Goal: Information Seeking & Learning: Learn about a topic

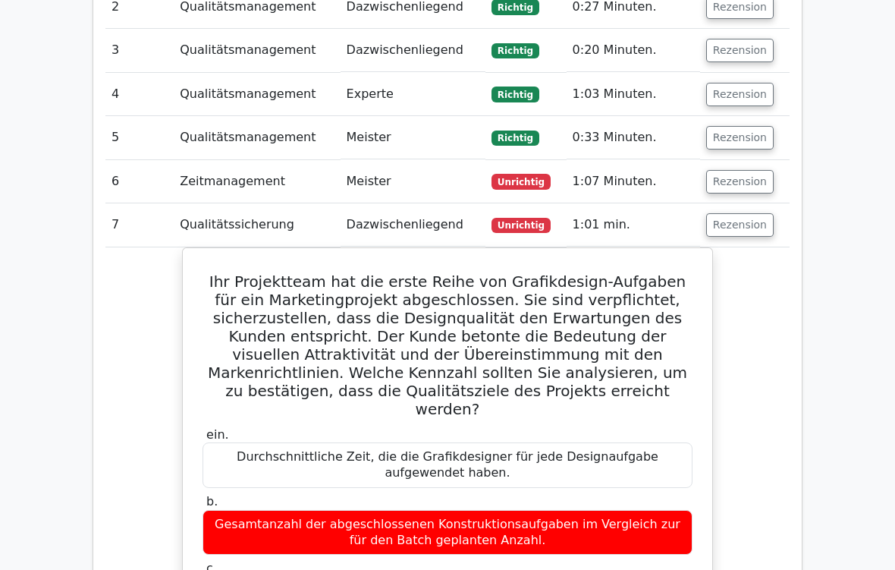
scroll to position [1776, 0]
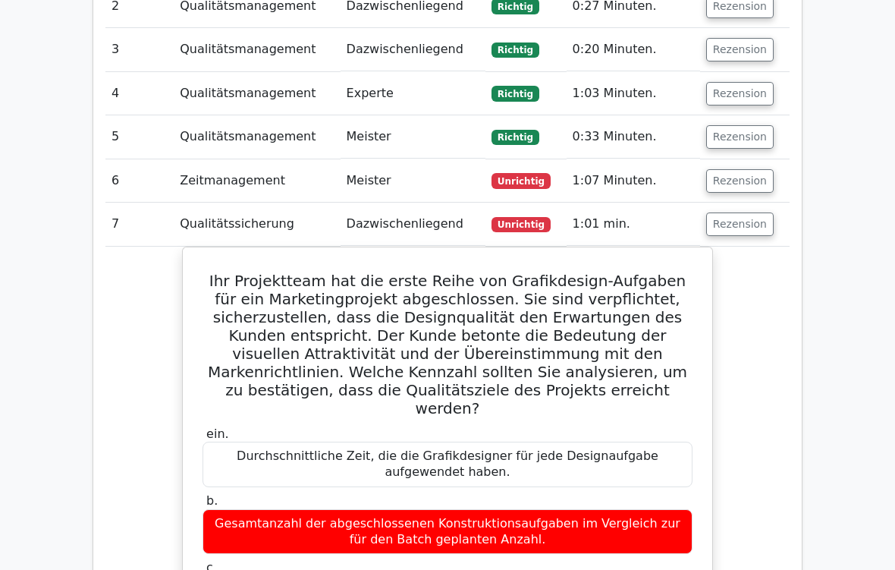
click at [739, 170] on button "Rezension" at bounding box center [740, 182] width 68 height 24
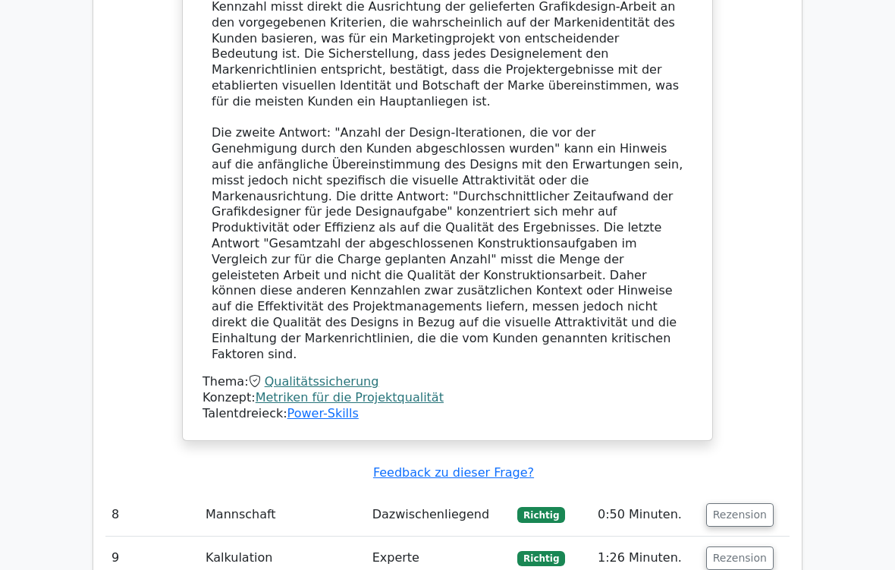
scroll to position [3189, 0]
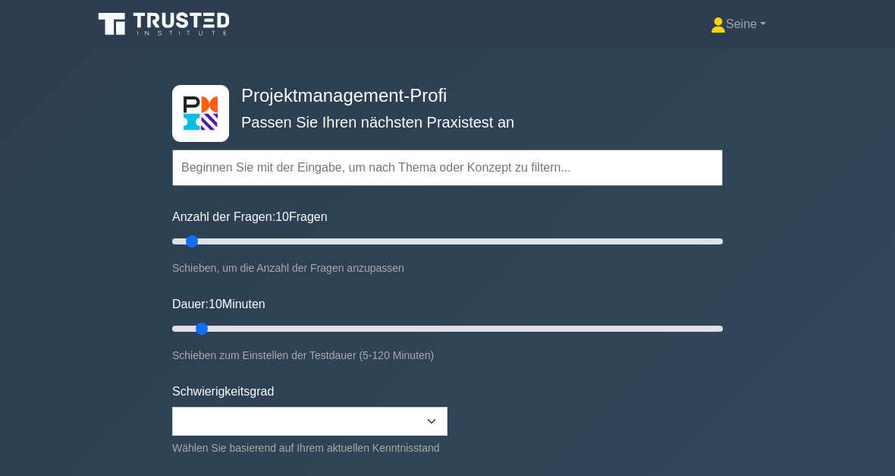
click at [238, 170] on input "text" at bounding box center [447, 167] width 551 height 36
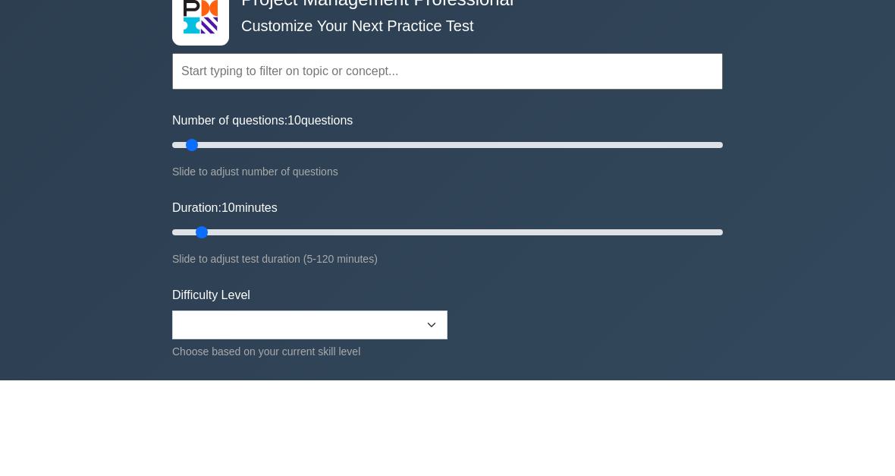
click at [219, 149] on input "text" at bounding box center [447, 167] width 551 height 36
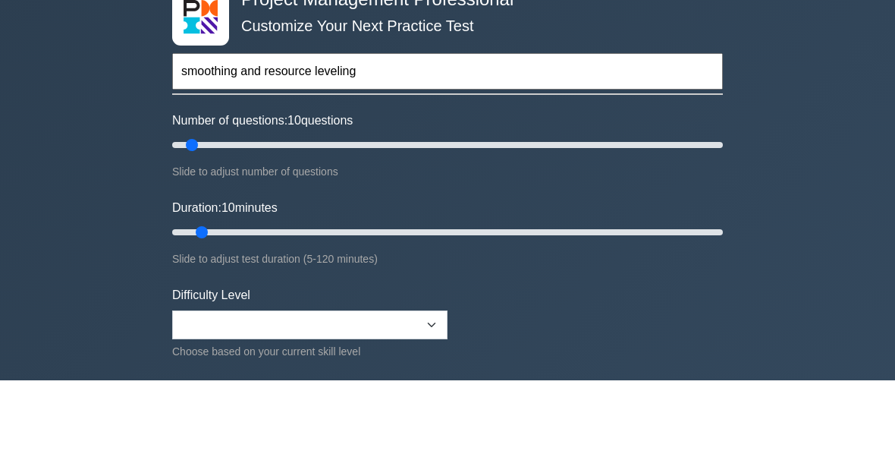
type input "smoothing and resource leveling"
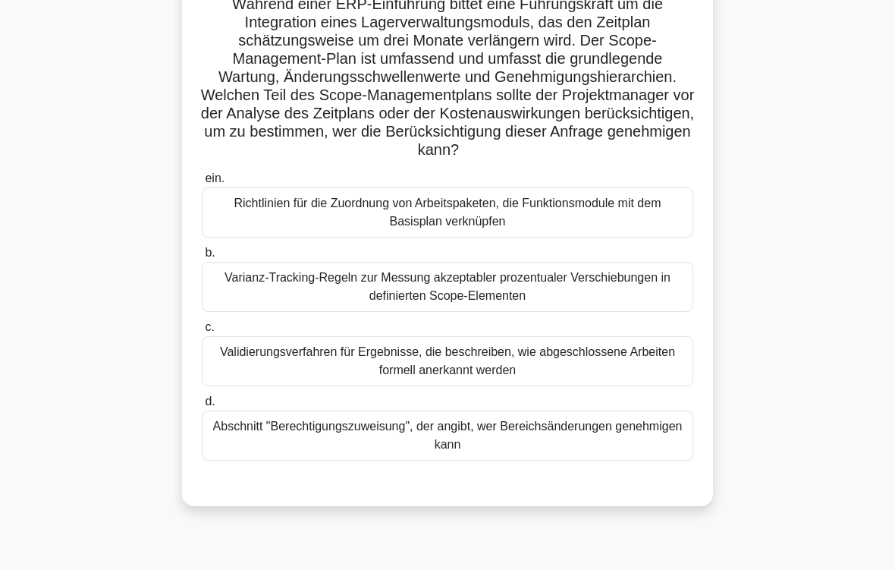
scroll to position [140, 0]
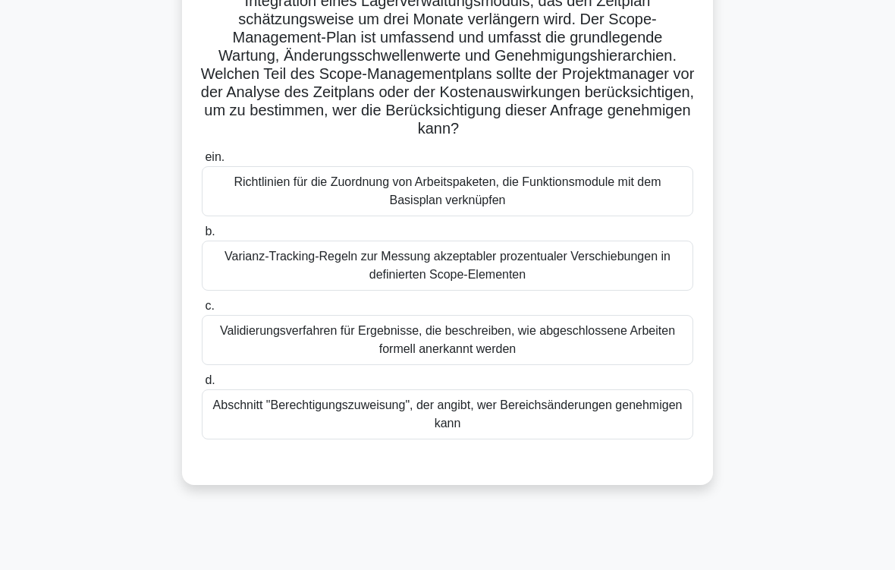
click at [603, 438] on div "Abschnitt "Berechtigungszuweisung", der angibt, wer Bereichsänderungen genehmig…" at bounding box center [448, 414] width 492 height 50
click at [202, 385] on input "d. Abschnitt "Berechtigungszuweisung", der angibt, wer Bereichsänderungen geneh…" at bounding box center [202, 381] width 0 height 10
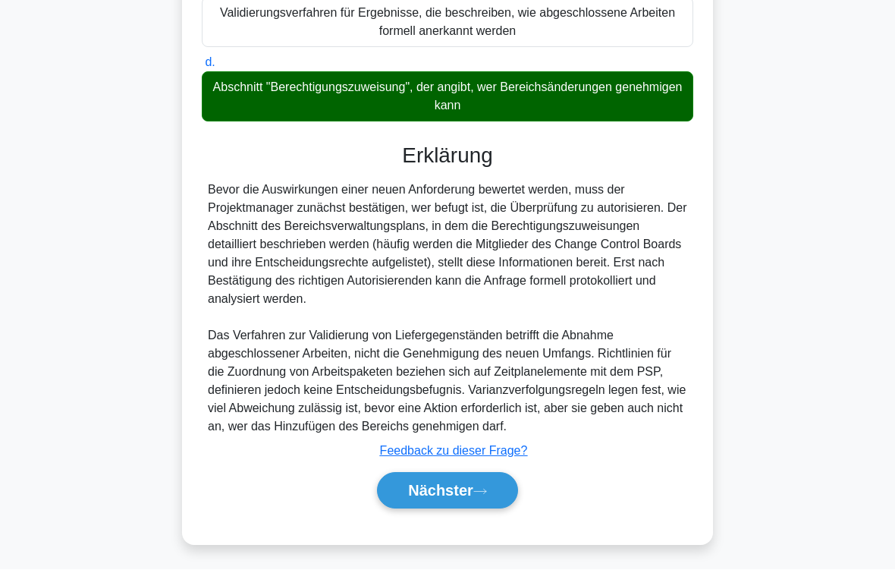
scroll to position [511, 0]
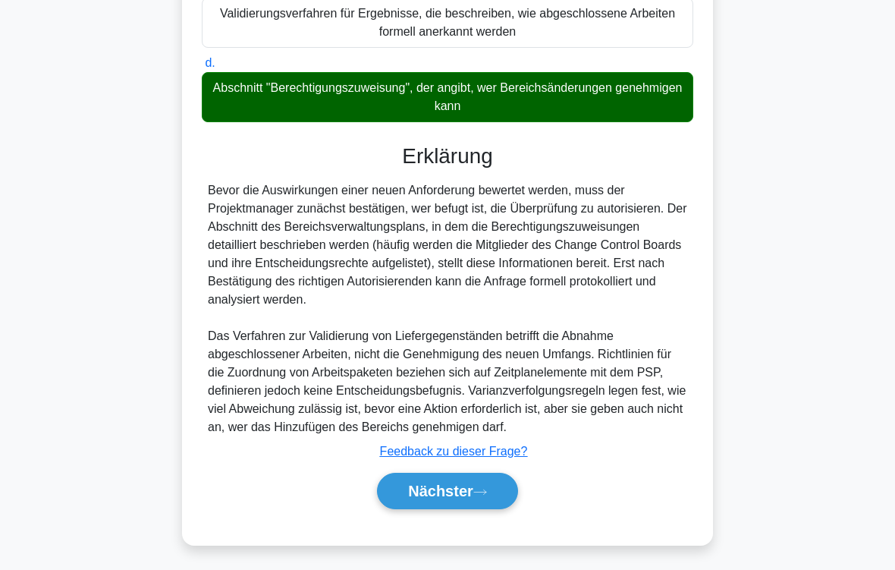
click at [506, 475] on button "Nächster" at bounding box center [447, 491] width 141 height 36
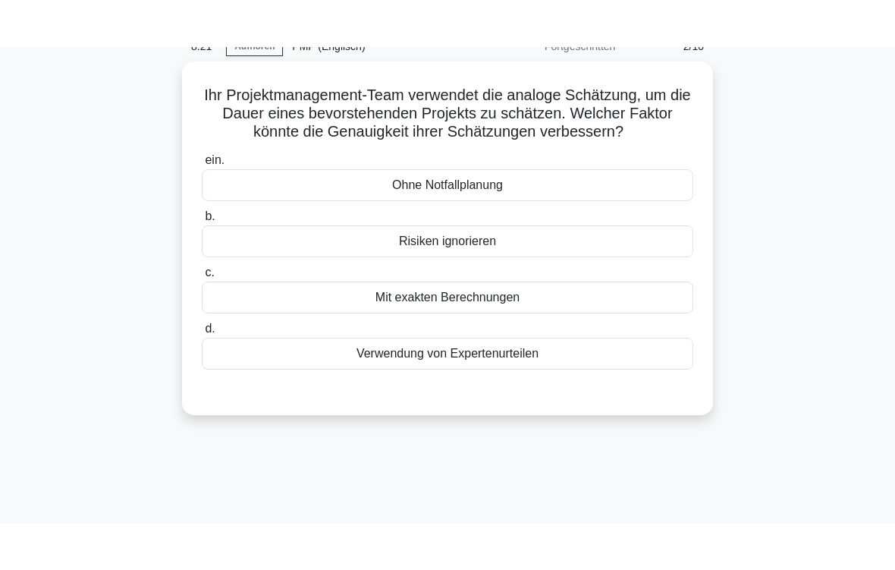
scroll to position [74, 0]
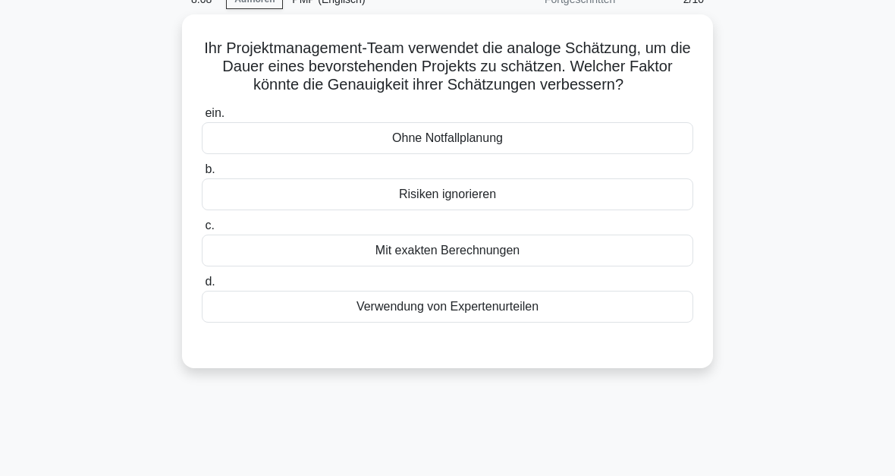
click at [592, 323] on div "Verwendung von Expertenurteilen" at bounding box center [448, 307] width 492 height 32
click at [202, 287] on input "d. Verwendung von Expertenurteilen" at bounding box center [202, 282] width 0 height 10
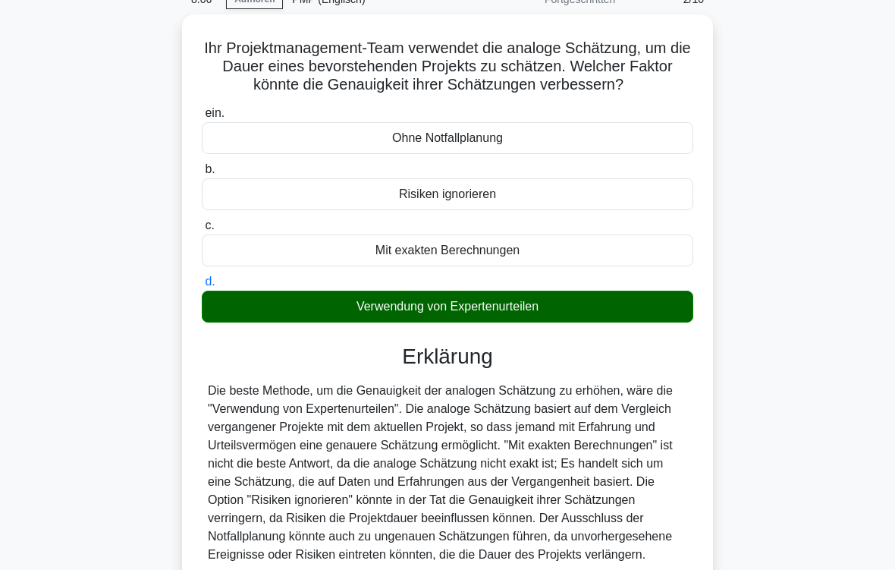
scroll to position [256, 0]
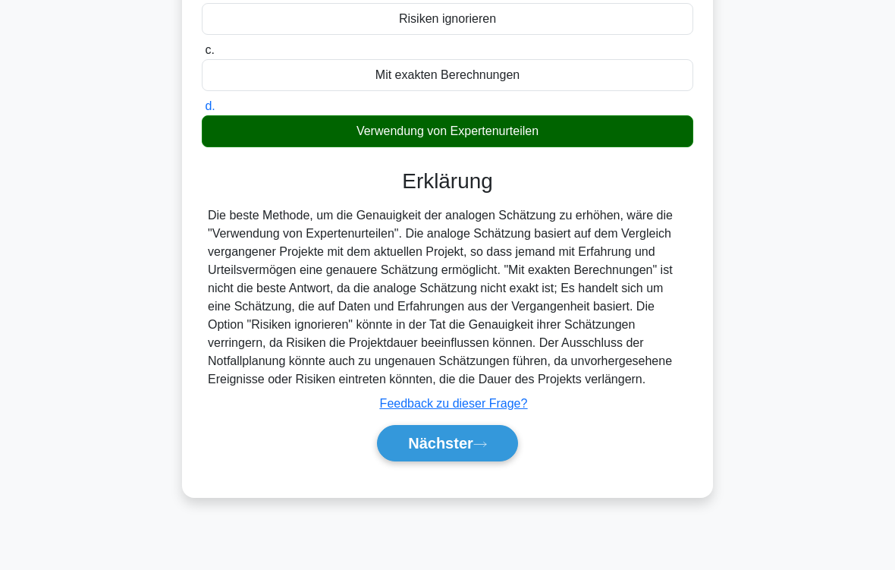
click at [480, 461] on button "Nächster" at bounding box center [447, 443] width 141 height 36
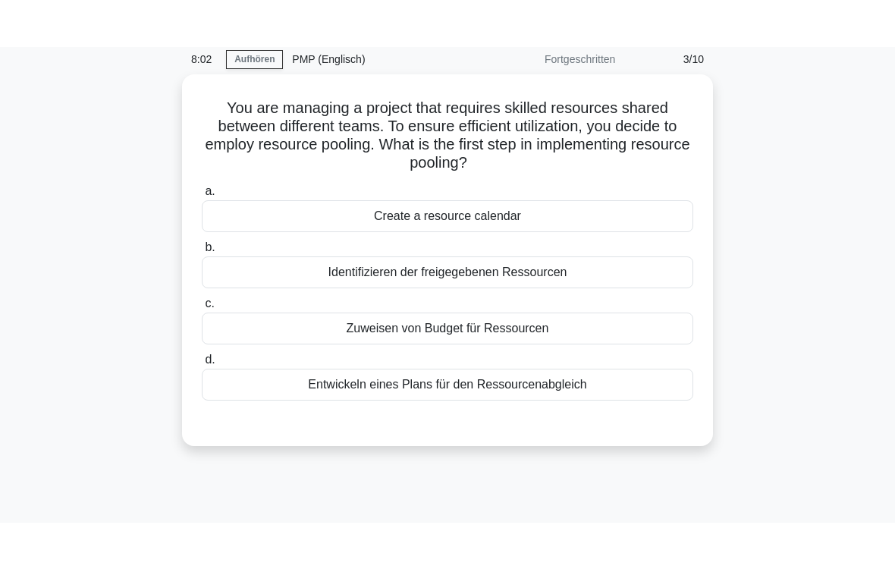
scroll to position [61, 0]
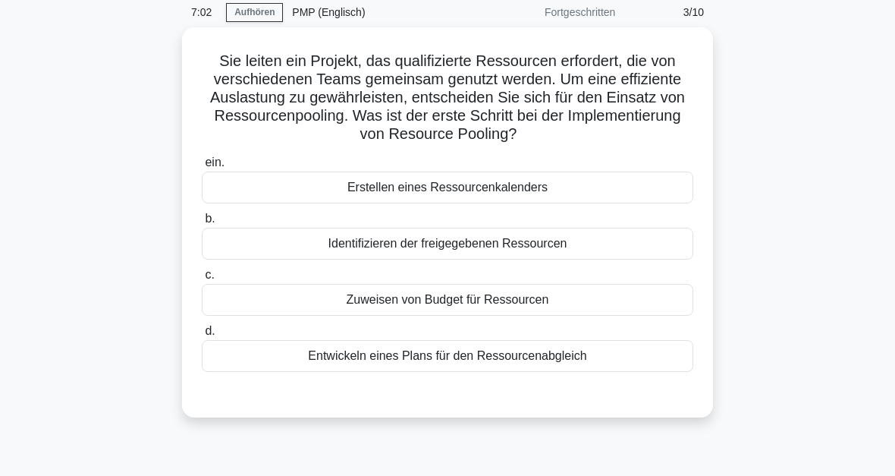
click at [455, 244] on div "Identifizieren der freigegebenen Ressourcen" at bounding box center [448, 244] width 492 height 32
click at [202, 224] on input "b. Identifizieren der freigegebenen Ressourcen" at bounding box center [202, 219] width 0 height 10
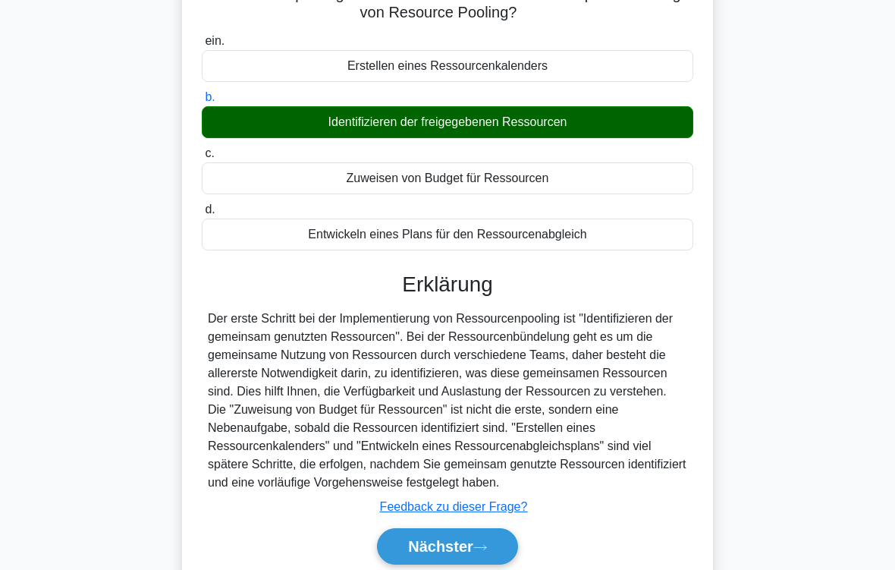
scroll to position [256, 0]
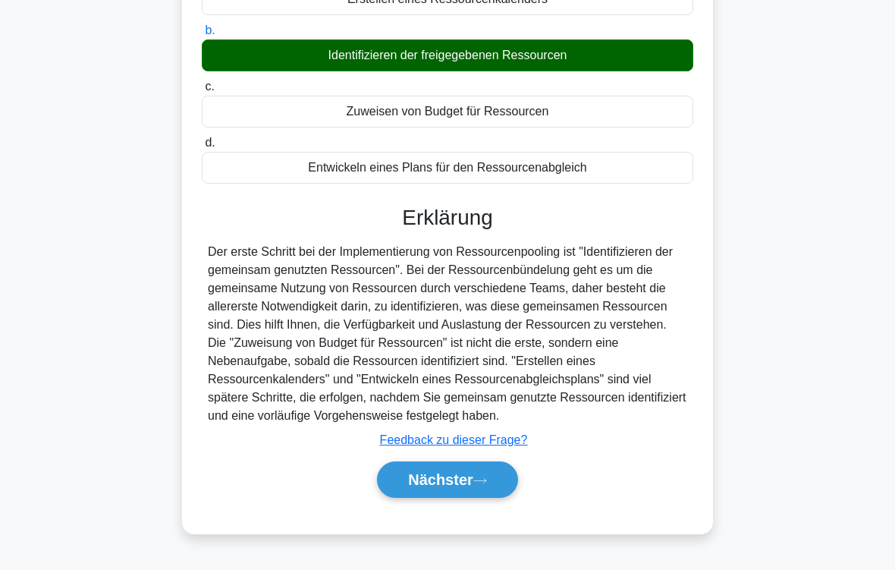
click at [491, 475] on button "Nächster" at bounding box center [447, 479] width 141 height 36
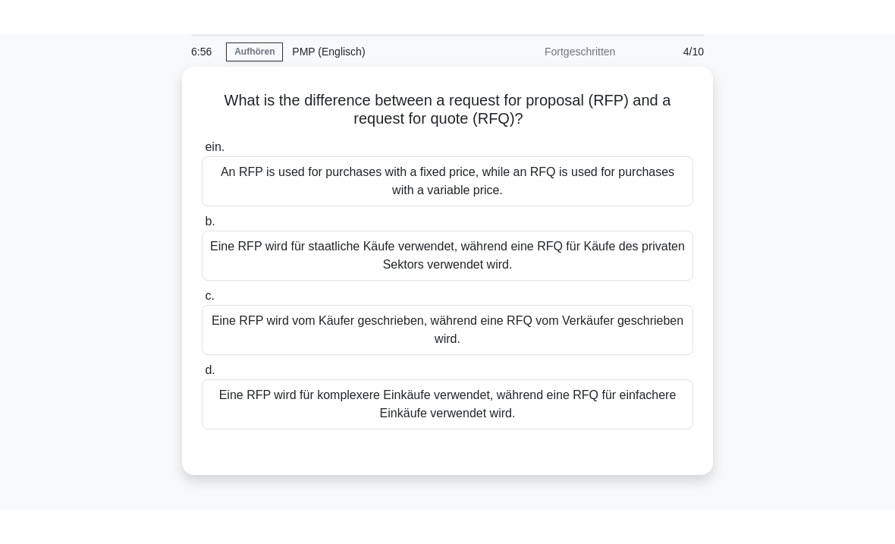
scroll to position [56, 0]
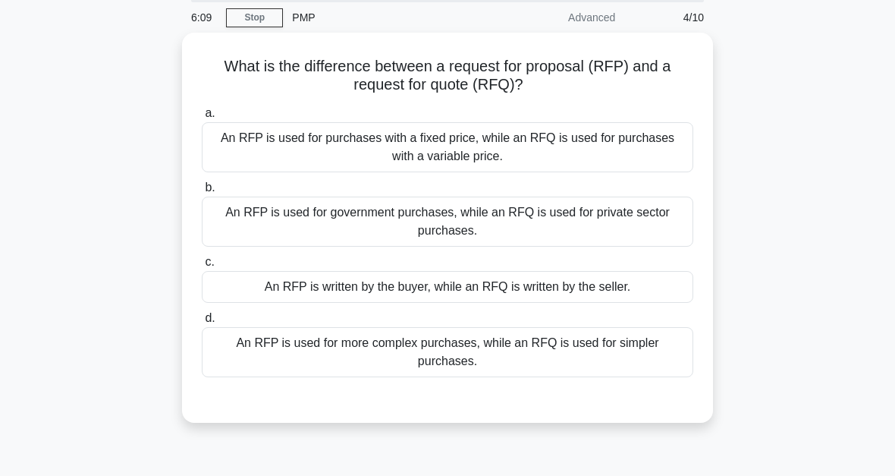
click at [459, 353] on div "An RFP is used for more complex purchases, while an RFQ is used for simpler pur…" at bounding box center [448, 352] width 492 height 50
click at [202, 323] on input "d. An RFP is used for more complex purchases, while an RFQ is used for simpler …" at bounding box center [202, 318] width 0 height 10
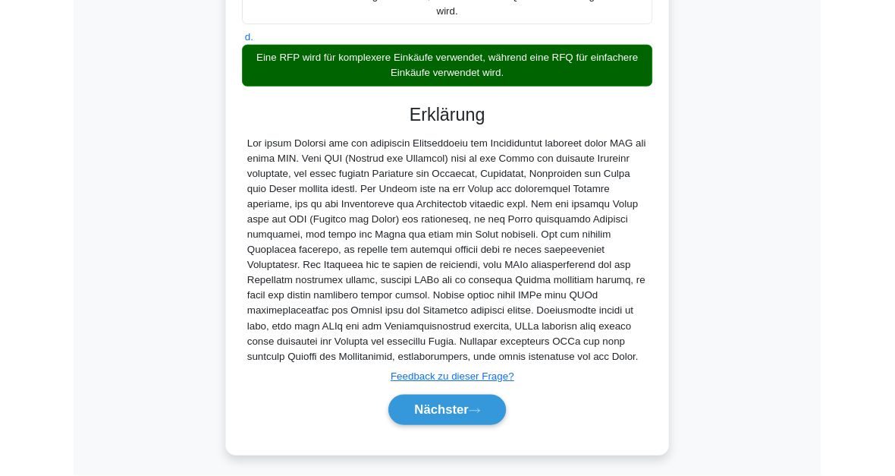
scroll to position [496, 0]
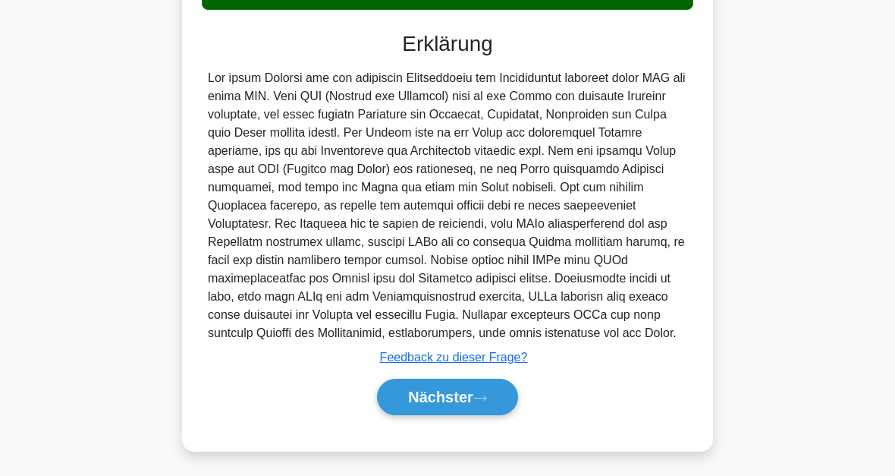
click at [484, 395] on icon at bounding box center [481, 398] width 14 height 8
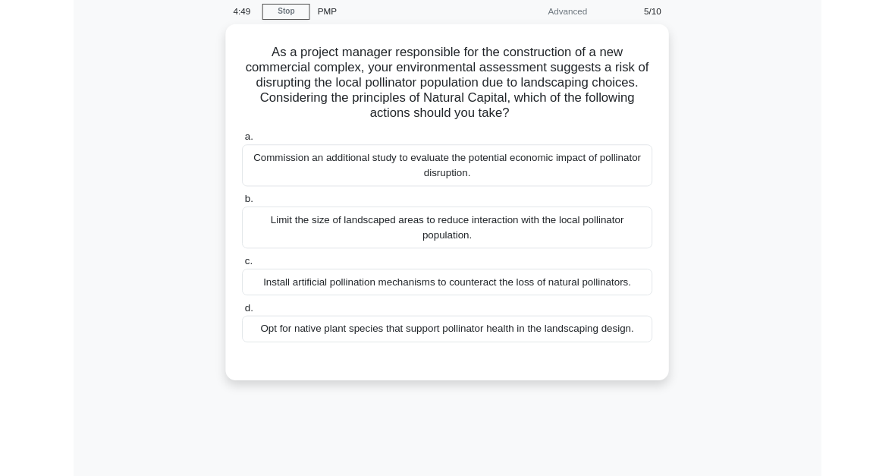
scroll to position [93, 0]
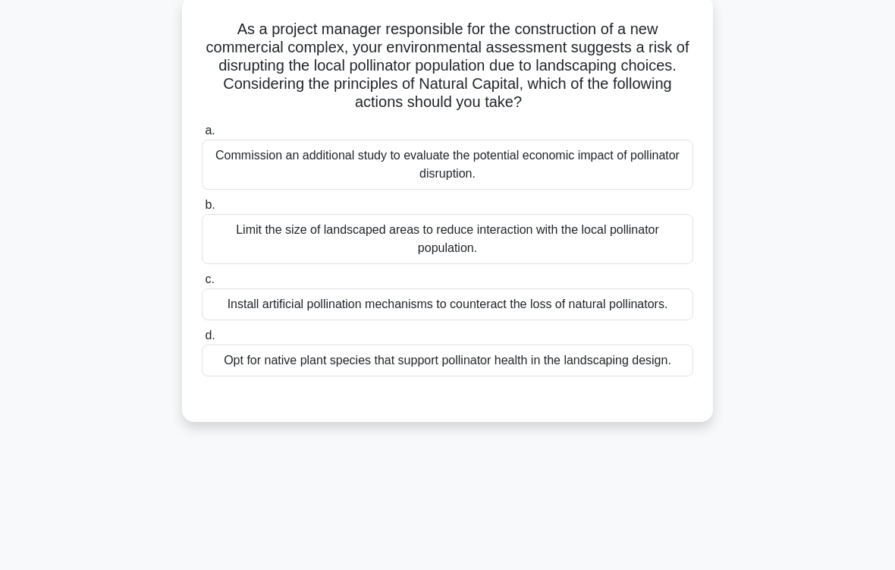
click at [404, 376] on div "Opt for native plant species that support pollinator health in the landscaping …" at bounding box center [448, 361] width 492 height 32
click at [202, 341] on input "d. Opt for native plant species that support pollinator health in the landscapi…" at bounding box center [202, 336] width 0 height 10
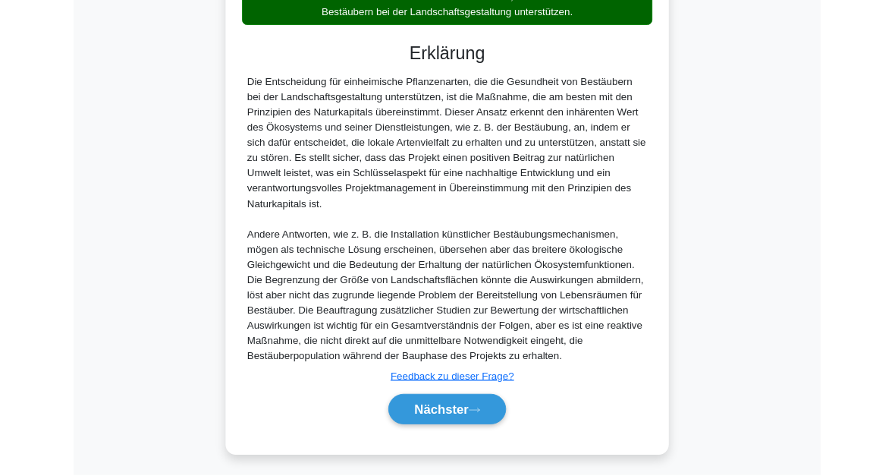
scroll to position [660, 0]
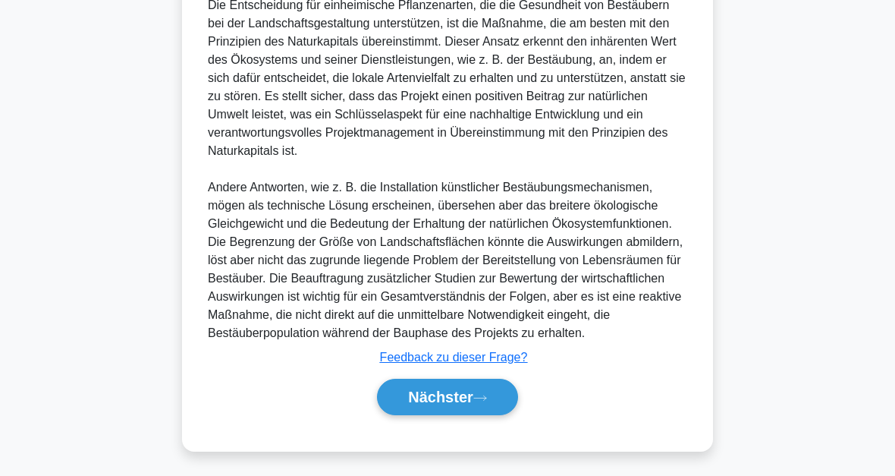
click at [477, 402] on button "Nächster" at bounding box center [447, 397] width 141 height 36
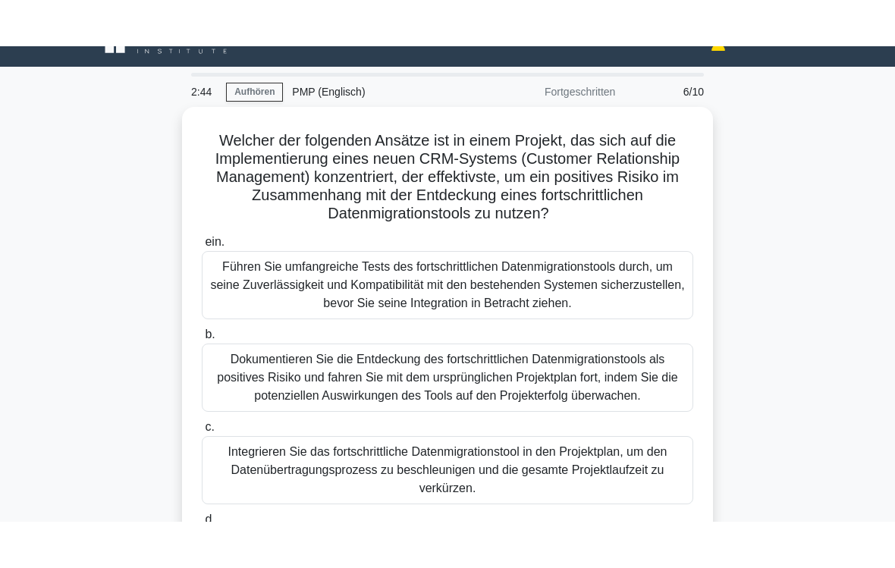
scroll to position [29, 0]
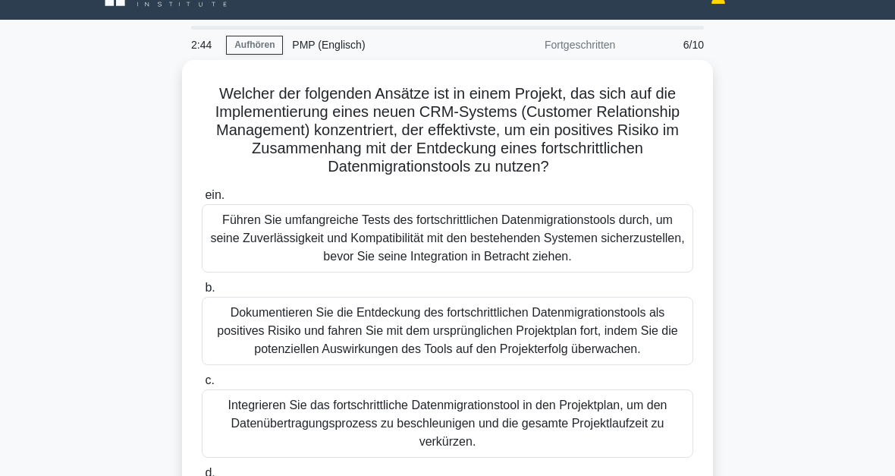
click at [635, 250] on div "Führen Sie umfangreiche Tests des fortschrittlichen Datenmigrationstools durch,…" at bounding box center [448, 238] width 492 height 68
click at [202, 200] on input "ein. Führen Sie umfangreiche Tests des fortschrittlichen Datenmigrationstools d…" at bounding box center [202, 195] width 0 height 10
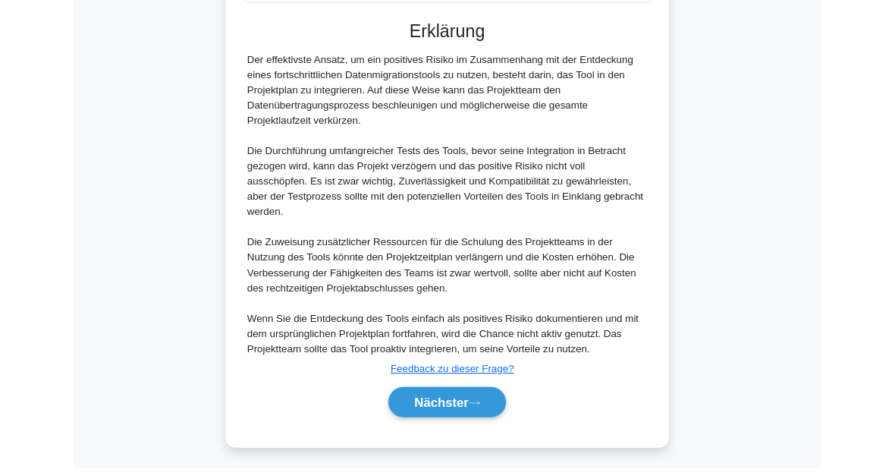
scroll to position [716, 0]
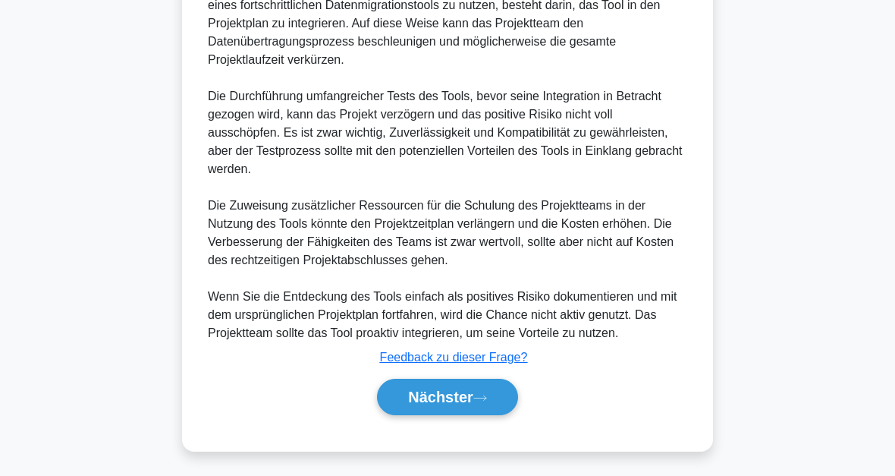
click at [480, 400] on icon at bounding box center [481, 398] width 14 height 8
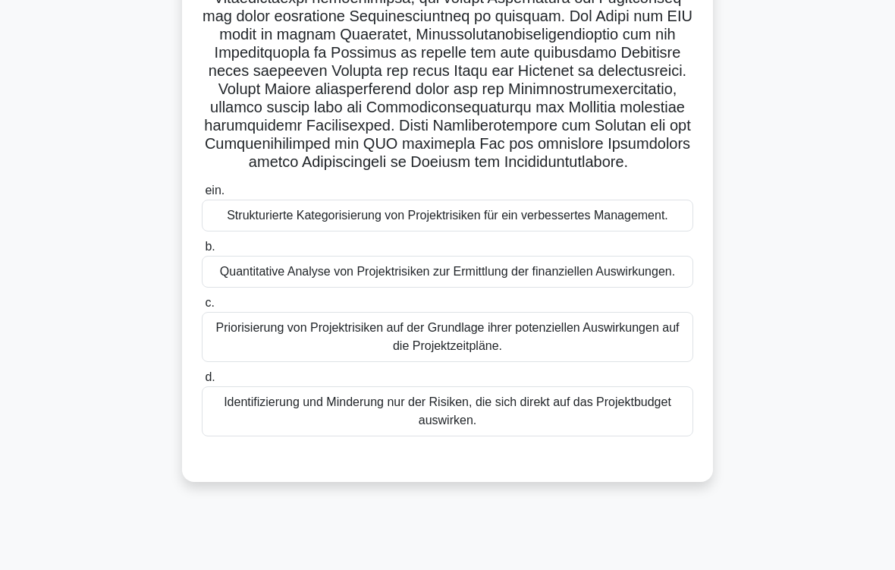
scroll to position [234, 0]
click at [557, 231] on div "Strukturierte Kategorisierung von Projektrisiken für ein verbessertes Managemen…" at bounding box center [448, 216] width 492 height 32
click at [202, 196] on input "ein. Strukturierte Kategorisierung von Projektrisiken für ein verbessertes Mana…" at bounding box center [202, 191] width 0 height 10
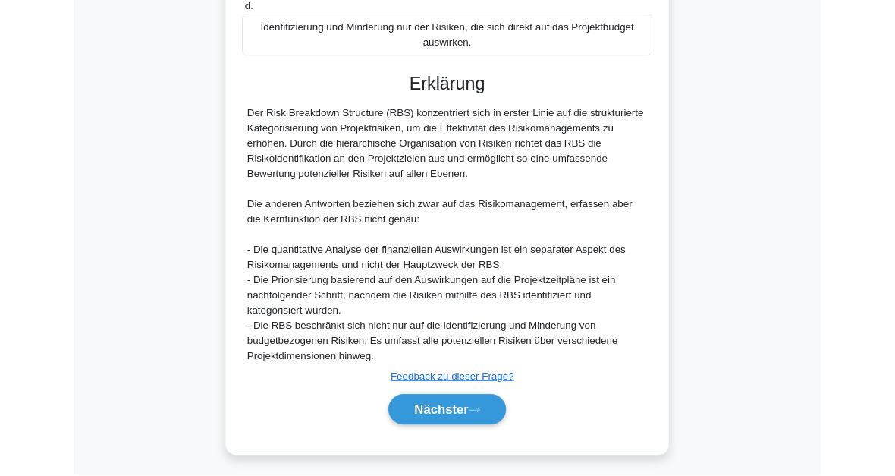
scroll to position [806, 0]
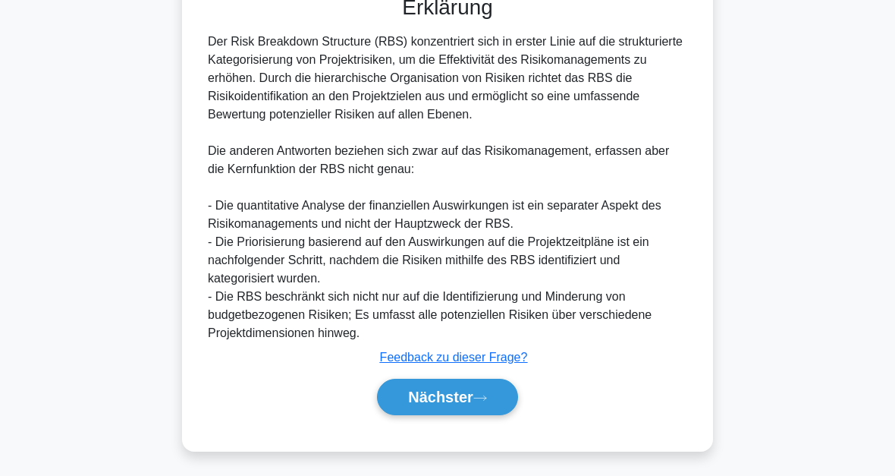
click at [478, 400] on button "Nächster" at bounding box center [447, 397] width 141 height 36
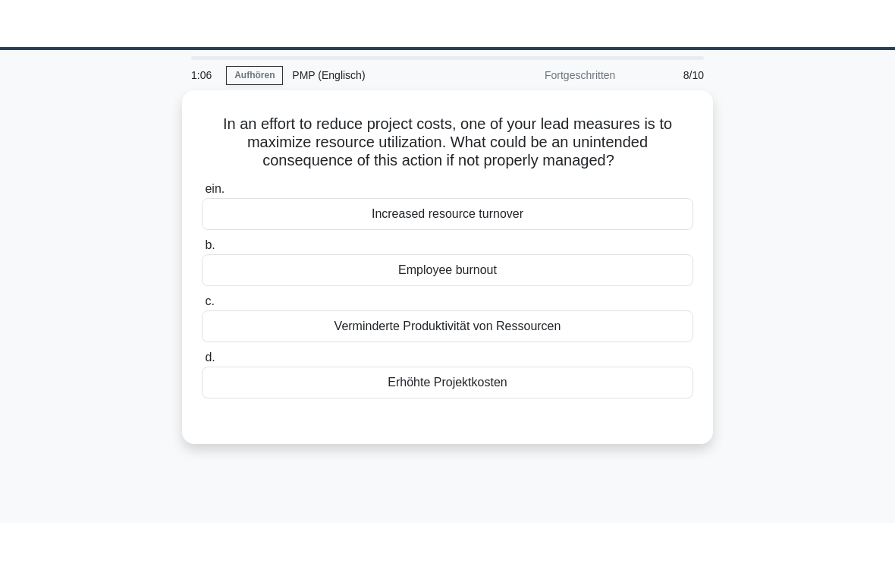
scroll to position [0, 0]
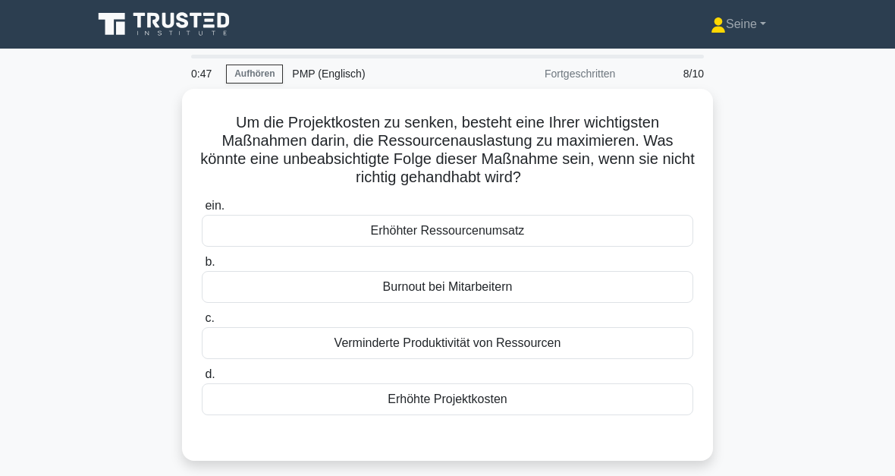
click at [497, 285] on div "Burnout bei Mitarbeitern" at bounding box center [448, 287] width 492 height 32
click at [202, 267] on input "b. Burnout bei Mitarbeitern" at bounding box center [202, 262] width 0 height 10
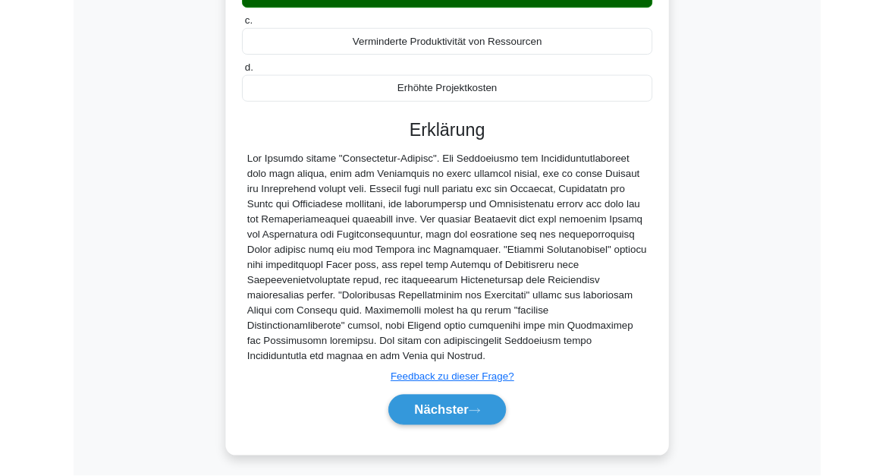
scroll to position [423, 0]
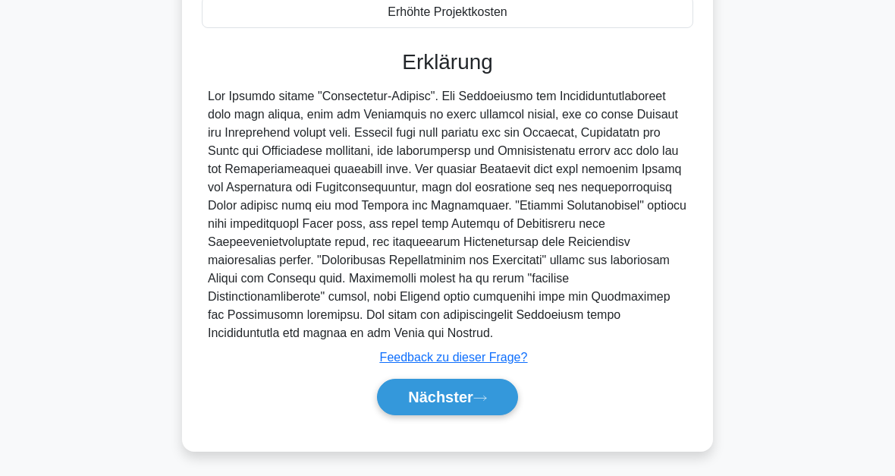
click at [496, 396] on button "Nächster" at bounding box center [447, 397] width 141 height 36
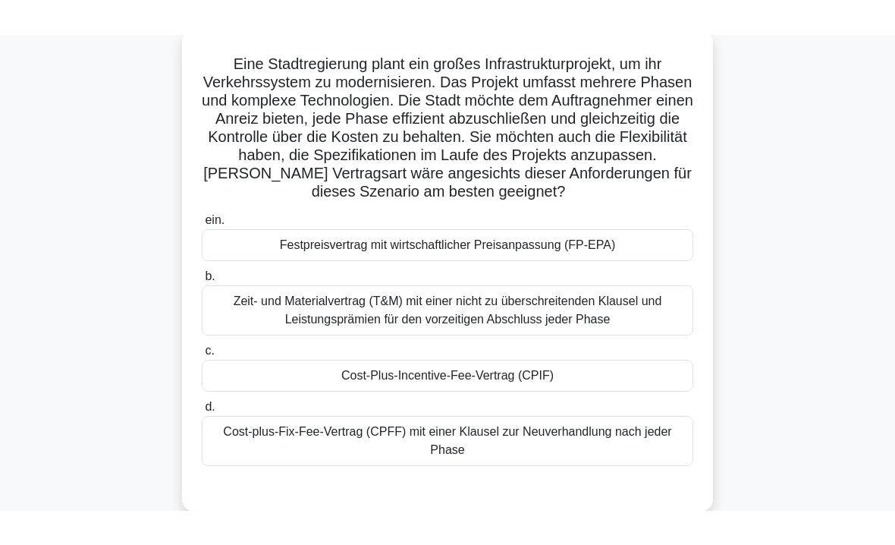
scroll to position [93, 0]
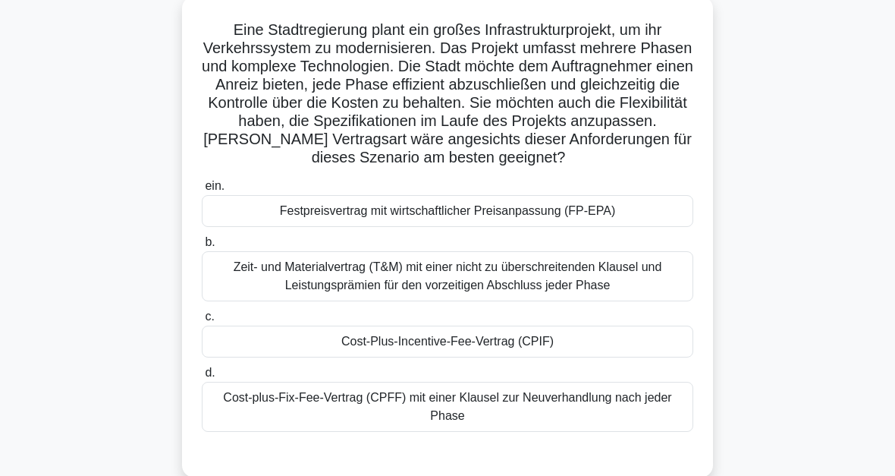
click at [449, 426] on div "Cost-plus-Fix-Fee-Vertrag (CPFF) mit einer Klausel zur Neuverhandlung nach jede…" at bounding box center [448, 407] width 492 height 50
click at [202, 378] on input "d. Cost-plus-Fix-Fee-Vertrag (CPFF) mit einer Klausel zur Neuverhandlung nach j…" at bounding box center [202, 373] width 0 height 10
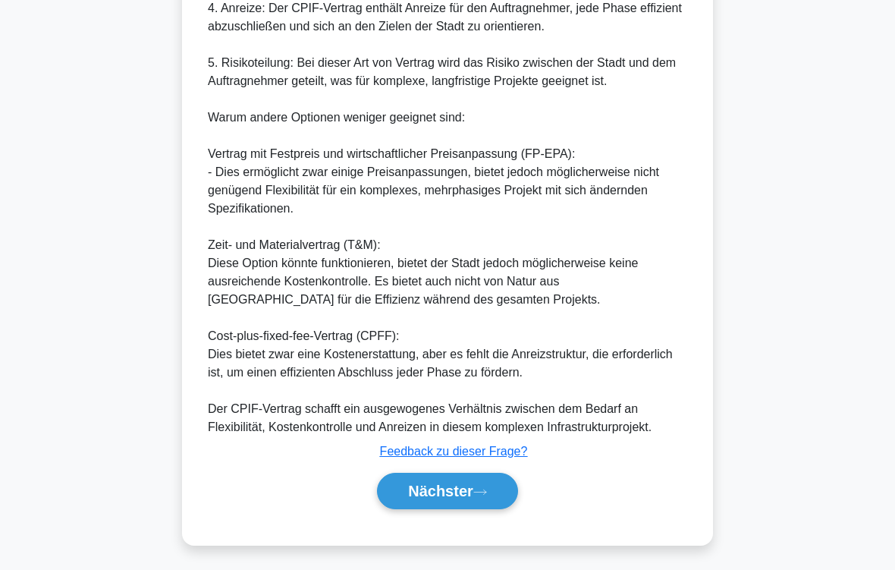
scroll to position [932, 0]
click at [487, 475] on icon at bounding box center [481, 492] width 14 height 8
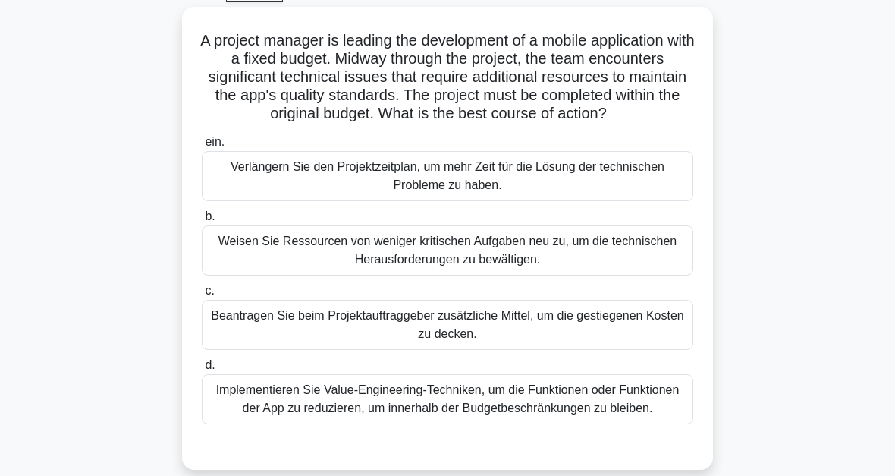
scroll to position [0, 0]
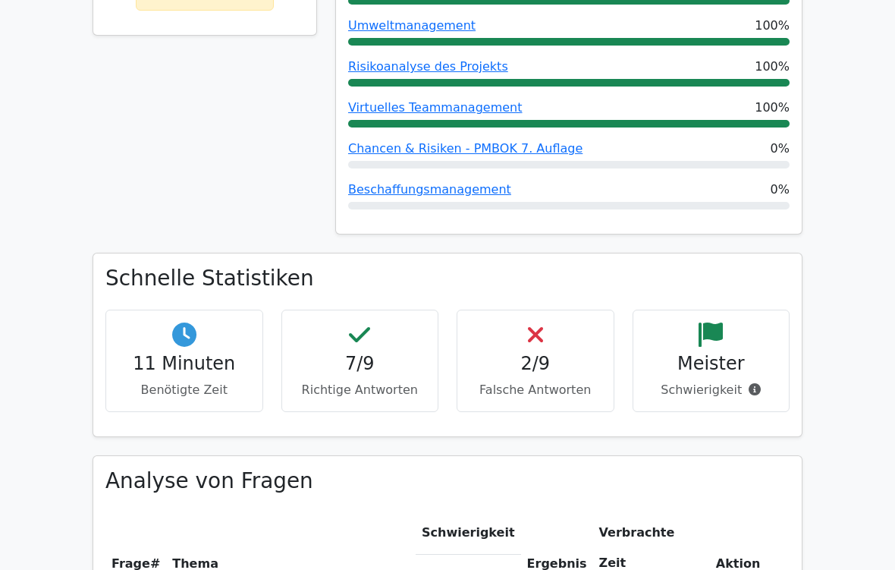
scroll to position [423, 0]
click at [546, 366] on h4 "2/9" at bounding box center [536, 364] width 132 height 22
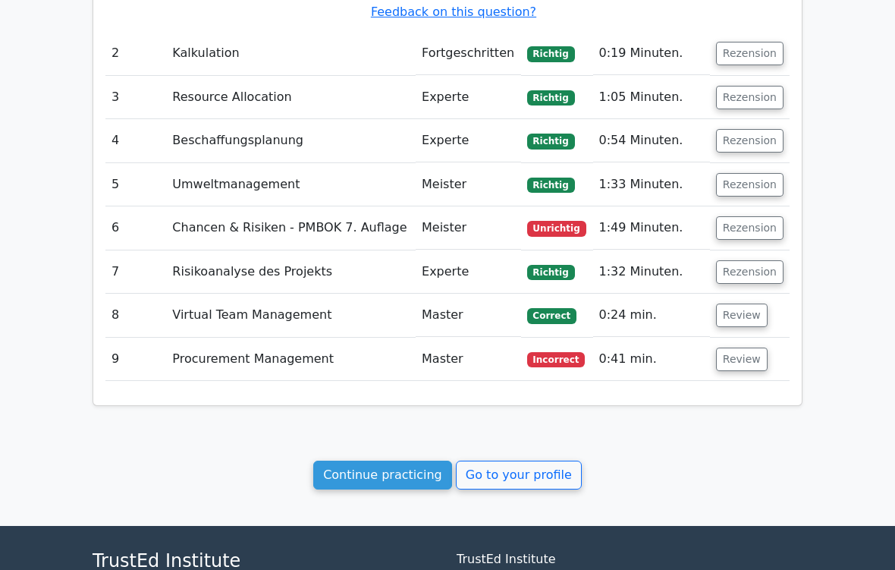
scroll to position [1974, 0]
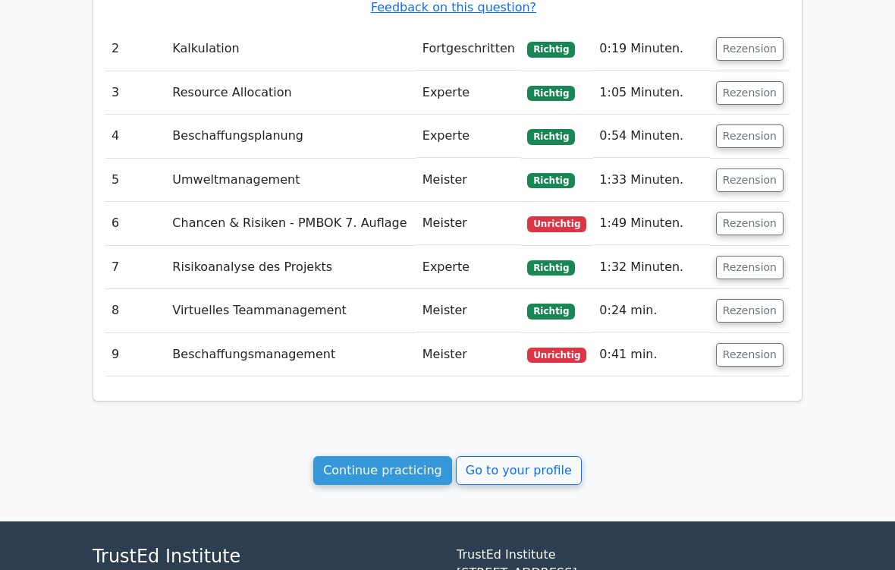
click at [741, 343] on button "Rezension" at bounding box center [750, 355] width 68 height 24
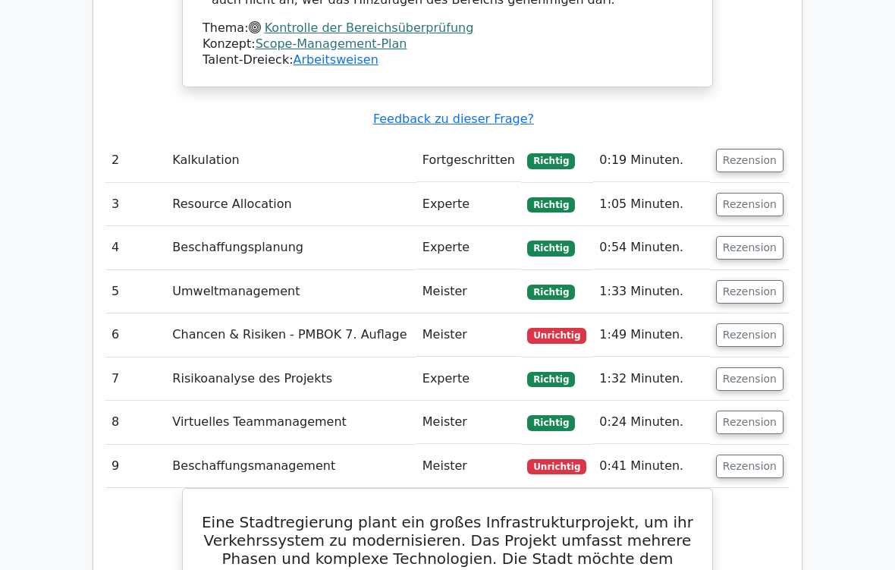
scroll to position [1865, 0]
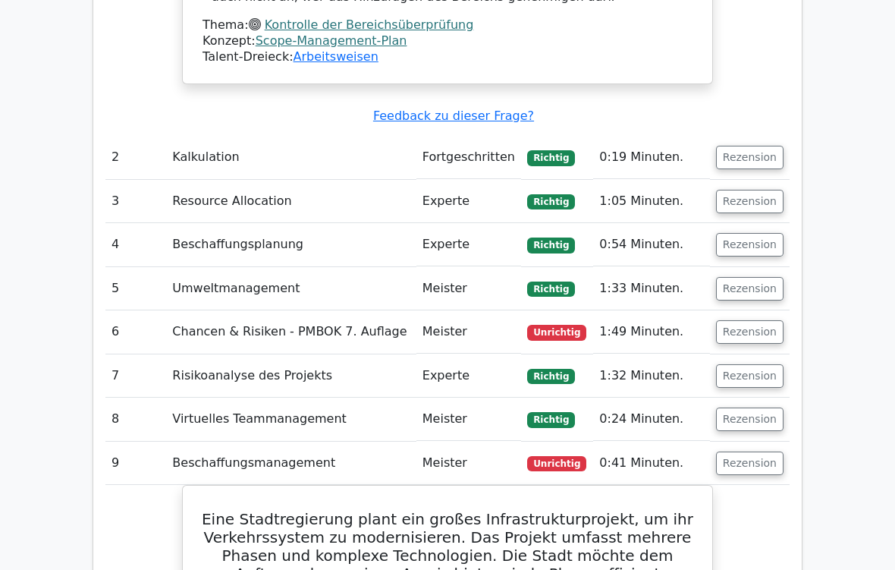
click at [764, 321] on button "Rezension" at bounding box center [750, 333] width 68 height 24
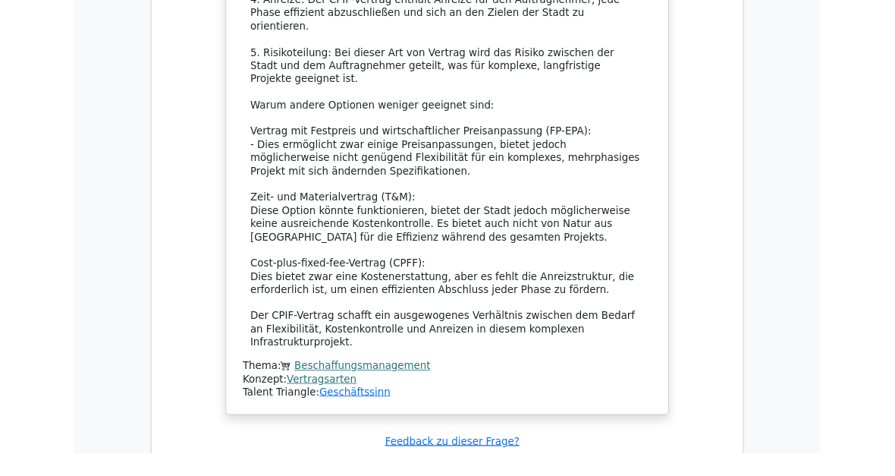
scroll to position [4168, 0]
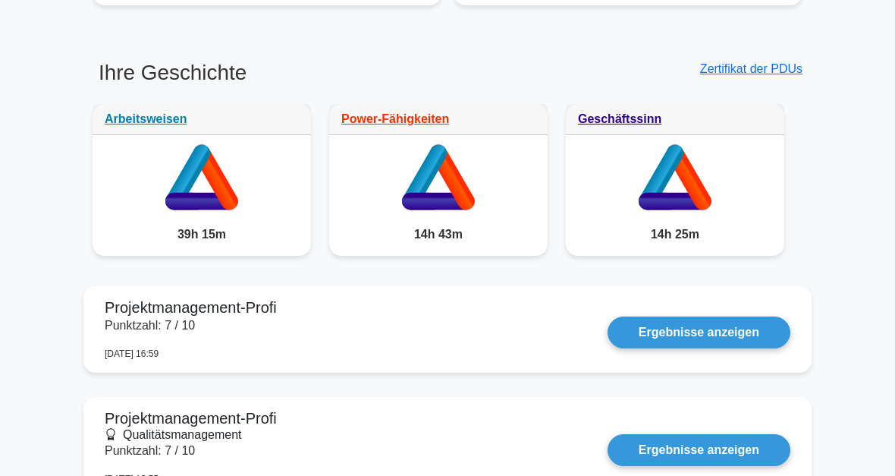
scroll to position [767, 0]
click at [423, 123] on div "Power-Fähigkeiten" at bounding box center [438, 119] width 219 height 31
click at [406, 112] on link "Power-Fähigkeiten" at bounding box center [395, 118] width 108 height 13
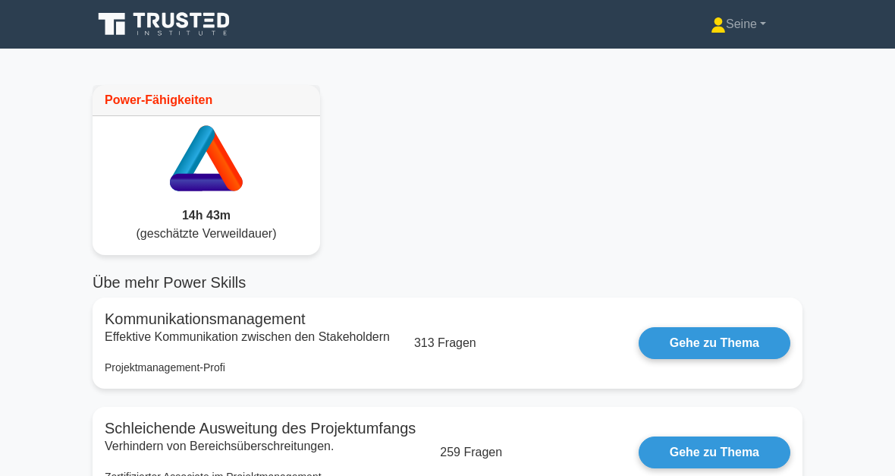
click at [726, 348] on link "Gehe zu Thema" at bounding box center [715, 343] width 152 height 32
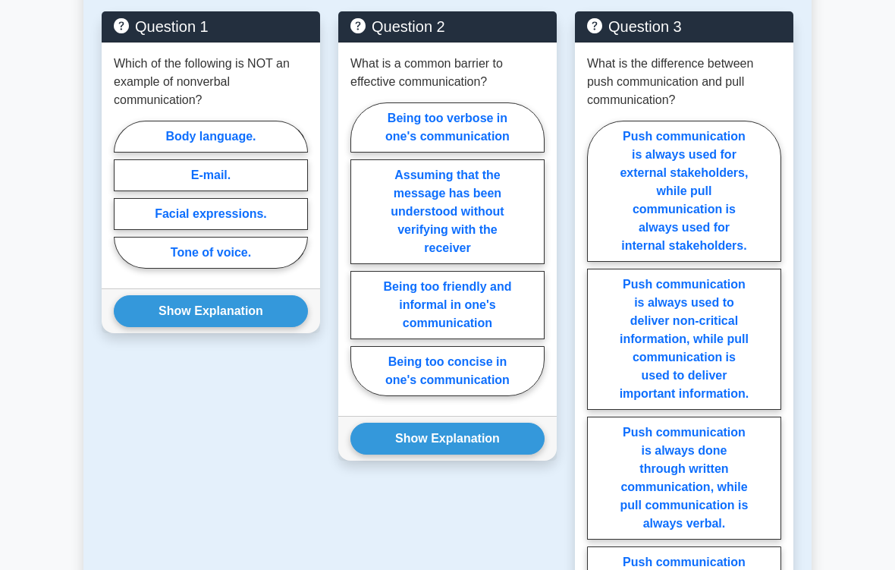
scroll to position [1589, 0]
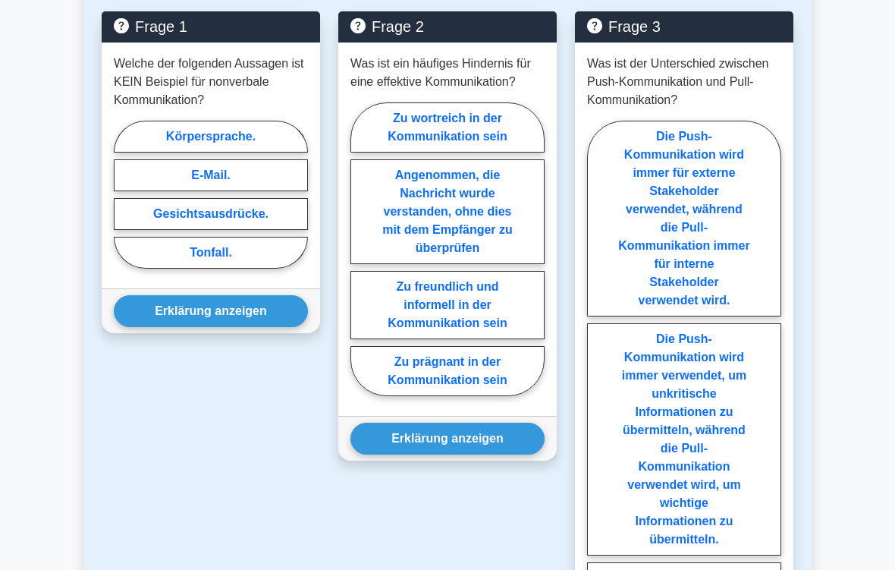
click at [181, 191] on label "E-Mail." at bounding box center [211, 175] width 194 height 32
click at [124, 203] on input "E-Mail." at bounding box center [119, 199] width 10 height 10
radio input "true"
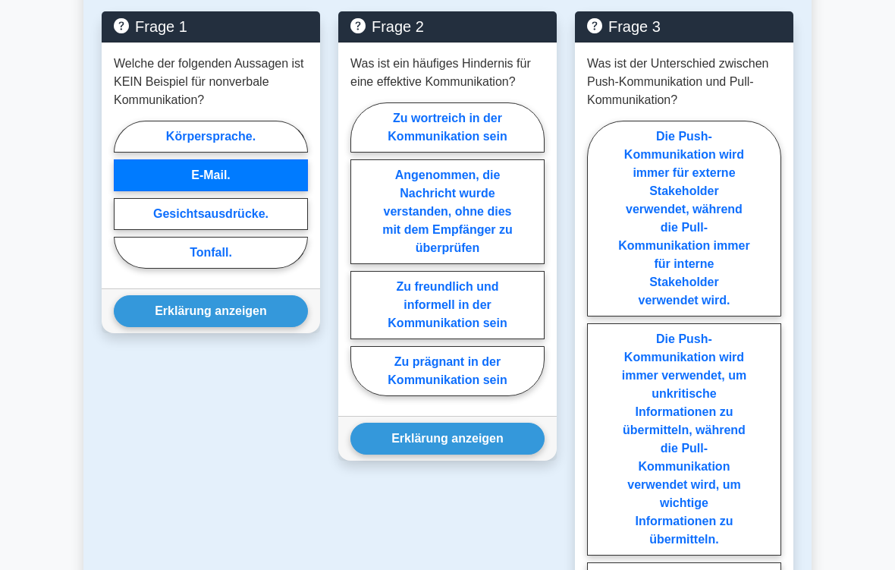
click at [158, 327] on button "Erklärung anzeigen" at bounding box center [211, 311] width 194 height 32
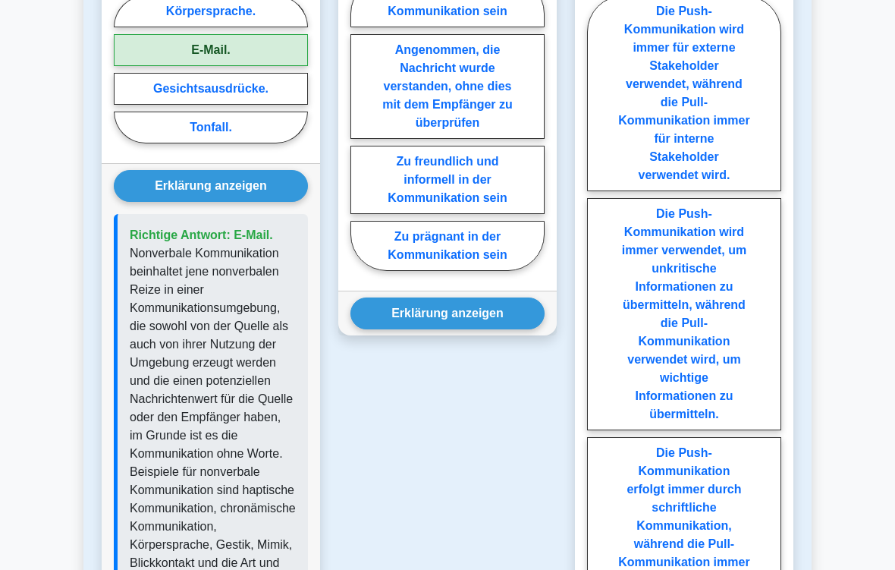
scroll to position [1714, 0]
click at [467, 139] on label "Angenommen, die Nachricht wurde verstanden, ohne dies mit dem Empfänger zu über…" at bounding box center [448, 86] width 194 height 105
click at [360, 133] on input "Angenommen, die Nachricht wurde verstanden, ohne dies mit dem Empfänger zu über…" at bounding box center [356, 128] width 10 height 10
radio input "true"
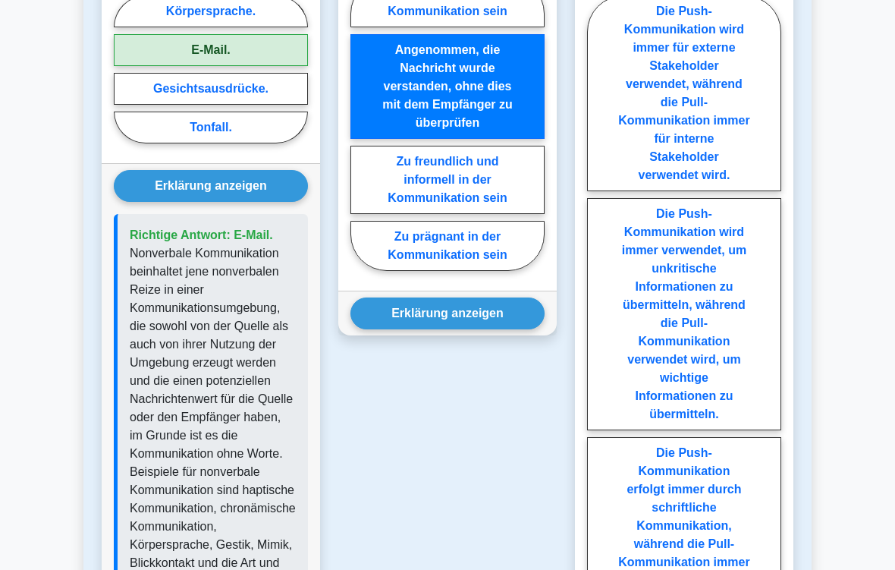
click at [445, 329] on button "Erklärung anzeigen" at bounding box center [448, 313] width 194 height 32
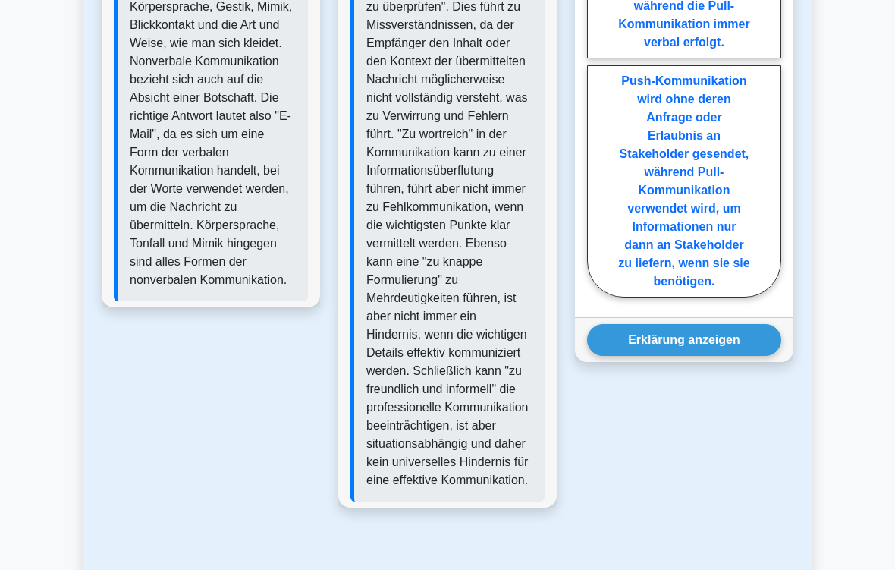
scroll to position [2258, 0]
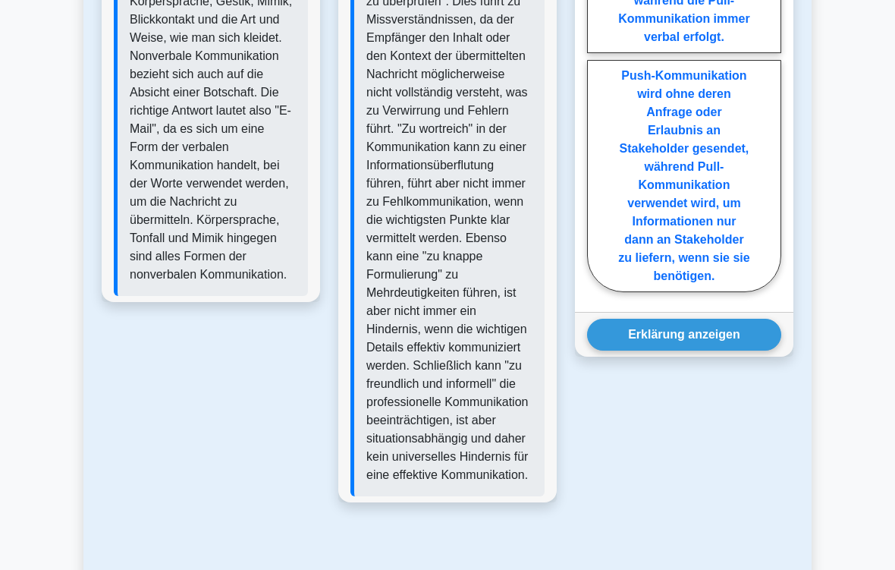
click at [713, 292] on label "Push-Kommunikation wird ohne deren Anfrage oder Erlaubnis an Stakeholder gesend…" at bounding box center [684, 176] width 194 height 232
radio input "true"
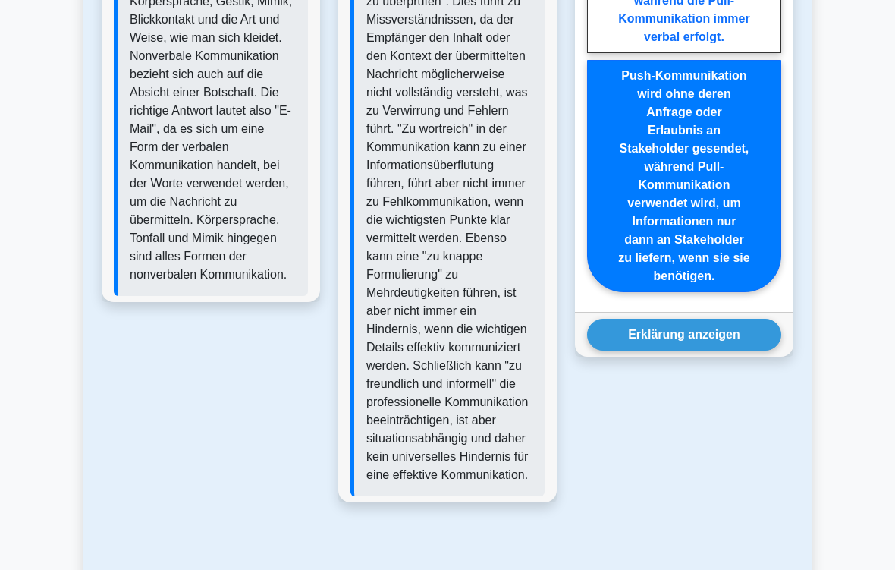
click at [712, 351] on button "Erklärung anzeigen" at bounding box center [684, 335] width 194 height 32
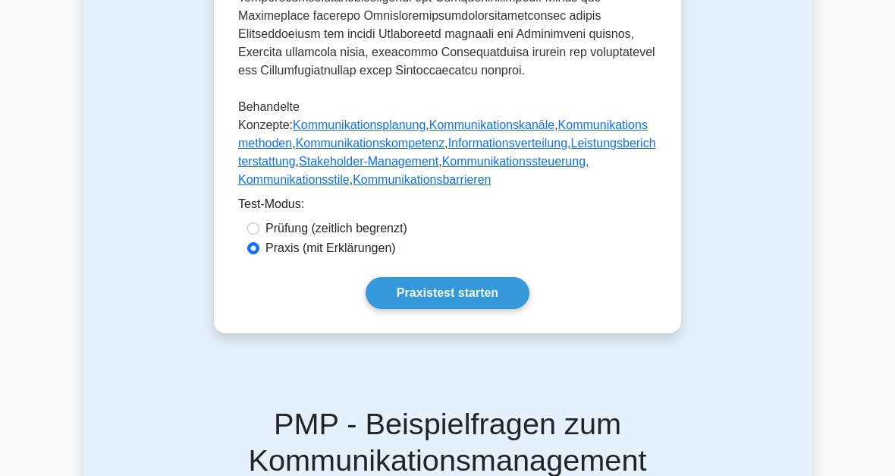
scroll to position [1061, 0]
click at [259, 234] on input "Prüfung (zeitlich begrenzt)" at bounding box center [253, 228] width 12 height 12
radio input "true"
click at [448, 309] on link "Praxistest starten" at bounding box center [448, 293] width 164 height 32
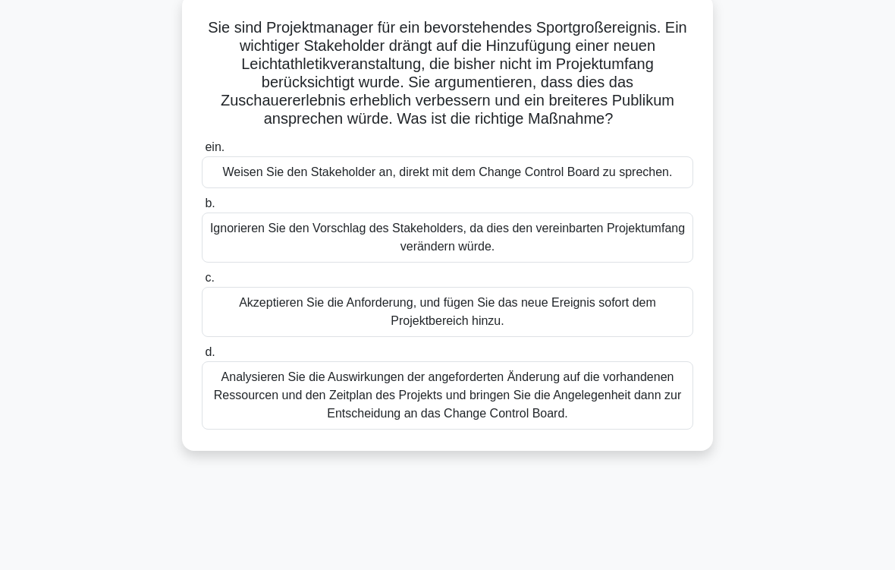
scroll to position [95, 0]
click at [622, 429] on div "Analysieren Sie die Auswirkungen der angeforderten Änderung auf die vorhandenen…" at bounding box center [448, 395] width 492 height 68
click at [202, 357] on input "d. Analysieren Sie die Auswirkungen der angeforderten Änderung auf die vorhande…" at bounding box center [202, 353] width 0 height 10
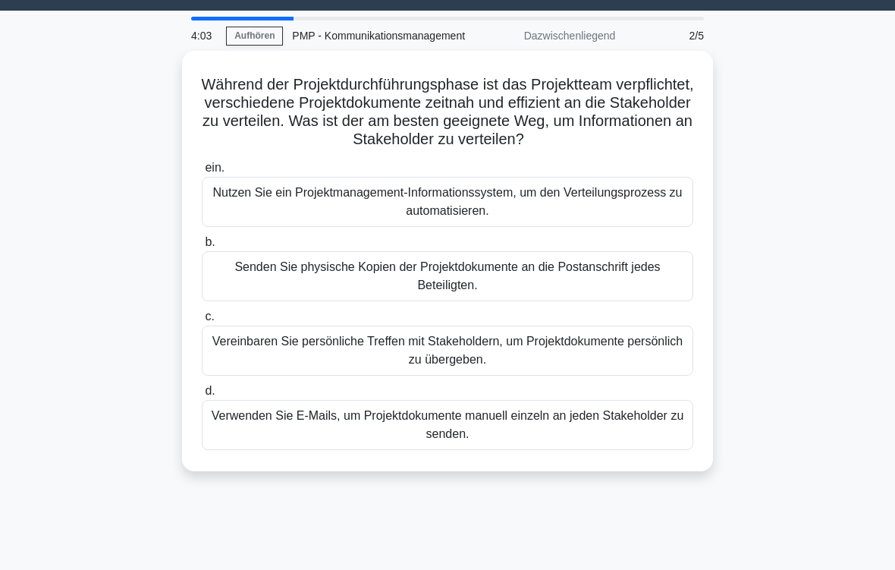
scroll to position [42, 0]
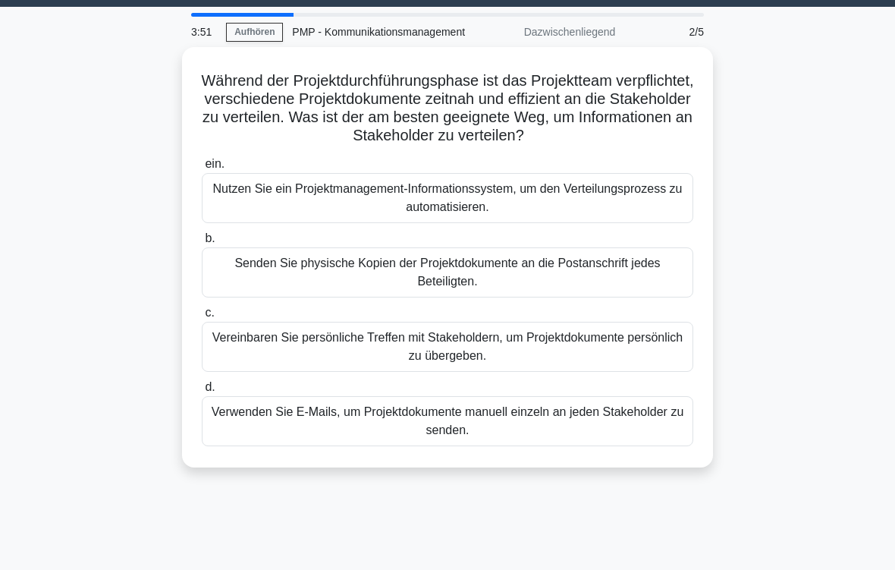
click at [645, 223] on div "Nutzen Sie ein Projektmanagement-Informationssystem, um den Verteilungsprozess …" at bounding box center [448, 198] width 492 height 50
click at [202, 169] on input "ein. Nutzen Sie ein Projektmanagement-Informationssystem, um den Verteilungspro…" at bounding box center [202, 164] width 0 height 10
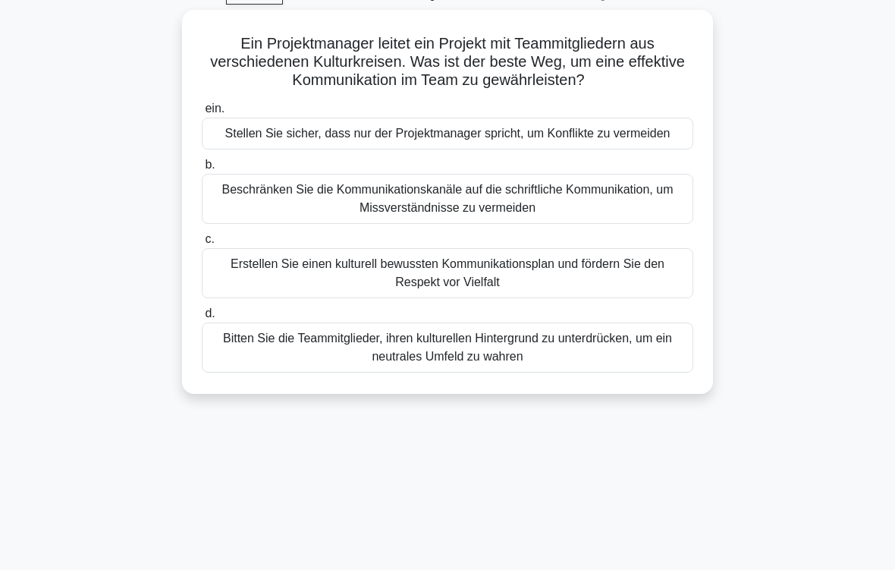
scroll to position [79, 0]
click at [655, 298] on div "Erstellen Sie einen kulturell bewussten Kommunikationsplan und fördern Sie den …" at bounding box center [448, 273] width 492 height 50
click at [202, 244] on input "c. Erstellen Sie einen kulturell bewussten Kommunikationsplan und fördern Sie d…" at bounding box center [202, 239] width 0 height 10
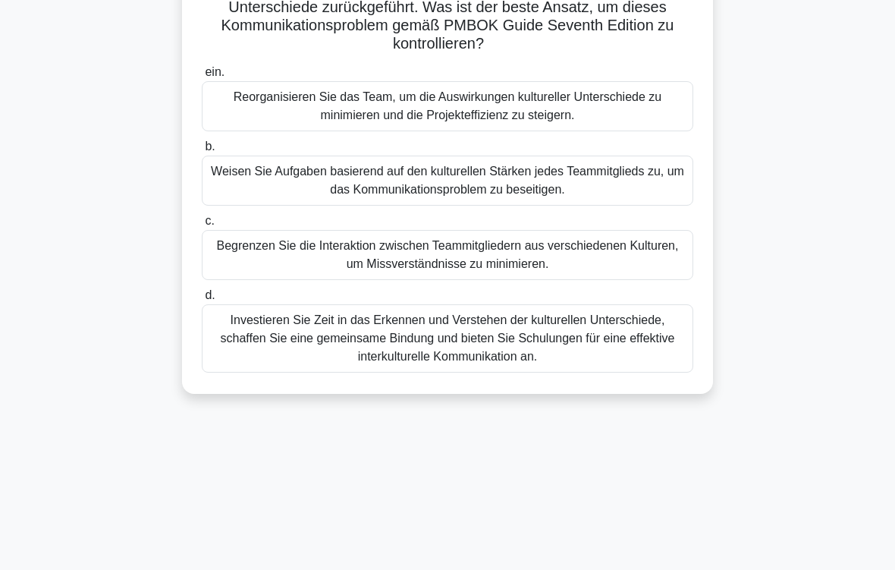
scroll to position [188, 0]
click at [629, 358] on div "Investieren Sie Zeit in das Erkennen und Verstehen der kulturellen Unterschiede…" at bounding box center [448, 338] width 492 height 68
click at [202, 300] on input "d. Investieren Sie Zeit in das Erkennen und Verstehen der kulturellen Unterschi…" at bounding box center [202, 296] width 0 height 10
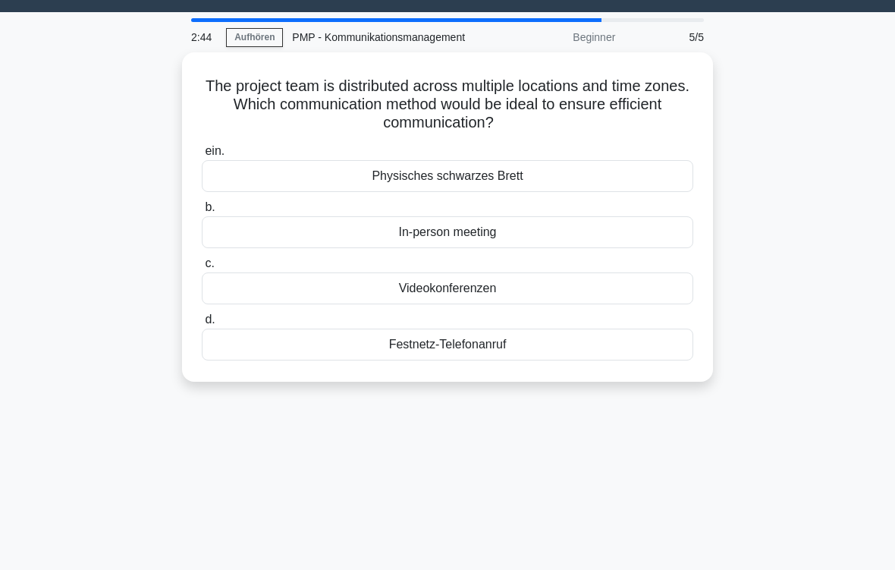
scroll to position [0, 0]
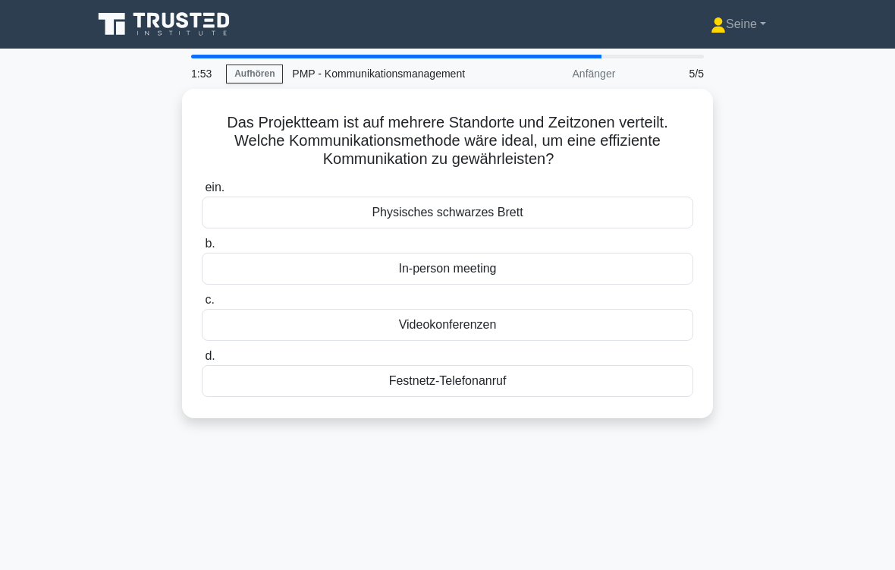
click at [545, 341] on div "Videokonferenzen" at bounding box center [448, 325] width 492 height 32
click at [202, 305] on input "c. Videokonferenzen" at bounding box center [202, 300] width 0 height 10
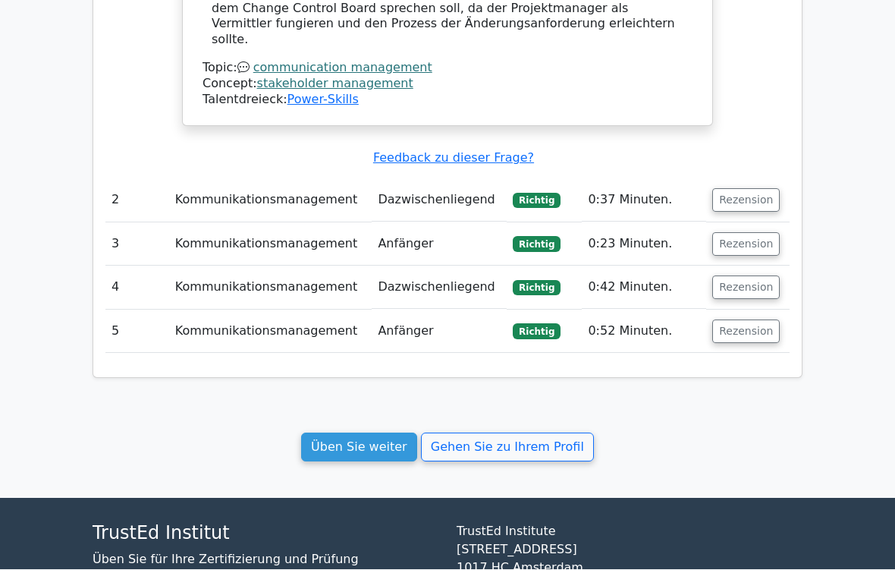
scroll to position [1688, 0]
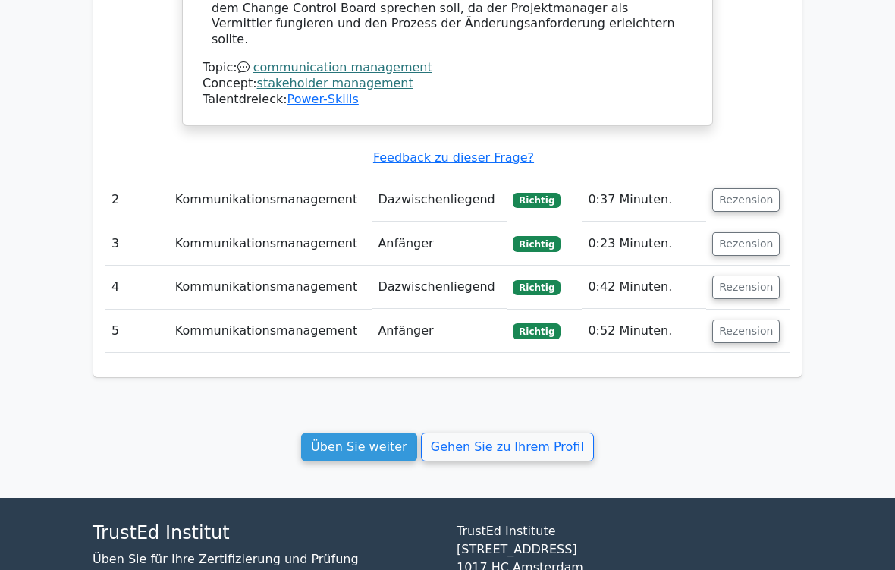
click at [748, 320] on button "Rezension" at bounding box center [747, 332] width 68 height 24
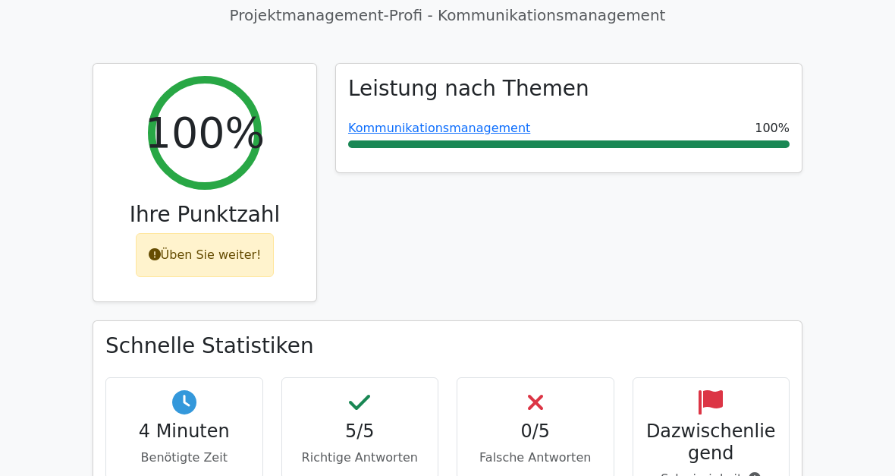
scroll to position [0, 0]
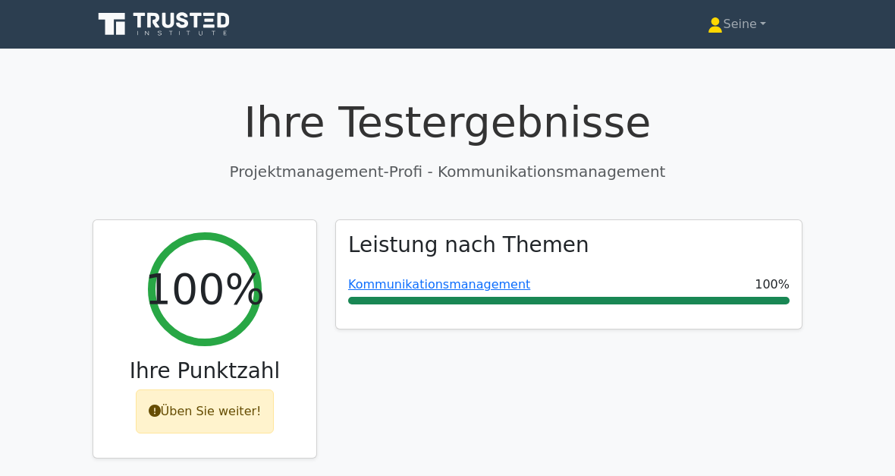
click at [747, 25] on font "Seine" at bounding box center [739, 24] width 33 height 14
click at [731, 85] on link "Einstellungen" at bounding box center [732, 84] width 120 height 24
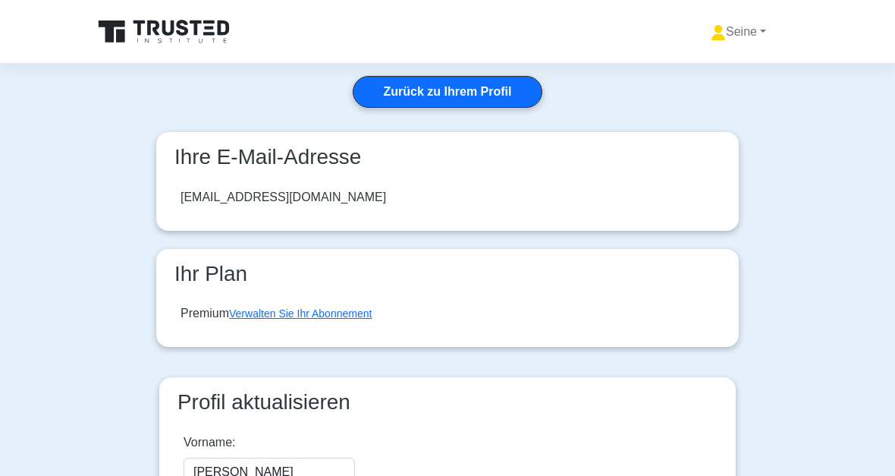
click at [753, 35] on font "Seine" at bounding box center [741, 31] width 31 height 13
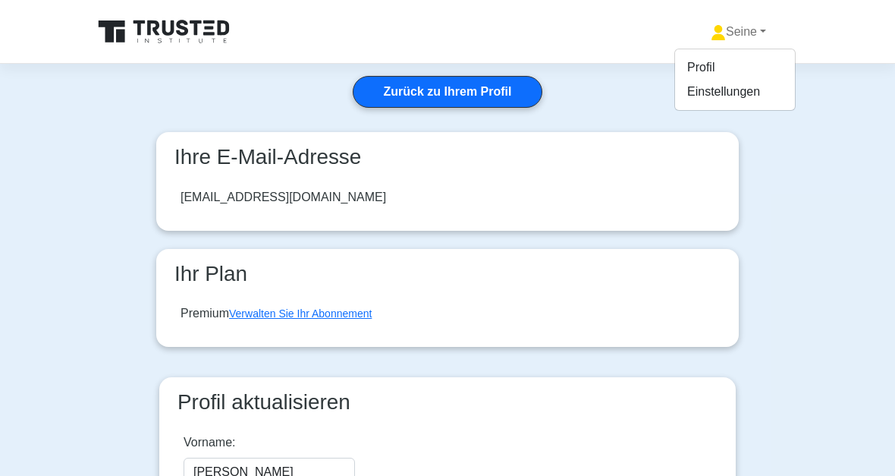
click at [706, 69] on link "Profil" at bounding box center [735, 67] width 120 height 24
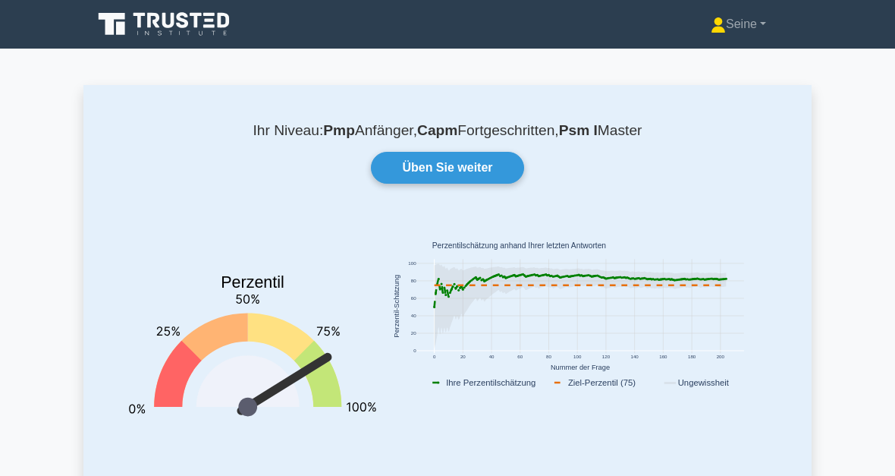
click at [496, 161] on link "Üben Sie weiter" at bounding box center [447, 168] width 153 height 32
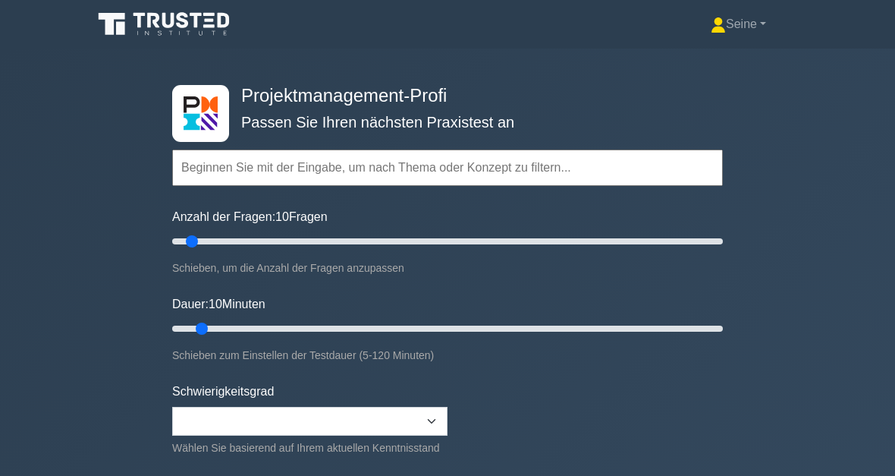
click at [197, 115] on div "Topics Scope Management Time Management Cost Management Quality Management Risk…" at bounding box center [447, 146] width 551 height 87
click at [142, 17] on icon at bounding box center [166, 24] width 146 height 29
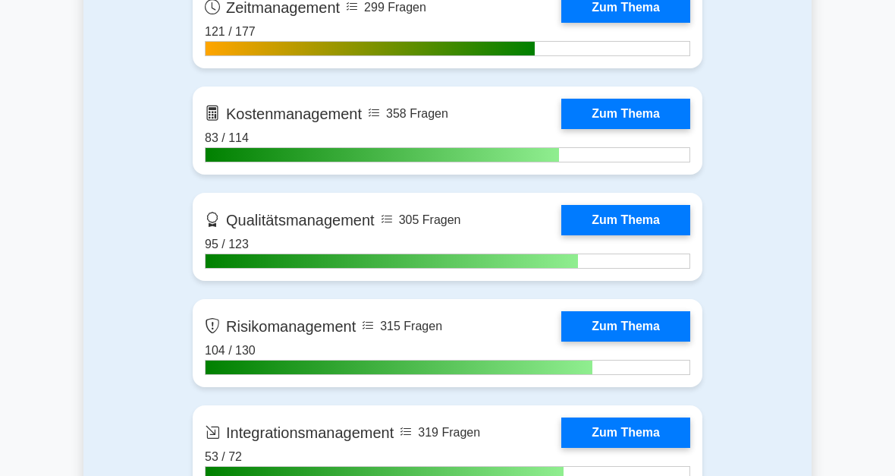
scroll to position [866, 0]
click at [562, 23] on link "Zum Thema" at bounding box center [626, 7] width 129 height 30
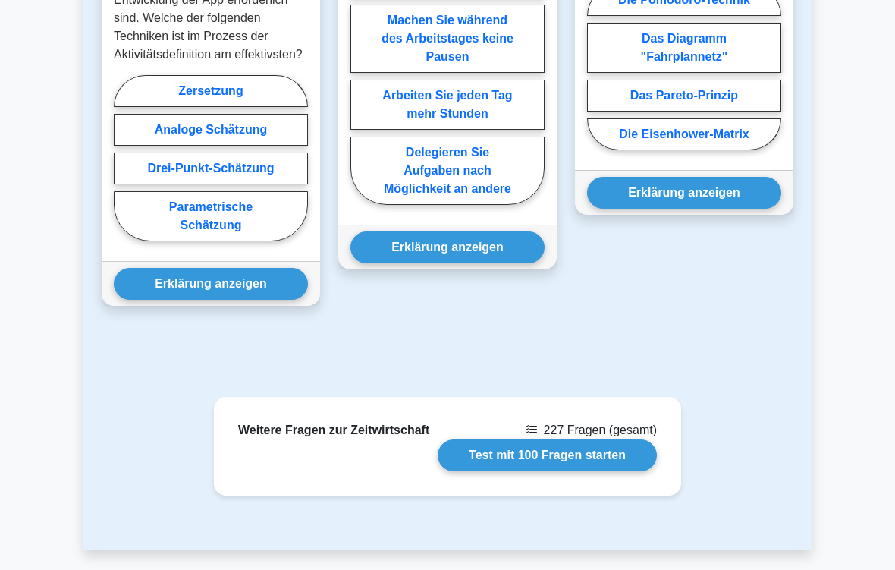
scroll to position [1601, 0]
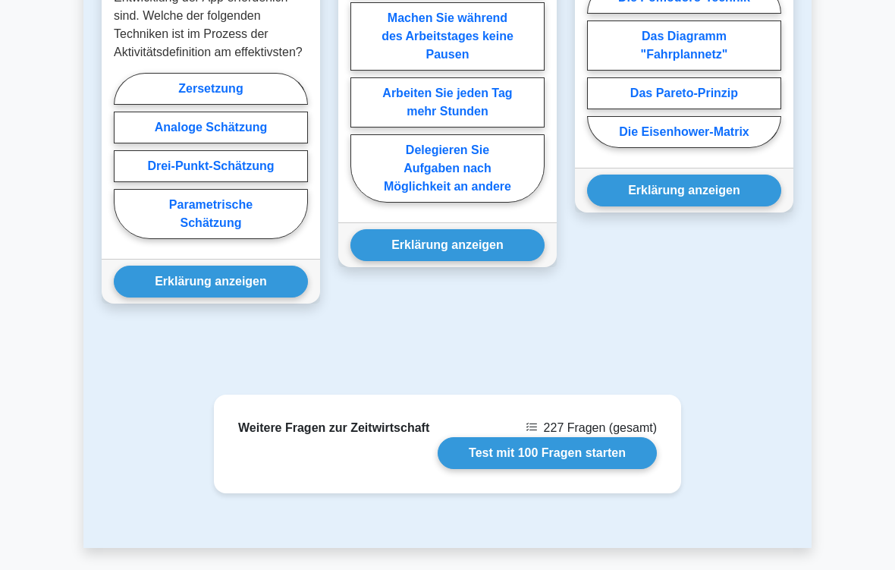
click at [450, 261] on button "Erklärung anzeigen" at bounding box center [448, 245] width 194 height 32
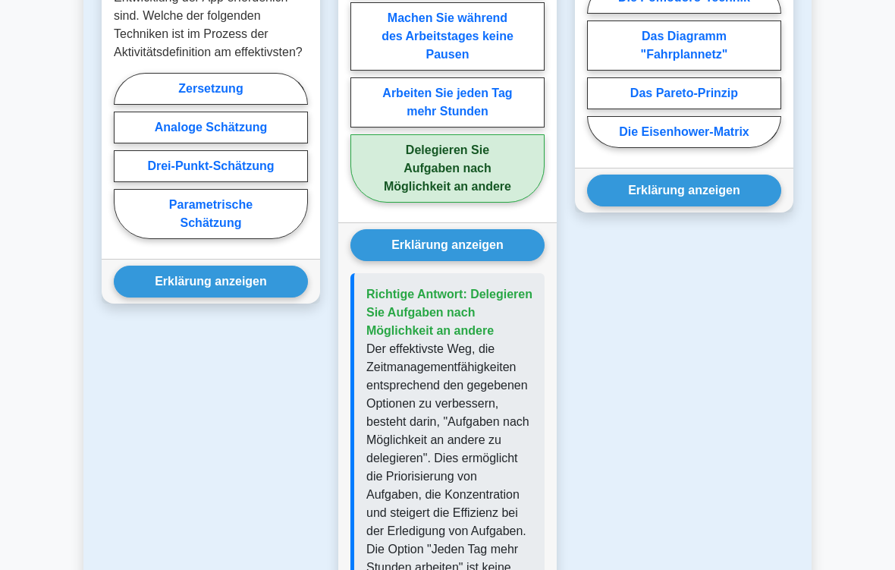
click at [168, 105] on label "Zersetzung" at bounding box center [211, 89] width 194 height 32
click at [124, 165] on input "Zersetzung" at bounding box center [119, 160] width 10 height 10
radio input "true"
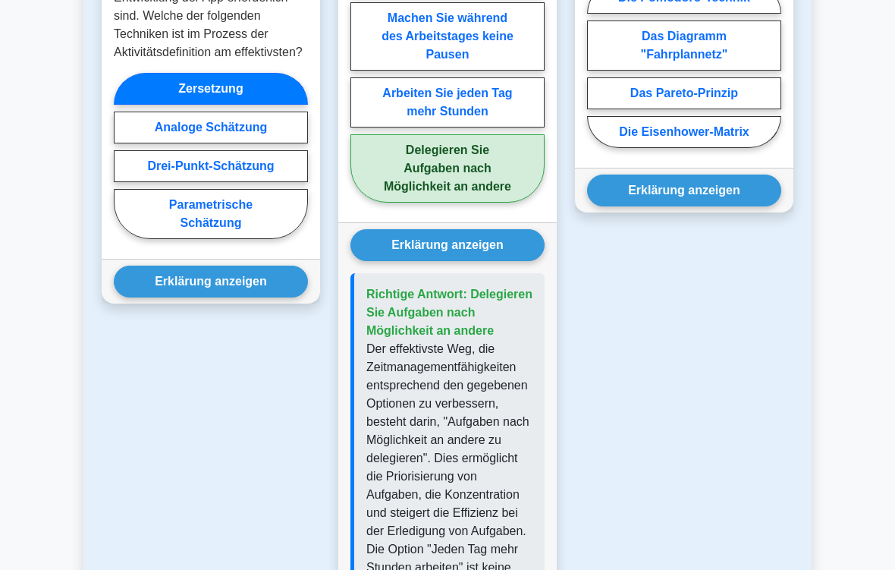
click at [152, 297] on button "Erklärung anzeigen" at bounding box center [211, 282] width 194 height 32
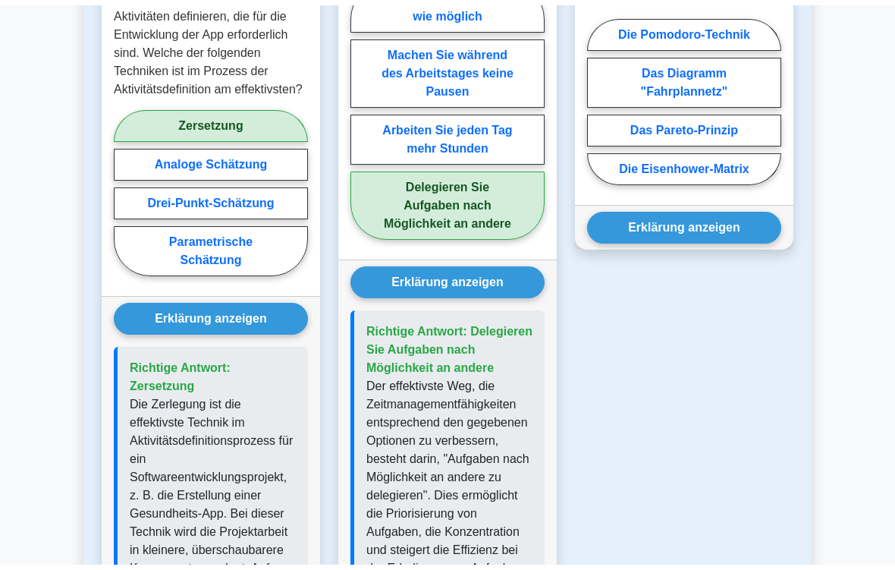
scroll to position [1576, 0]
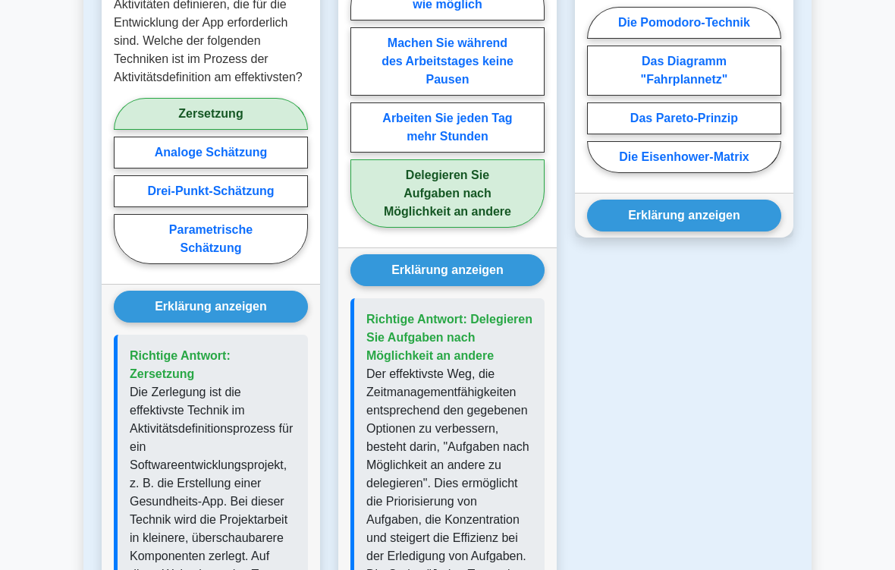
click at [735, 173] on label "Die Eisenhower-Matrix" at bounding box center [684, 157] width 194 height 32
click at [597, 99] on input "Die Eisenhower-Matrix" at bounding box center [592, 94] width 10 height 10
radio input "true"
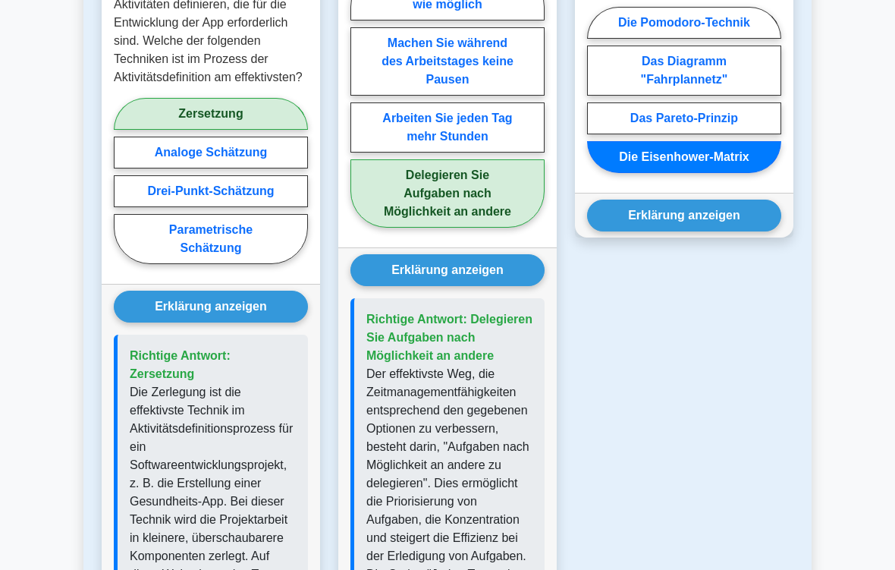
click at [736, 231] on button "Erklärung anzeigen" at bounding box center [684, 216] width 194 height 32
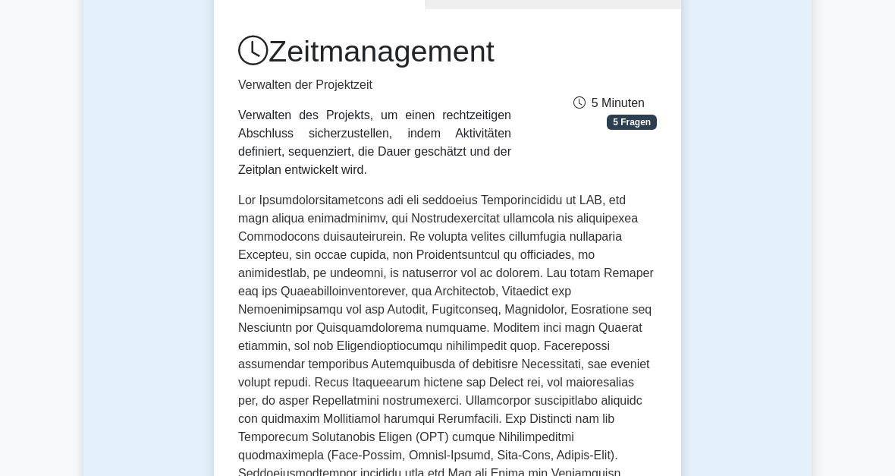
scroll to position [0, 0]
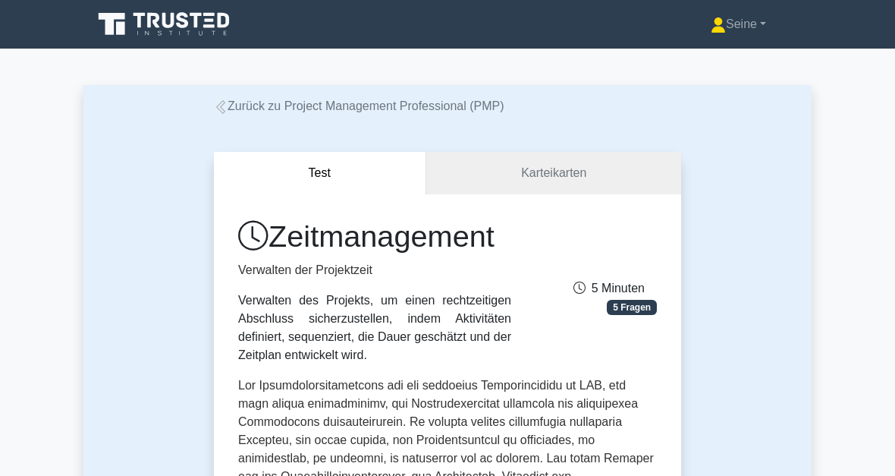
click at [747, 26] on font "Seine" at bounding box center [741, 23] width 31 height 13
click at [710, 60] on link "Profil" at bounding box center [735, 60] width 120 height 24
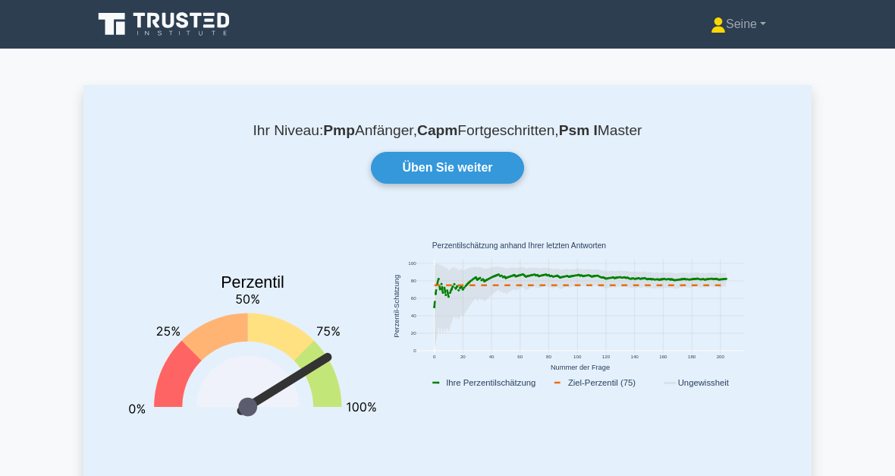
click at [485, 173] on link "Üben Sie weiter" at bounding box center [447, 168] width 153 height 32
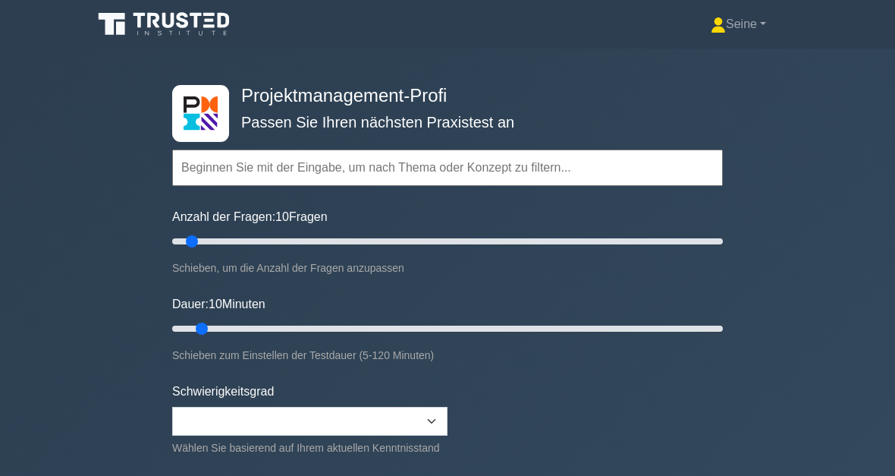
click at [272, 164] on input "text" at bounding box center [447, 167] width 551 height 36
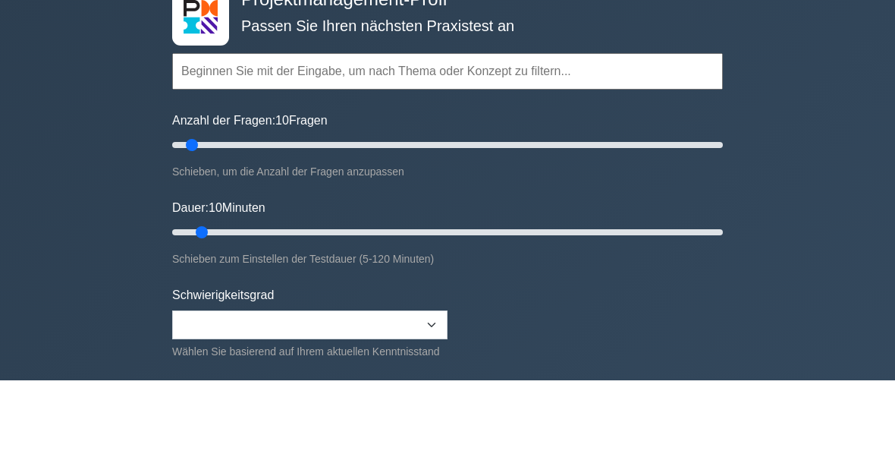
click at [230, 149] on input "text" at bounding box center [447, 167] width 551 height 36
paste input "Zeitmanagement"
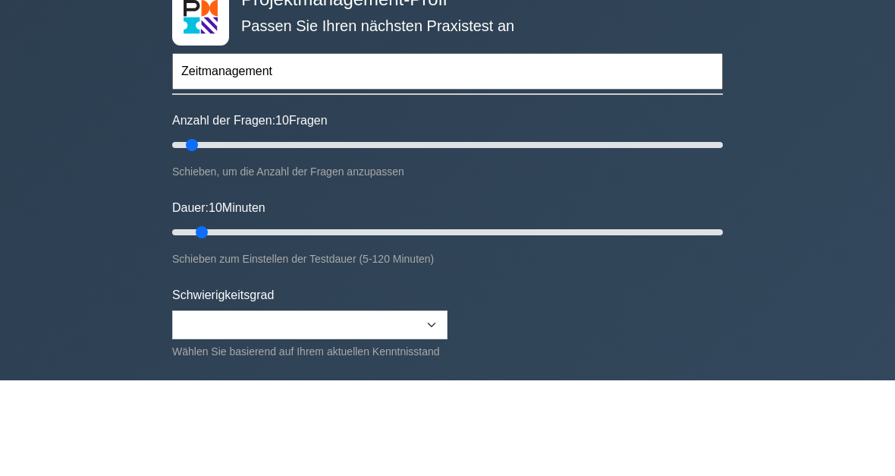
click at [684, 149] on input "Zeitmanagement" at bounding box center [447, 167] width 551 height 36
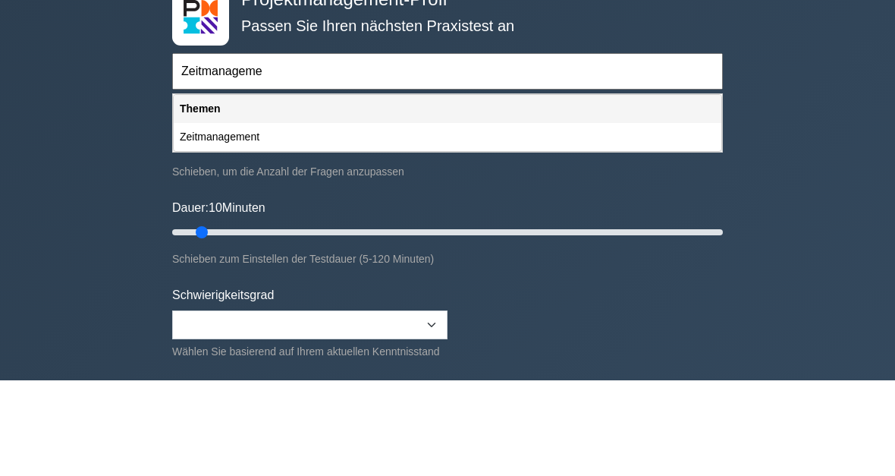
click at [265, 219] on div "Zeitmanagement" at bounding box center [448, 233] width 548 height 28
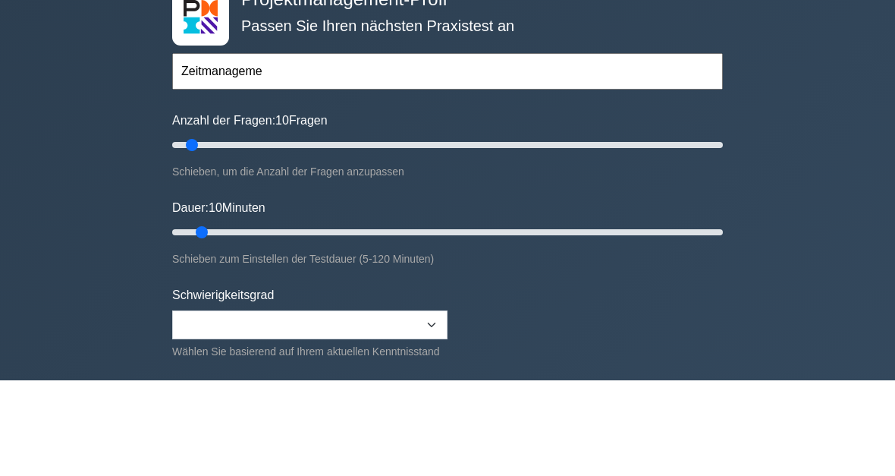
type input "Zeitmanagement"
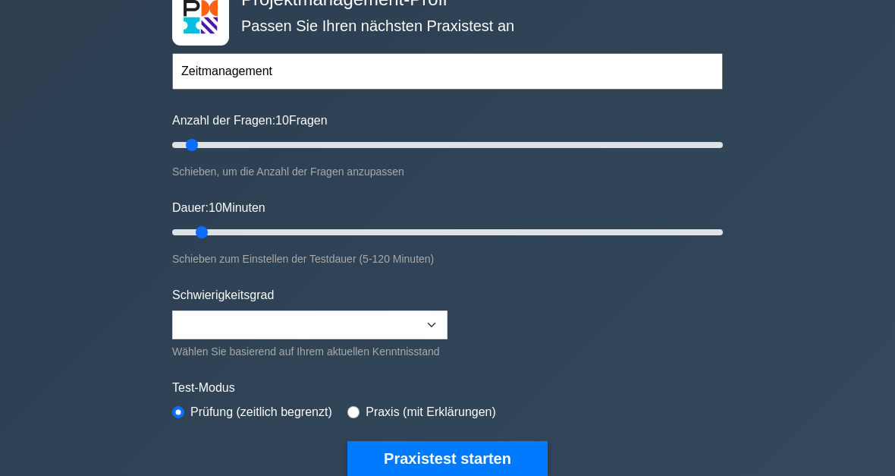
scroll to position [96, 0]
click at [453, 470] on button "Praxistest starten" at bounding box center [448, 458] width 200 height 35
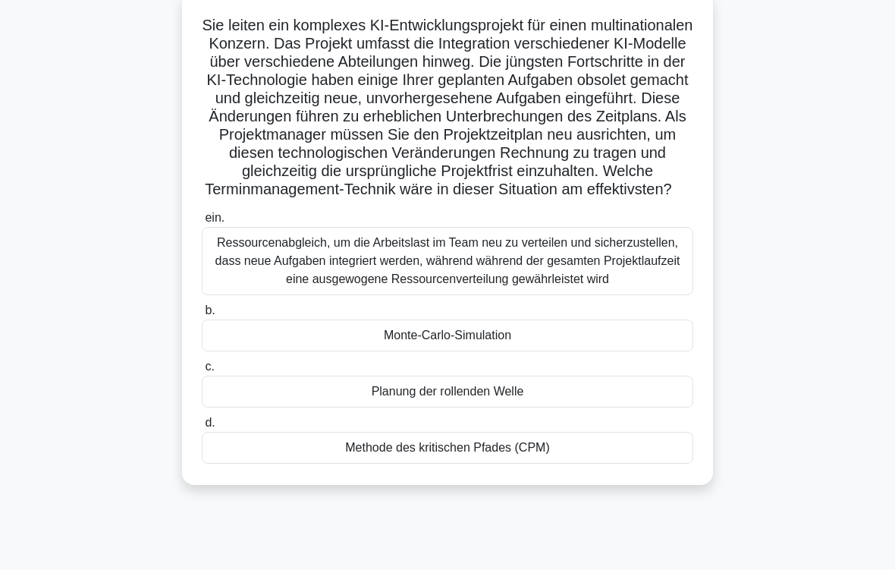
scroll to position [142, 0]
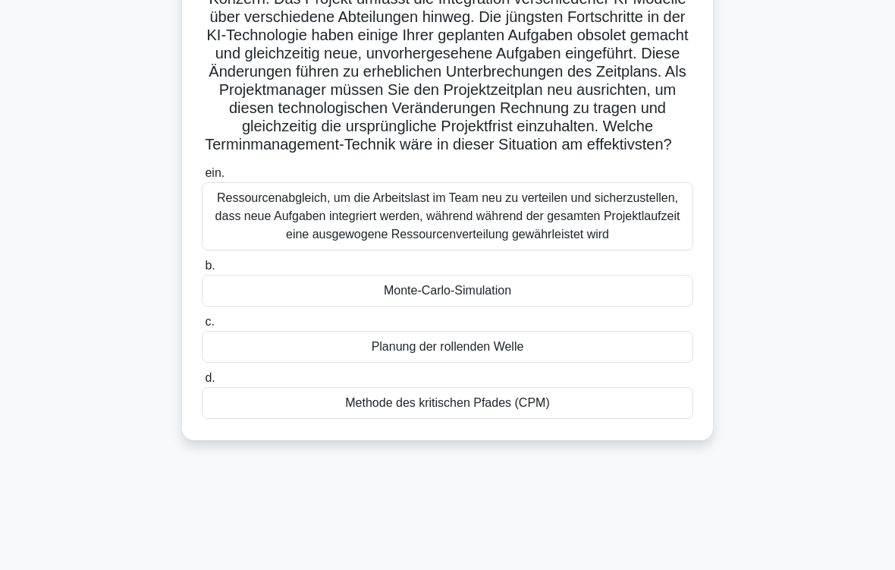
click at [629, 241] on div "Ressourcenabgleich, um die Arbeitslast im Team neu zu verteilen und sicherzuste…" at bounding box center [448, 216] width 492 height 68
click at [202, 178] on input "ein. Ressourcenabgleich, um die Arbeitslast im Team neu zu verteilen und sicher…" at bounding box center [202, 173] width 0 height 10
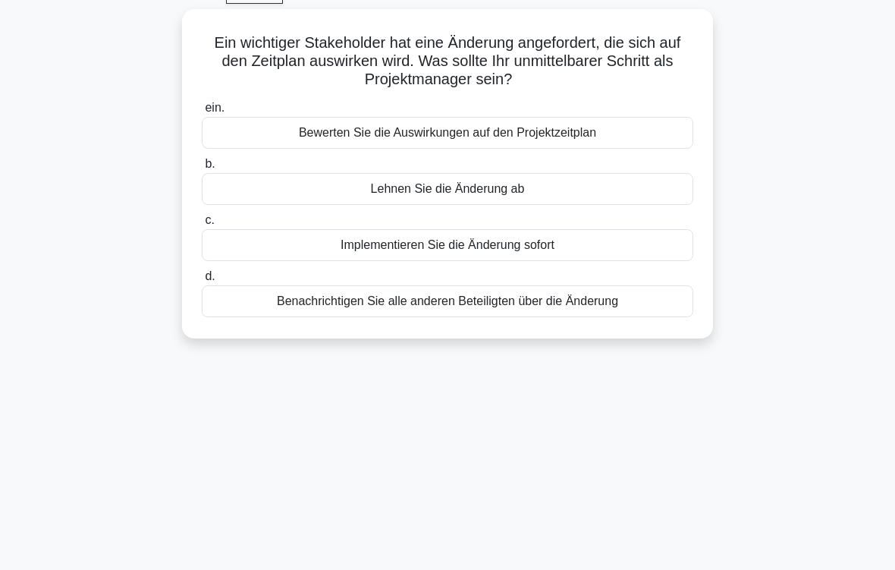
scroll to position [0, 0]
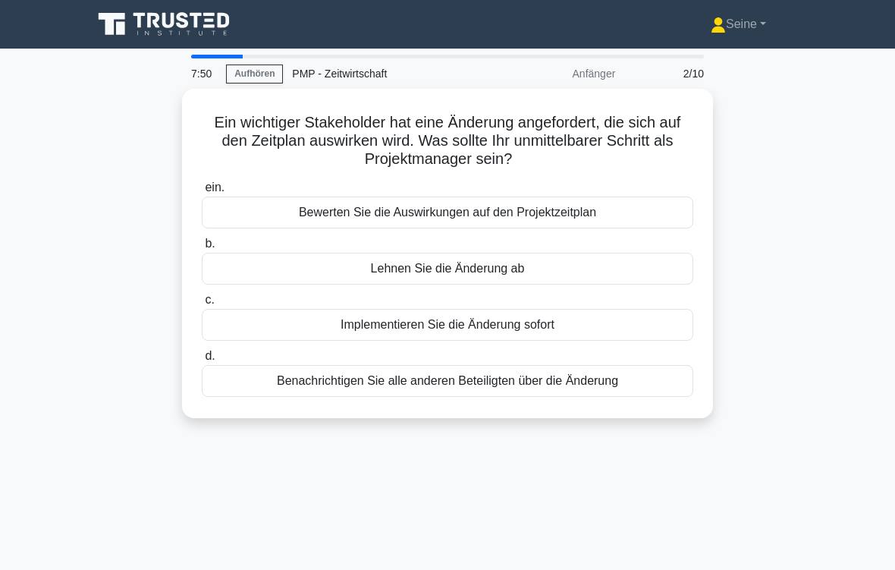
click at [656, 202] on div "Bewerten Sie die Auswirkungen auf den Projektzeitplan" at bounding box center [448, 213] width 492 height 32
click at [202, 193] on input "ein. Bewerten Sie die Auswirkungen auf den Projektzeitplan" at bounding box center [202, 188] width 0 height 10
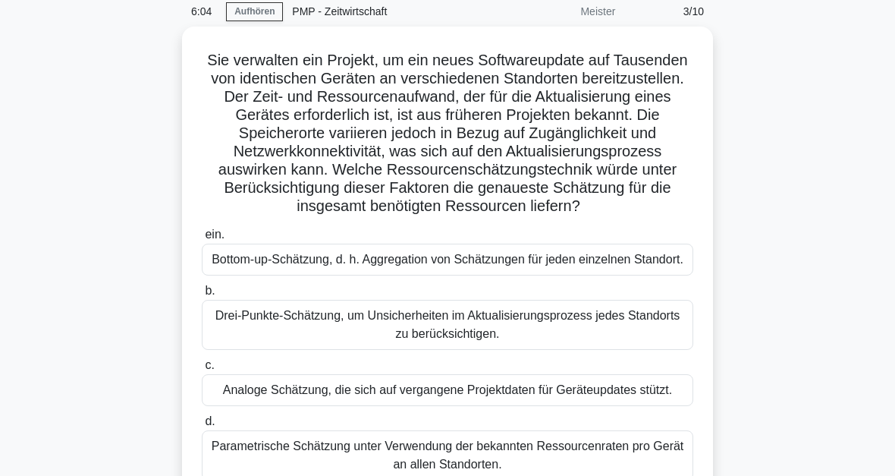
scroll to position [63, 0]
click at [622, 275] on div "Bottom-up-Schätzung, d. h. Aggregation von Schätzungen für jeden einzelnen Stan…" at bounding box center [448, 259] width 492 height 32
click at [202, 239] on input "ein. Bottom-up-Schätzung, d. h. Aggregation von Schätzungen für jeden einzelnen…" at bounding box center [202, 234] width 0 height 10
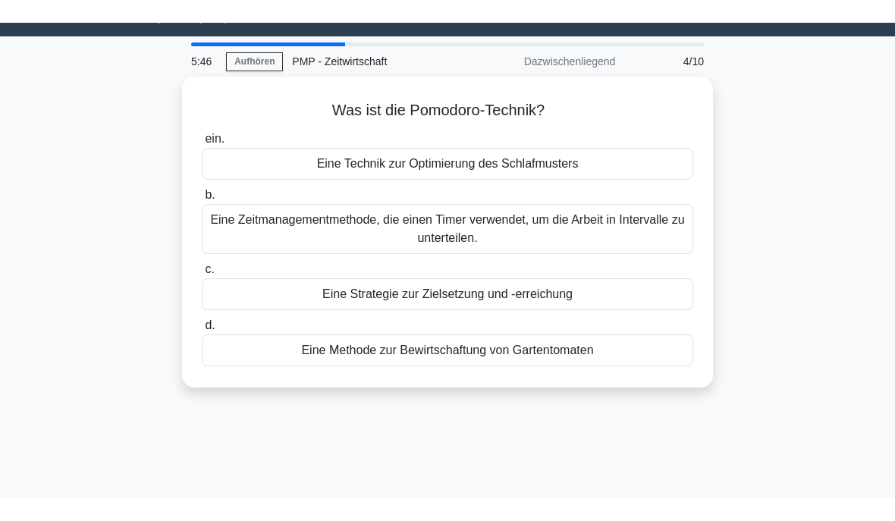
scroll to position [0, 0]
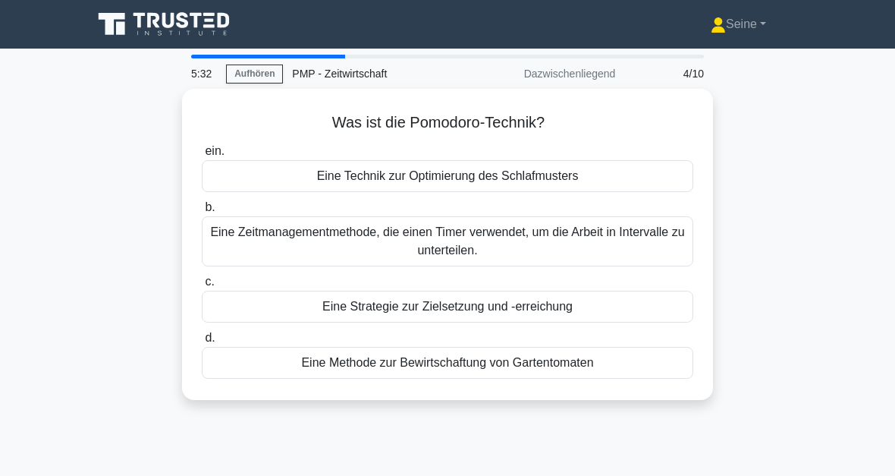
click at [635, 234] on div "Eine Zeitmanagementmethode, die einen Timer verwendet, um die Arbeit in Interva…" at bounding box center [448, 241] width 492 height 50
click at [202, 212] on input "b. Eine Zeitmanagementmethode, die einen Timer verwendet, um die Arbeit in Inte…" at bounding box center [202, 208] width 0 height 10
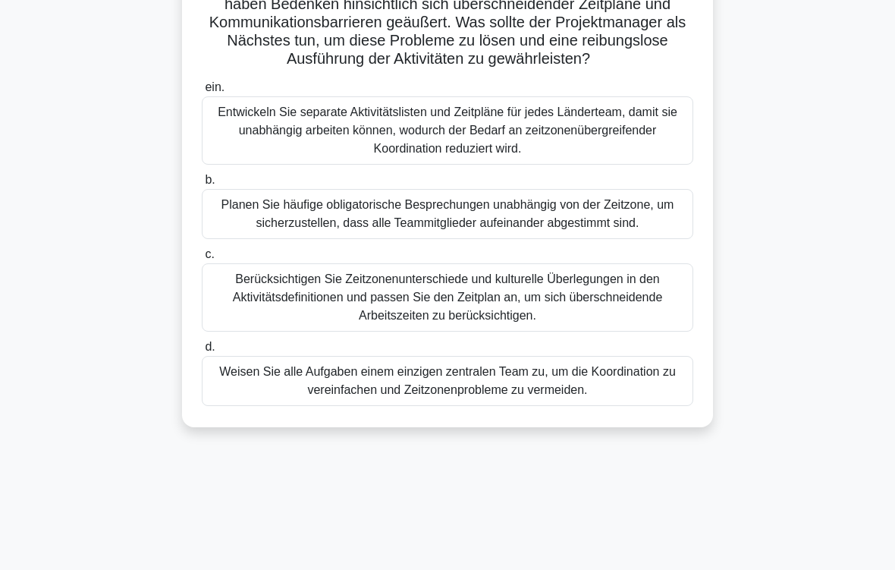
scroll to position [191, 0]
click at [637, 332] on div "Berücksichtigen Sie Zeitzonenunterschiede und kulturelle Überlegungen in den Ak…" at bounding box center [448, 297] width 492 height 68
click at [202, 260] on input "c. Berücksichtigen Sie Zeitzonenunterschiede und kulturelle Überlegungen in den…" at bounding box center [202, 255] width 0 height 10
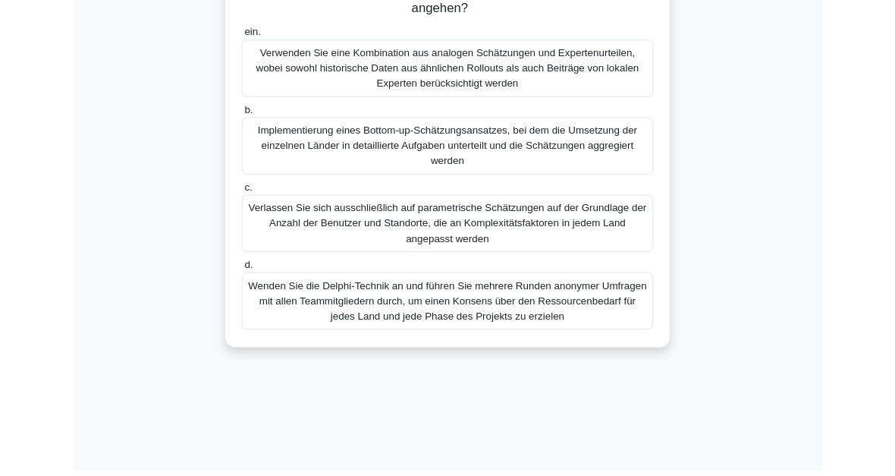
scroll to position [344, 0]
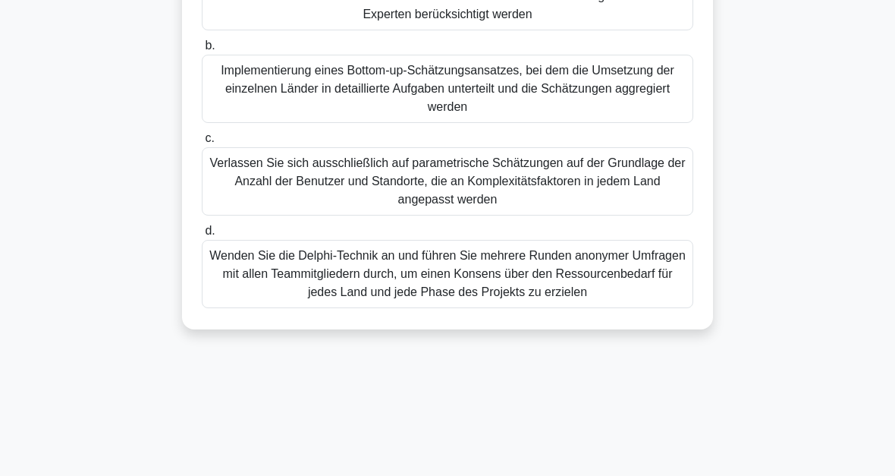
click at [774, 237] on div "Sie verwalten die globale Einführung eines neuen ERP-Systems (Enterprise Resour…" at bounding box center [447, 46] width 728 height 603
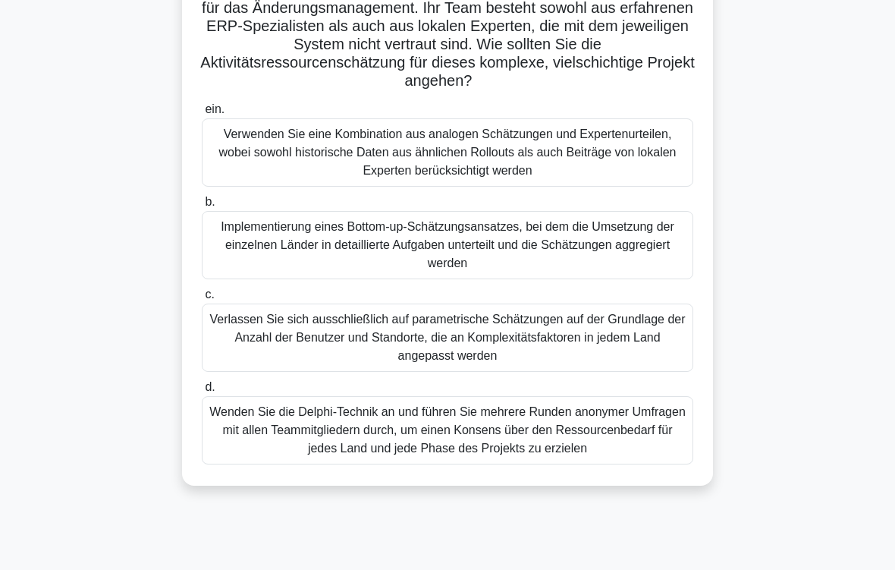
scroll to position [187, 0]
click at [609, 170] on div "Verwenden Sie eine Kombination aus analogen Schätzungen und Expertenurteilen, w…" at bounding box center [448, 152] width 492 height 68
click at [202, 115] on input "ein. Verwenden Sie eine Kombination aus analogen Schätzungen und Expertenurteil…" at bounding box center [202, 110] width 0 height 10
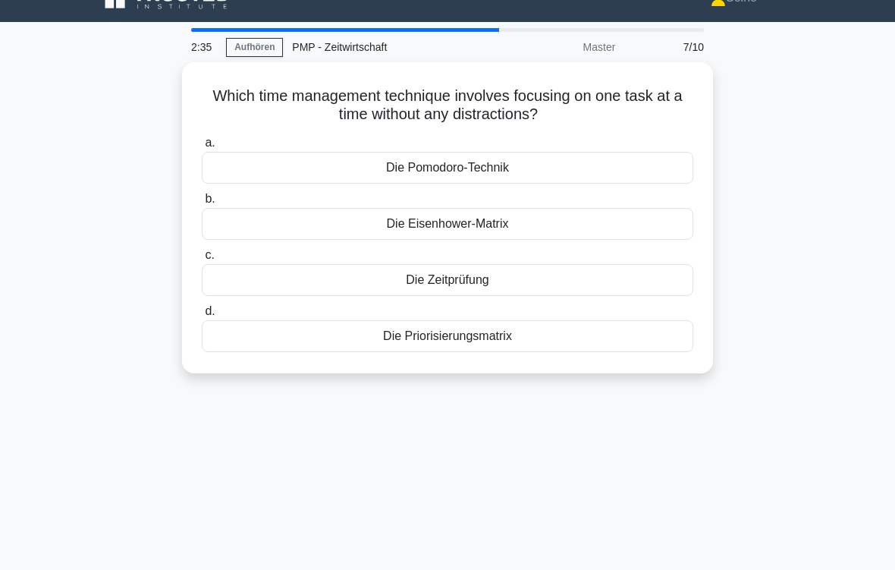
scroll to position [0, 0]
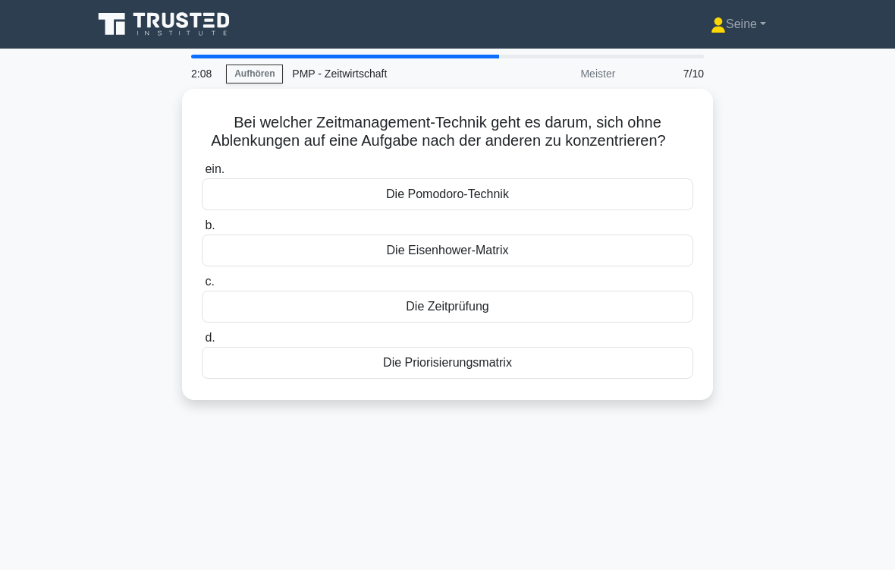
click at [606, 207] on div "Die Pomodoro-Technik" at bounding box center [448, 194] width 492 height 32
click at [202, 175] on input "ein. Die Pomodoro-Technik" at bounding box center [202, 170] width 0 height 10
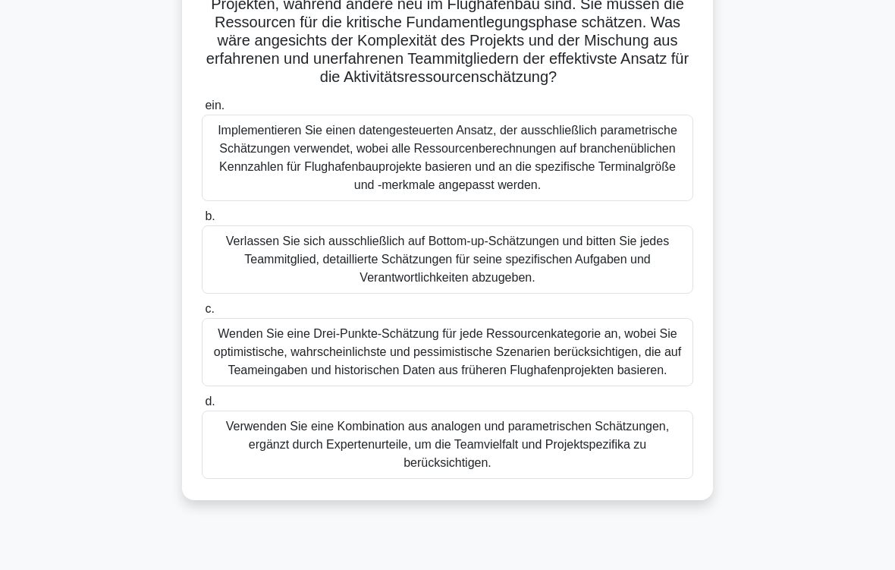
scroll to position [191, 0]
click at [628, 260] on div "Verlassen Sie sich ausschließlich auf Bottom-up-Schätzungen und bitten Sie jede…" at bounding box center [448, 259] width 492 height 68
click at [202, 222] on input "b. Verlassen Sie sich ausschließlich auf Bottom-up-Schätzungen und bitten Sie j…" at bounding box center [202, 217] width 0 height 10
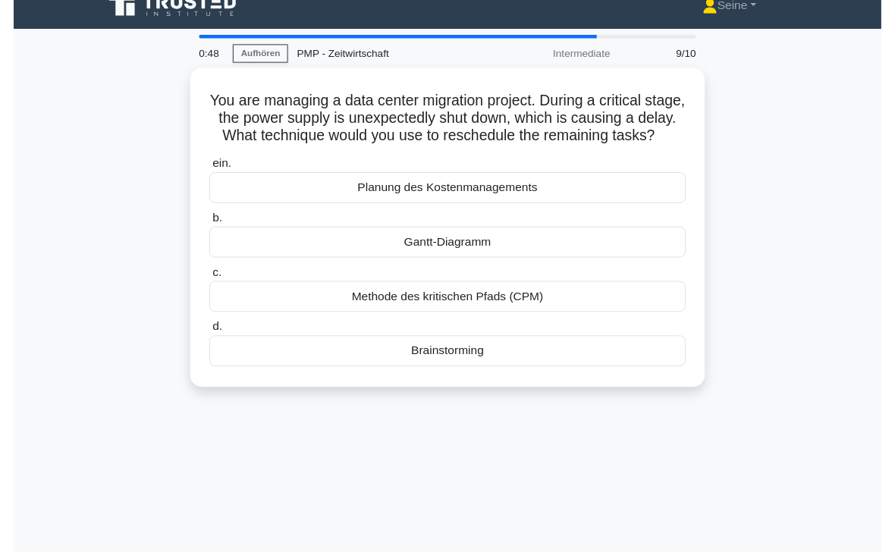
scroll to position [0, 0]
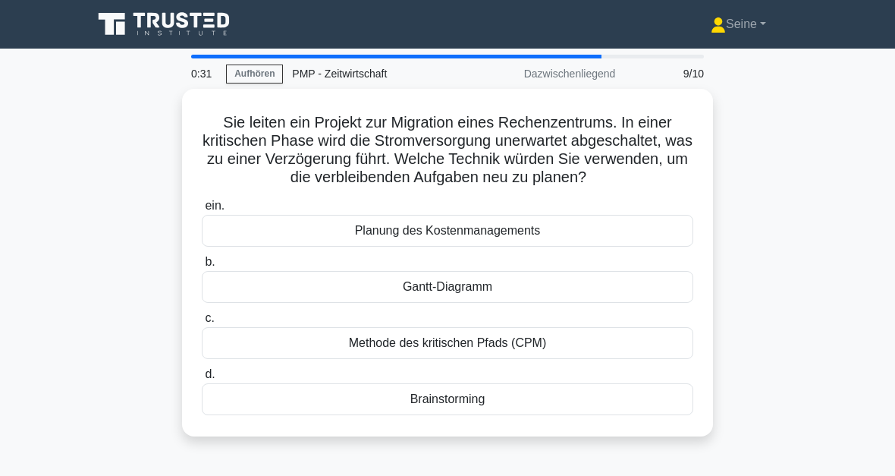
click at [634, 356] on div "Methode des kritischen Pfads (CPM)" at bounding box center [448, 343] width 492 height 32
click at [202, 323] on input "c. Methode des kritischen Pfads (CPM)" at bounding box center [202, 318] width 0 height 10
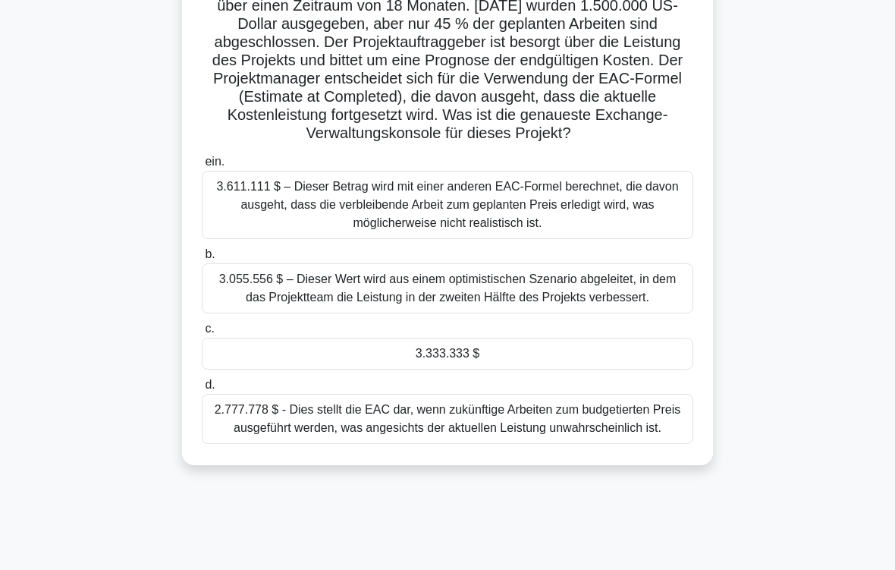
scroll to position [154, 0]
click at [567, 369] on div "3.333.333 $" at bounding box center [448, 353] width 492 height 32
click at [202, 333] on input "c. 3.333.333 $" at bounding box center [202, 328] width 0 height 10
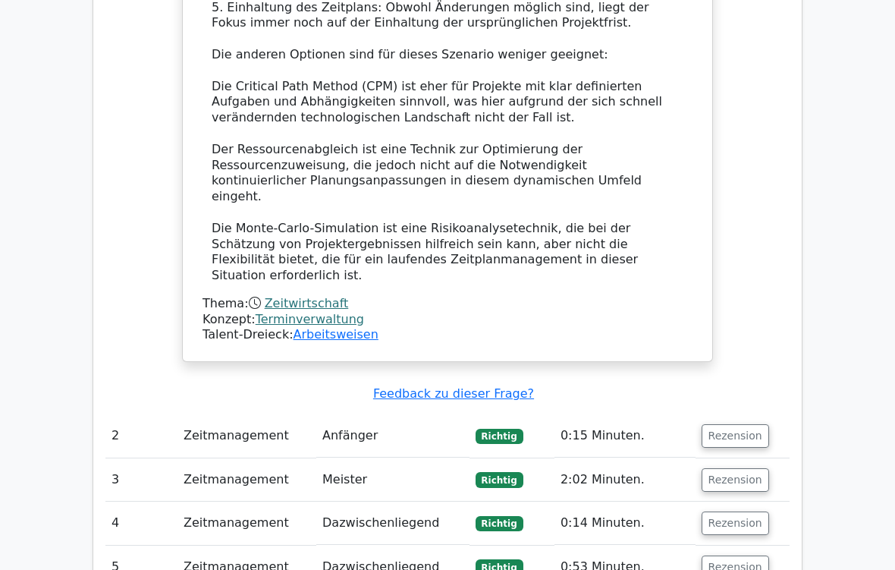
scroll to position [1860, 0]
click at [737, 424] on button "Rezension" at bounding box center [736, 436] width 68 height 24
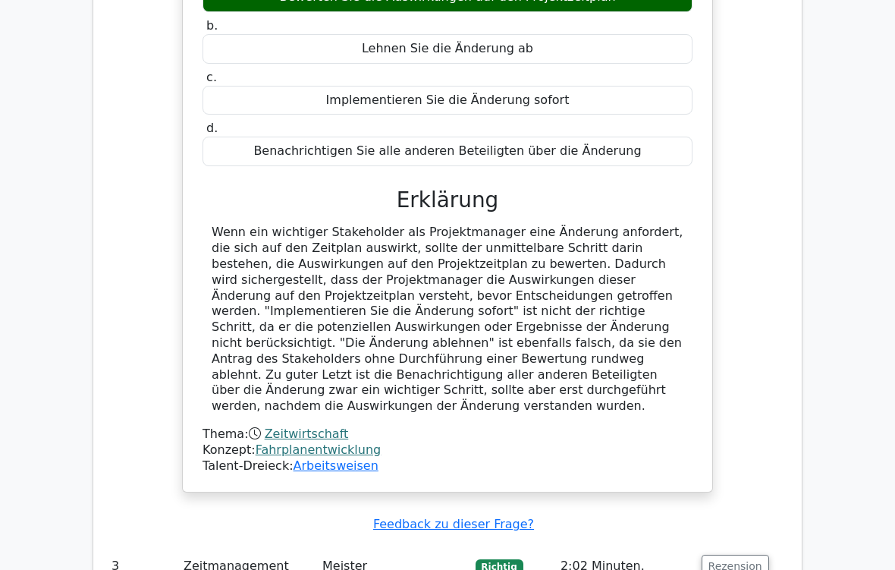
scroll to position [2440, 0]
click at [755, 475] on button "Rezension" at bounding box center [736, 566] width 68 height 24
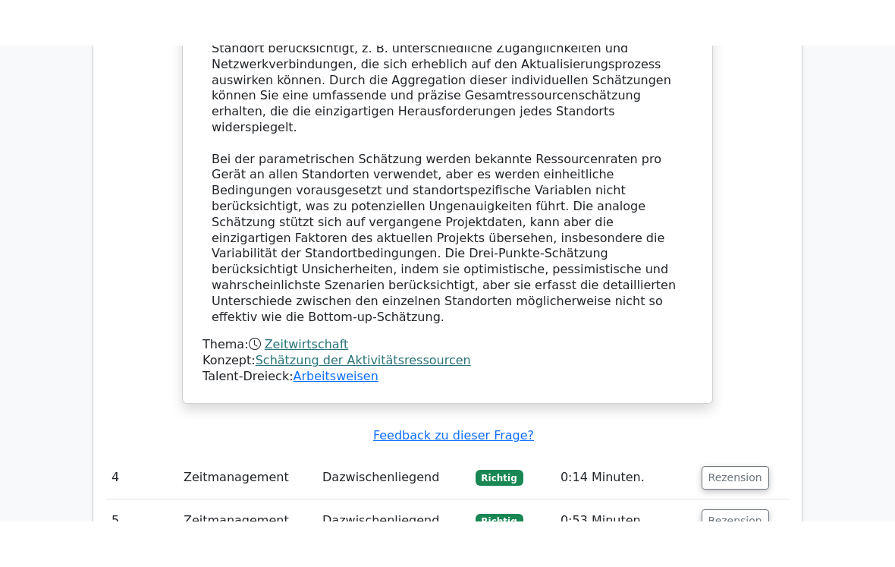
scroll to position [3617, 0]
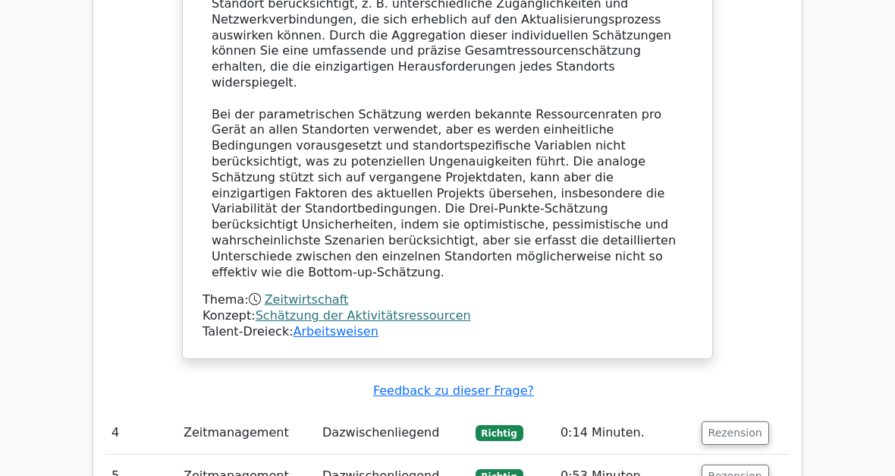
click at [738, 421] on button "Rezension" at bounding box center [736, 433] width 68 height 24
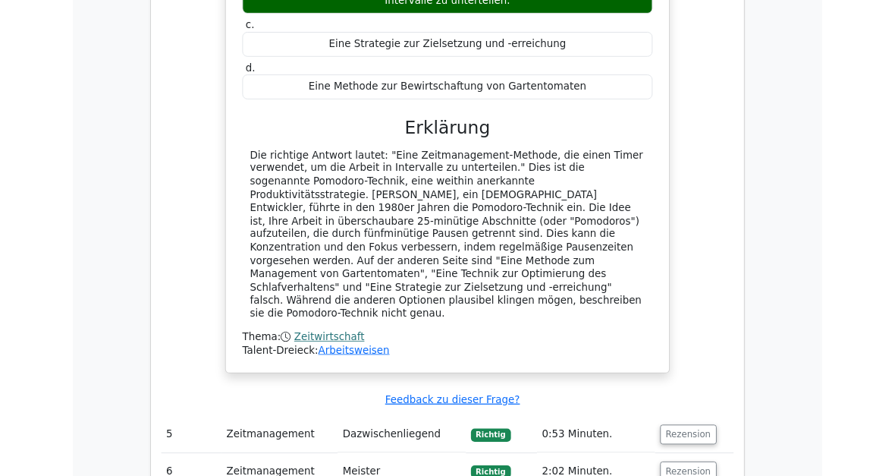
scroll to position [4312, 0]
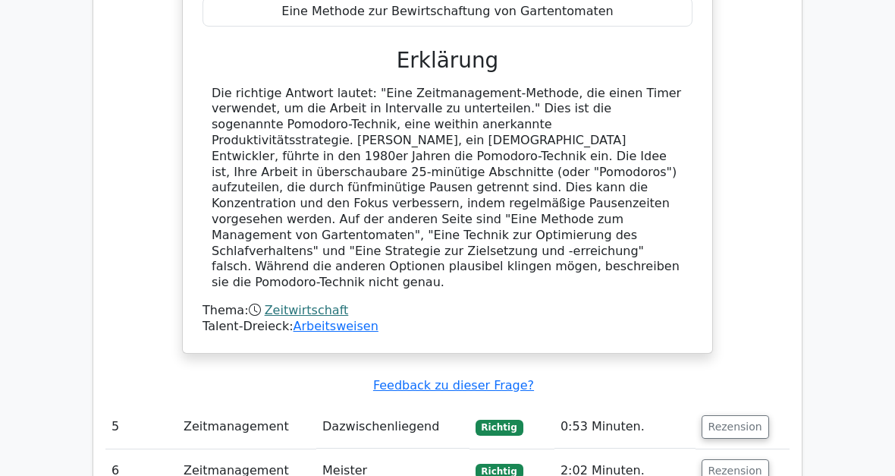
click at [745, 415] on button "Rezension" at bounding box center [736, 427] width 68 height 24
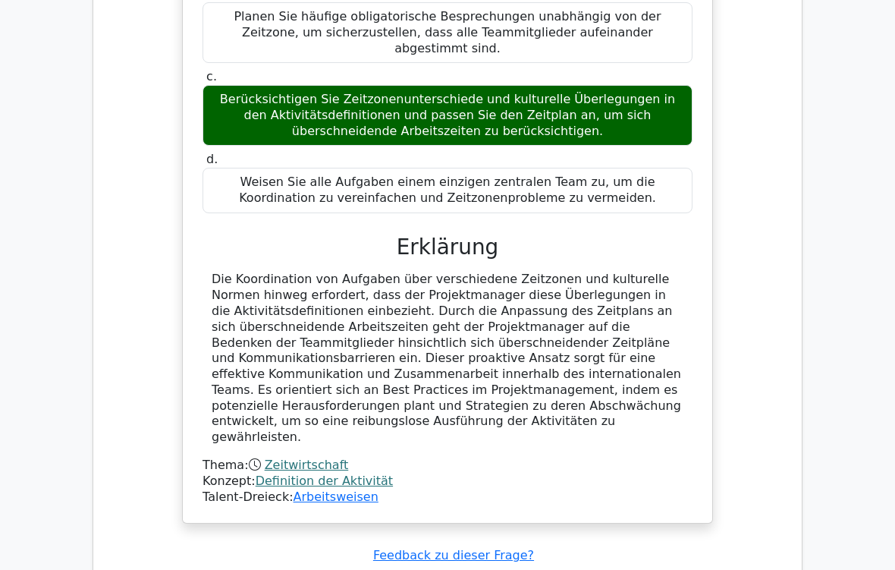
scroll to position [5083, 0]
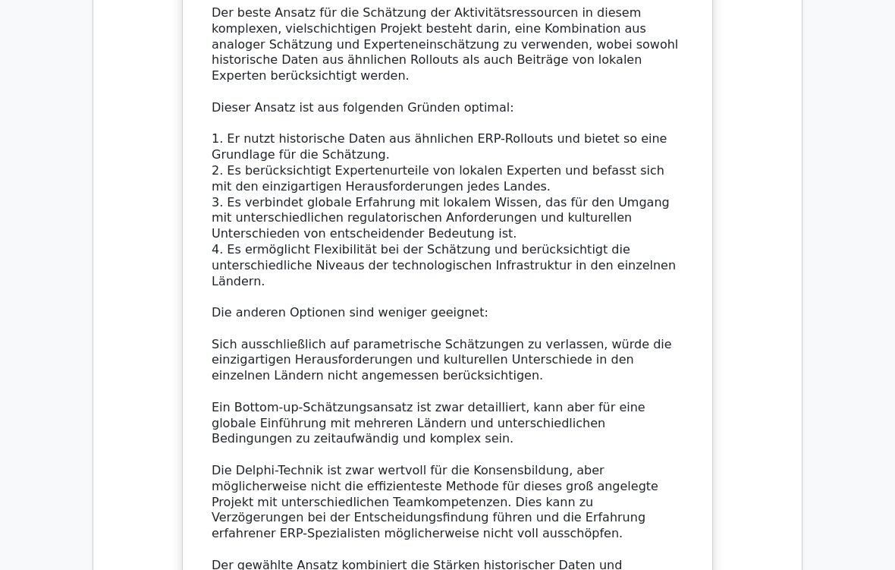
scroll to position [6298, 0]
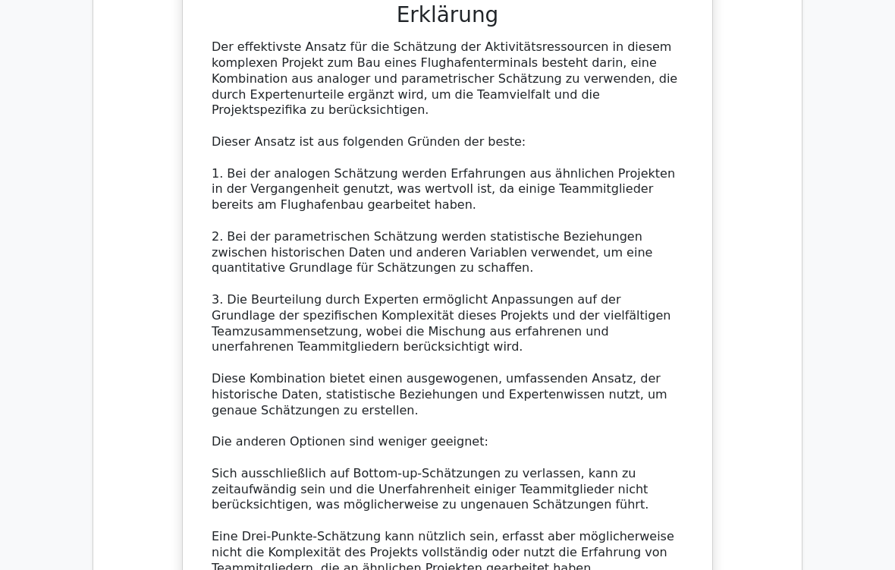
scroll to position [7707, 0]
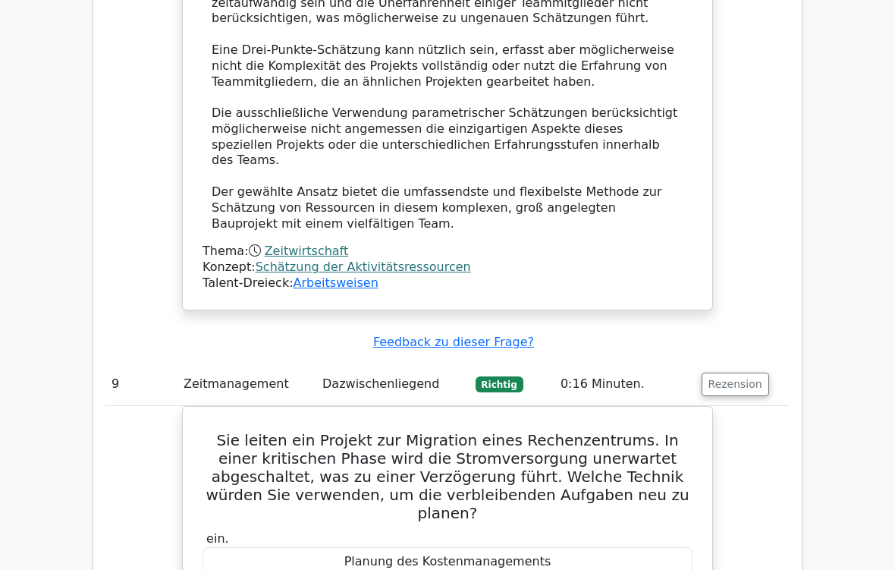
scroll to position [8190, 0]
copy div "Die Critical Path Method (CPM"
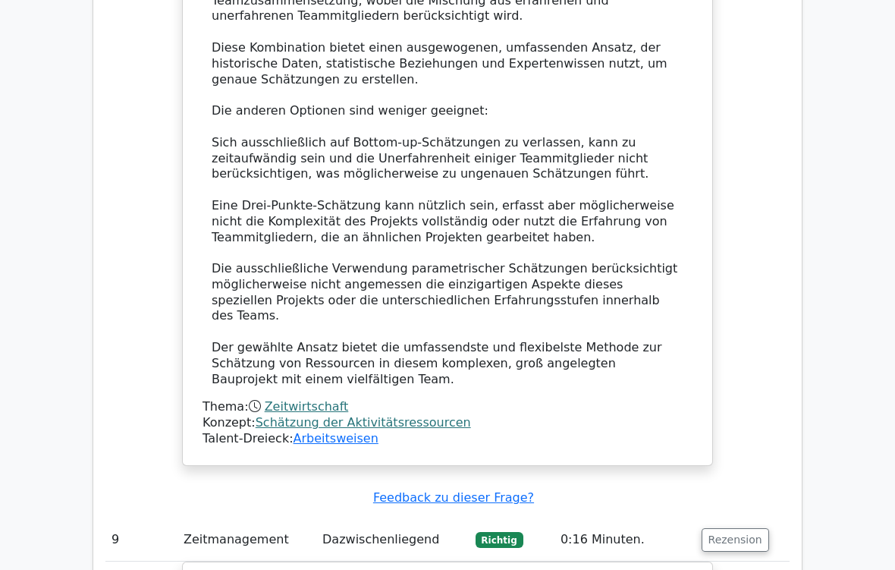
scroll to position [8035, 0]
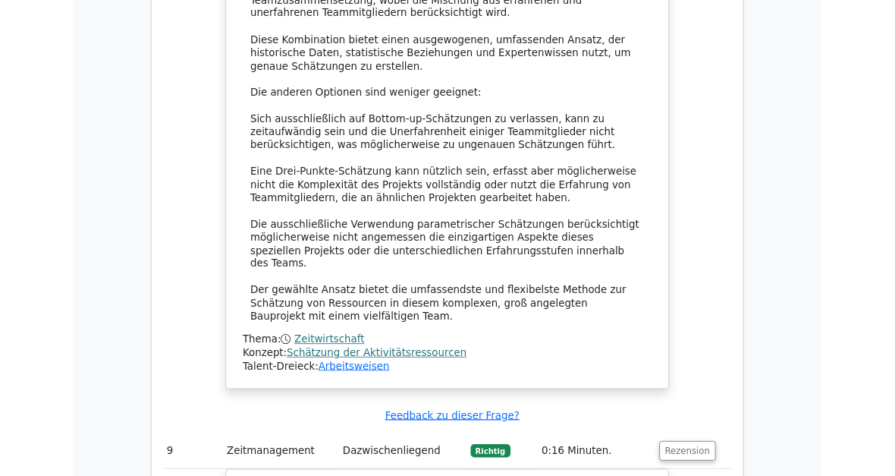
scroll to position [8128, 0]
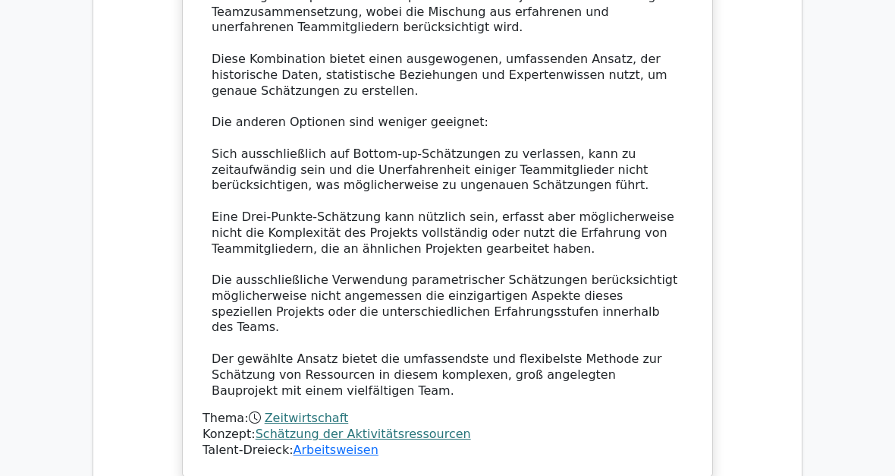
scroll to position [8023, 0]
copy div "Methode des kritischen Pfads (CPM)"
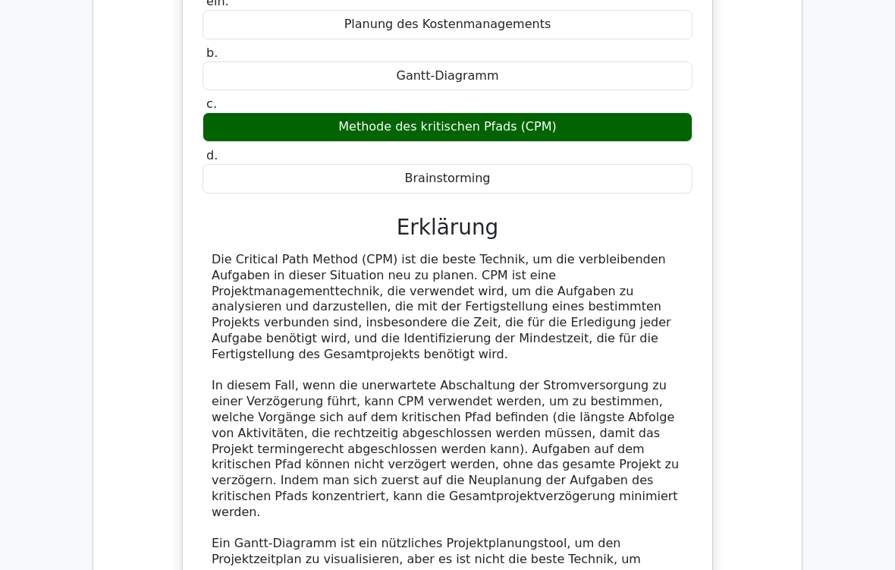
scroll to position [8746, 0]
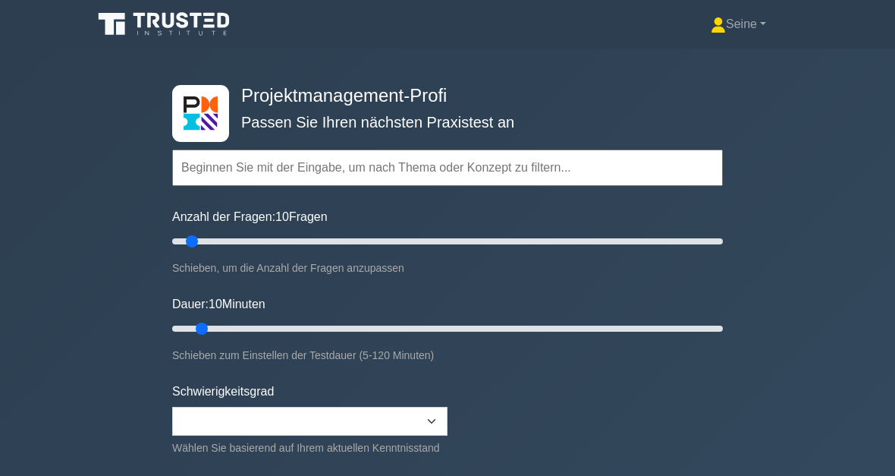
click at [212, 170] on input "text" at bounding box center [447, 167] width 551 height 36
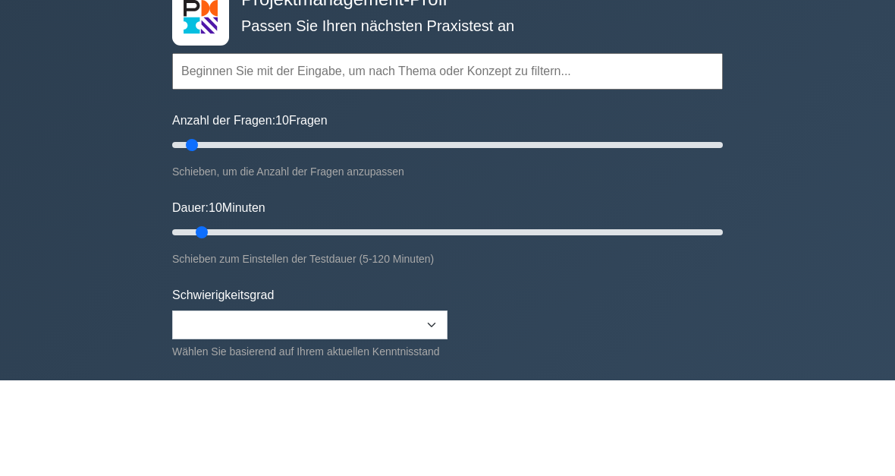
paste input "Methode des kritischen Pfads (CPM)"
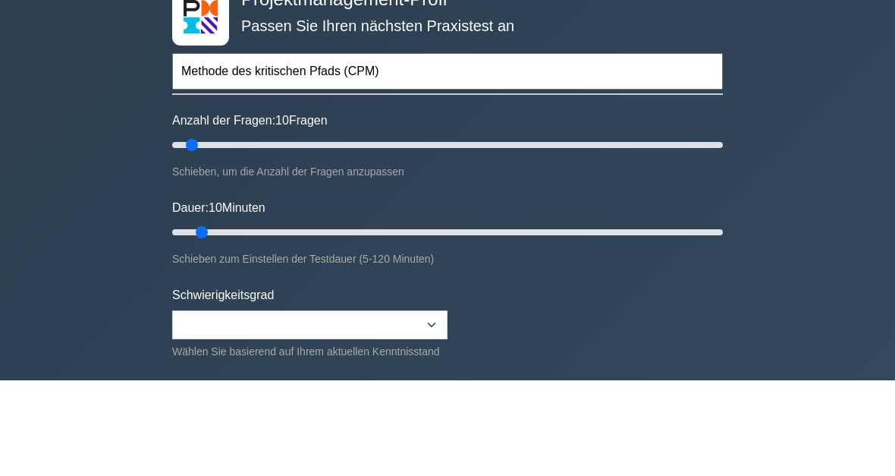
type input "Methode des kritischen Pfads (CPM)"
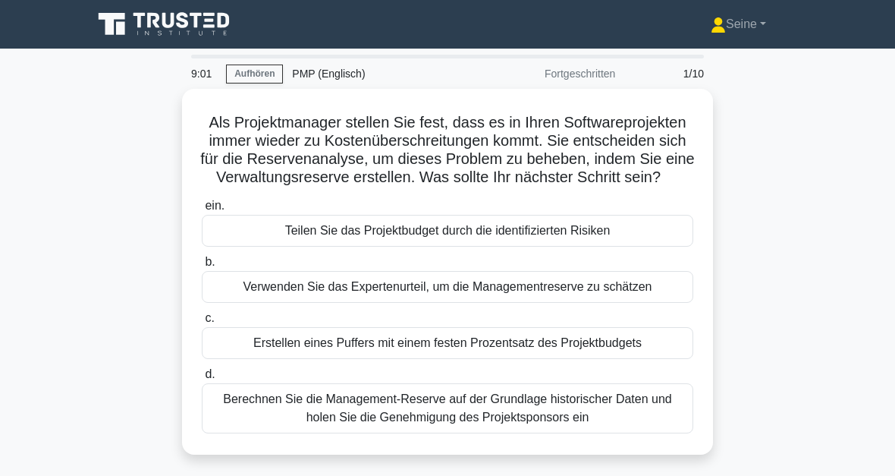
click at [433, 424] on div "Berechnen Sie die Management-Reserve auf der Grundlage historischer Daten und h…" at bounding box center [448, 408] width 492 height 50
click at [202, 379] on input "d. Berechnen Sie die Management-Reserve auf der Grundlage historischer Daten un…" at bounding box center [202, 375] width 0 height 10
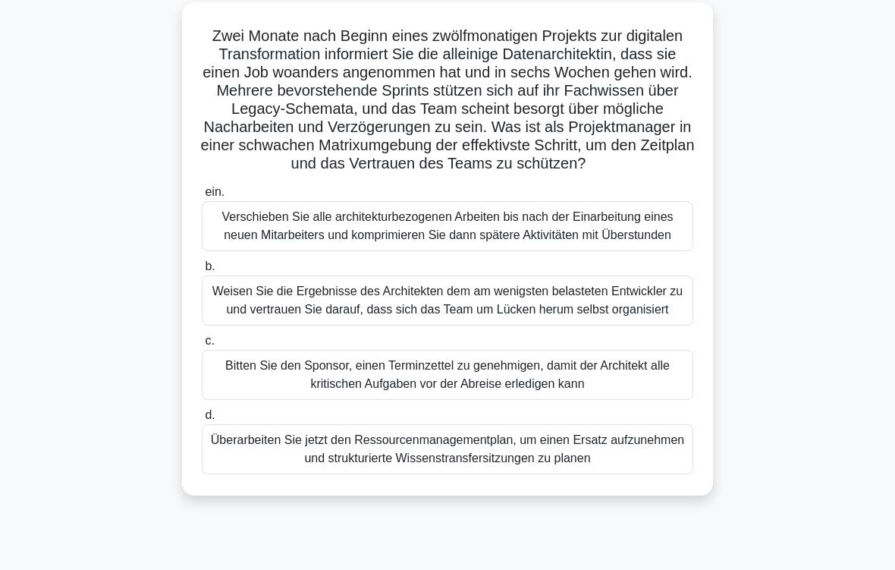
scroll to position [89, 0]
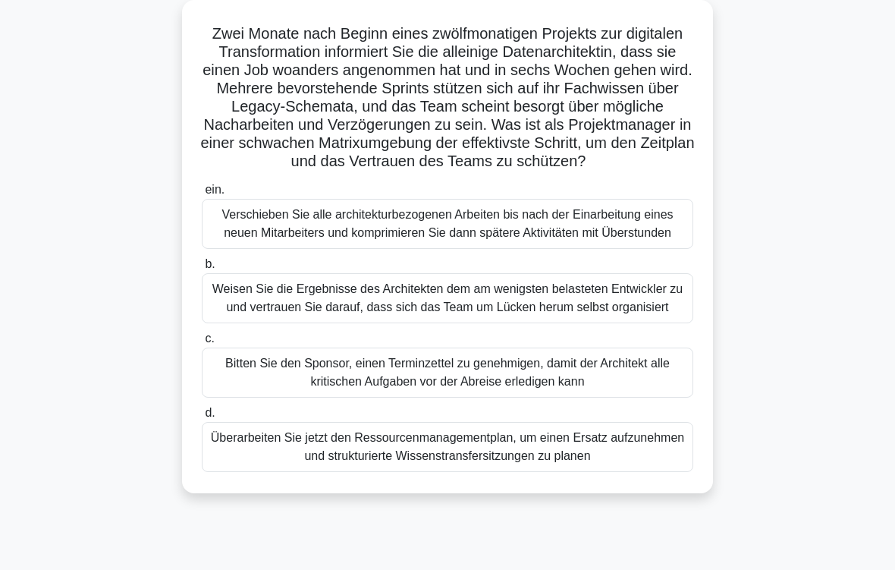
click at [458, 472] on div "Überarbeiten Sie jetzt den Ressourcenmanagementplan, um einen Ersatz aufzunehme…" at bounding box center [448, 447] width 492 height 50
click at [202, 418] on input "d. Überarbeiten Sie jetzt den Ressourcenmanagementplan, um einen Ersatz aufzune…" at bounding box center [202, 413] width 0 height 10
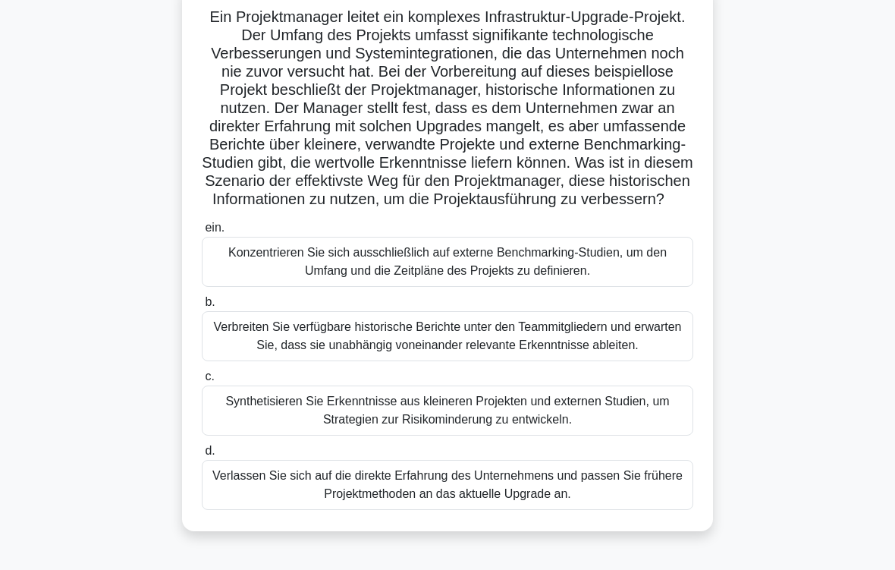
scroll to position [150, 0]
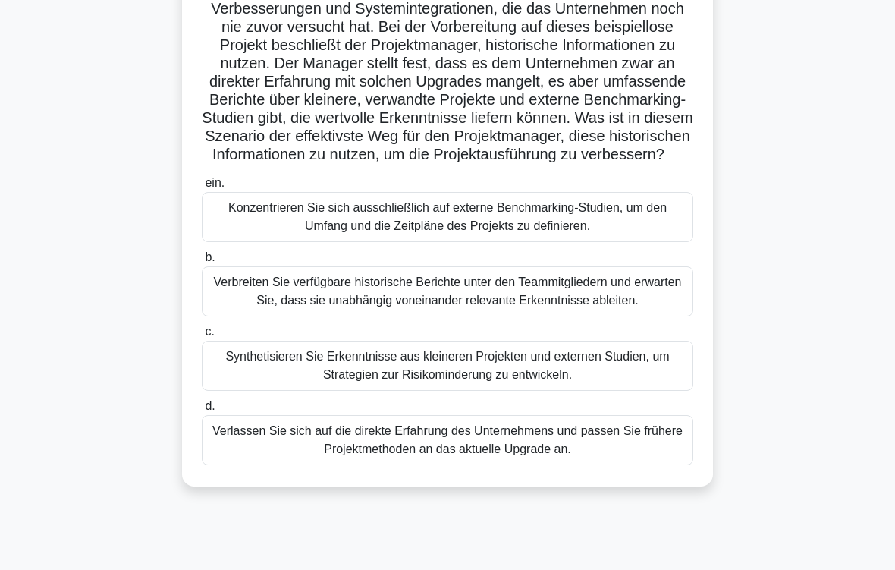
click at [517, 391] on div "Synthetisieren Sie Erkenntnisse aus kleineren Projekten und externen Studien, u…" at bounding box center [448, 366] width 492 height 50
click at [202, 337] on input "c. Synthetisieren Sie Erkenntnisse aus kleineren Projekten und externen Studien…" at bounding box center [202, 332] width 0 height 10
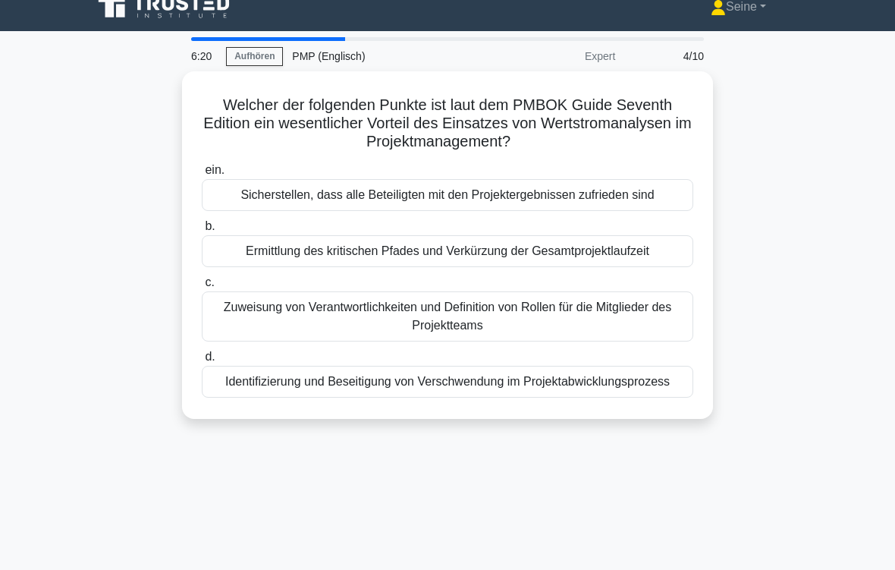
scroll to position [0, 0]
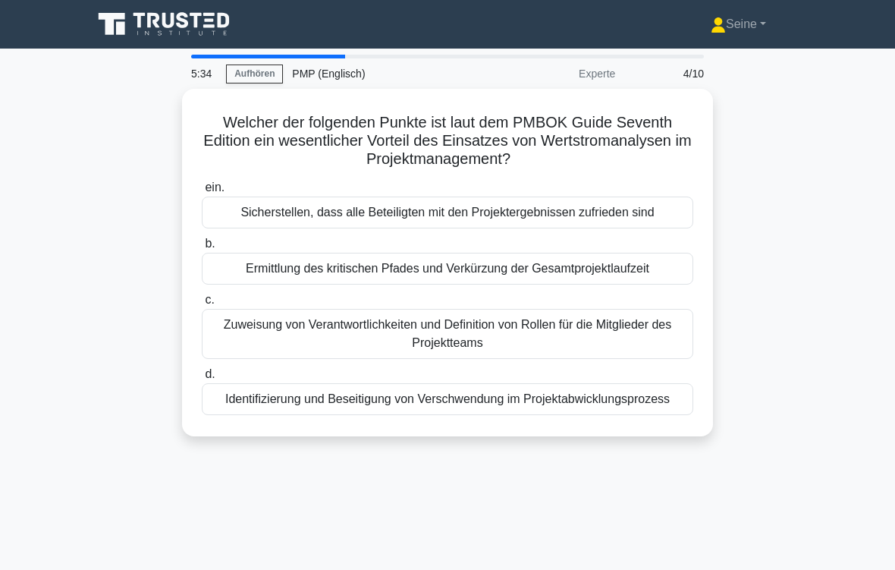
click at [521, 269] on div "Ermittlung des kritischen Pfades und Verkürzung der Gesamtprojektlaufzeit" at bounding box center [448, 269] width 492 height 32
click at [202, 249] on input "b. Ermittlung des kritischen Pfades und Verkürzung der Gesamtprojektlaufzeit" at bounding box center [202, 244] width 0 height 10
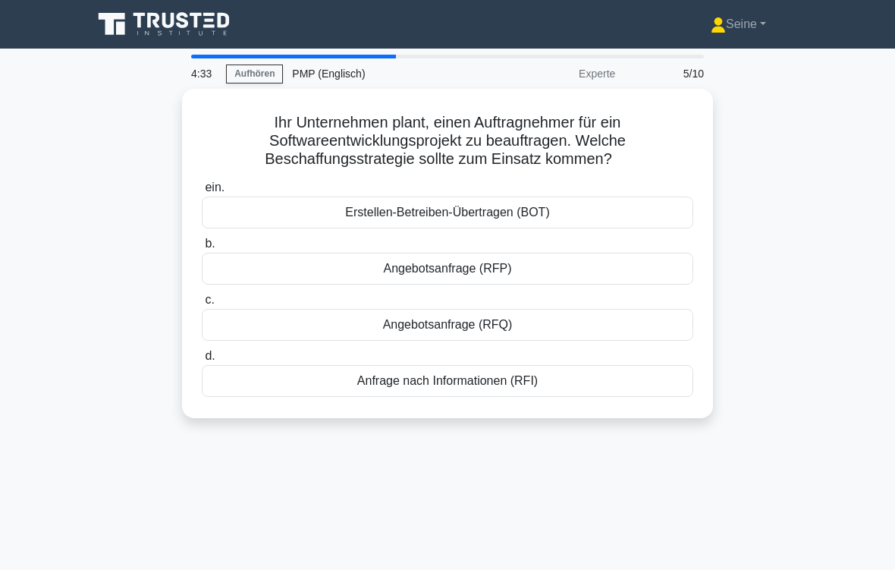
click at [474, 268] on div "Angebotsanfrage (RFP)" at bounding box center [448, 269] width 492 height 32
click at [202, 249] on input "b. Angebotsanfrage (RFP)" at bounding box center [202, 244] width 0 height 10
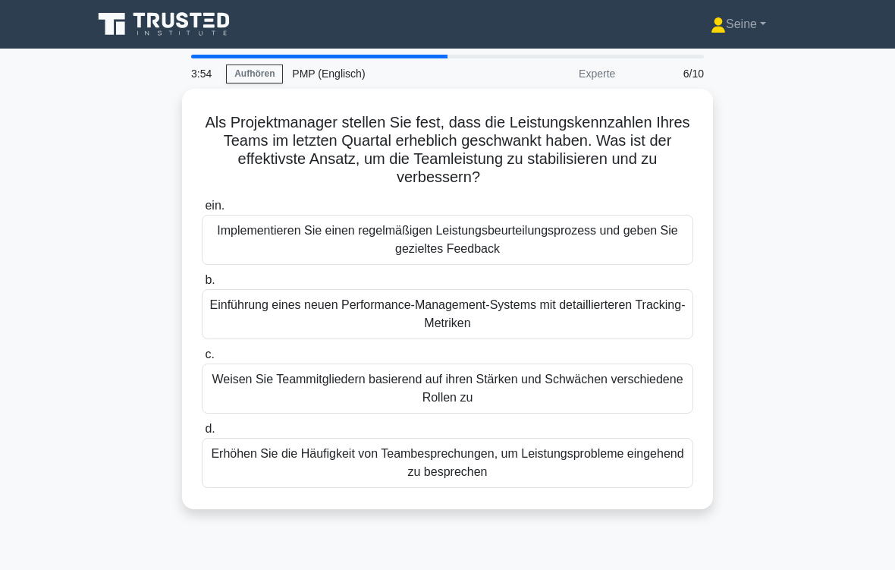
click at [471, 389] on div "Weisen Sie Teammitgliedern basierend auf ihren Stärken und Schwächen verschiede…" at bounding box center [448, 388] width 492 height 50
click at [202, 360] on input "c. Weisen Sie Teammitgliedern basierend auf ihren Stärken und Schwächen verschi…" at bounding box center [202, 355] width 0 height 10
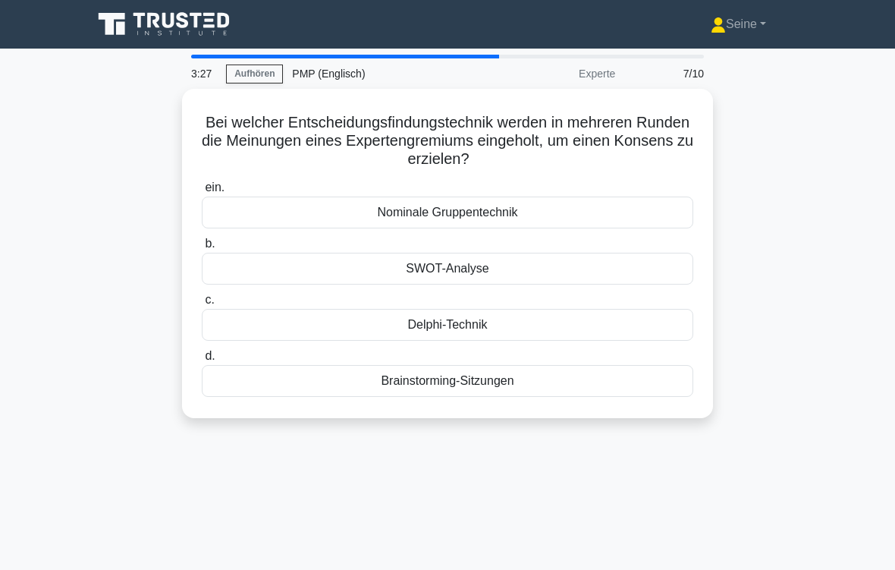
click at [475, 328] on div "Delphi-Technik" at bounding box center [448, 325] width 492 height 32
click at [202, 305] on input "c. Delphi-Technik" at bounding box center [202, 300] width 0 height 10
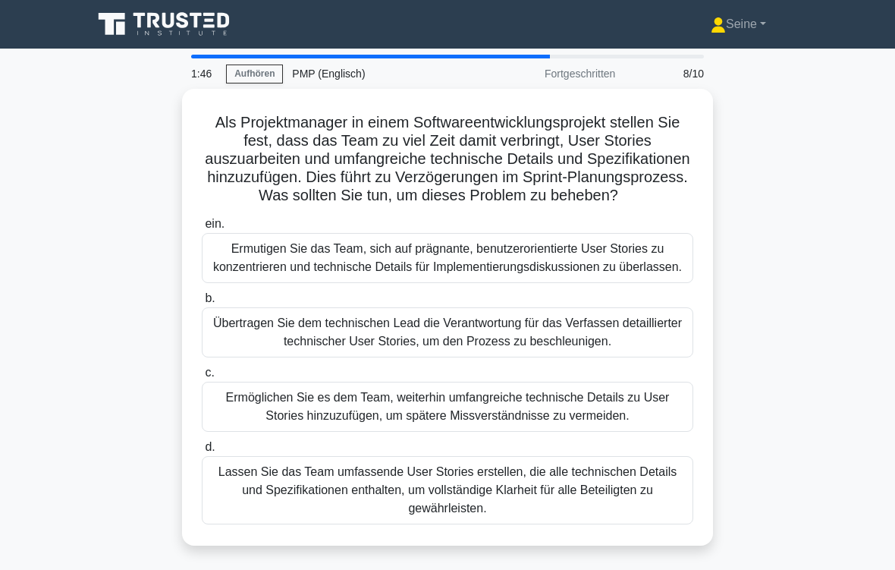
click at [473, 280] on div "Ermutigen Sie das Team, sich auf prägnante, benutzerorientierte User Stories zu…" at bounding box center [448, 258] width 492 height 50
click at [202, 229] on input "ein. Ermutigen Sie das Team, sich auf prägnante, benutzerorientierte User Stori…" at bounding box center [202, 224] width 0 height 10
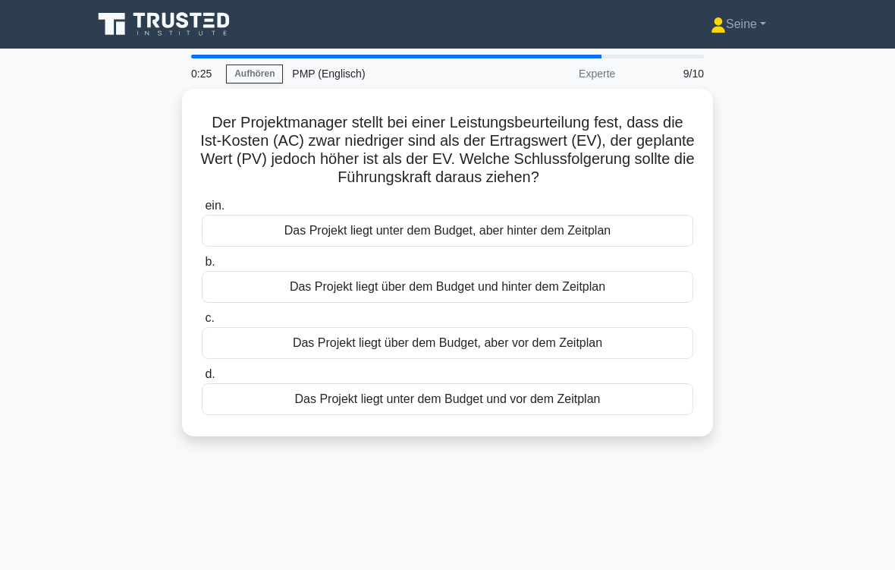
click at [551, 224] on div "Das Projekt liegt unter dem Budget, aber hinter dem Zeitplan" at bounding box center [448, 231] width 492 height 32
click at [202, 211] on input "ein. Das Projekt liegt unter dem Budget, aber hinter dem Zeitplan" at bounding box center [202, 206] width 0 height 10
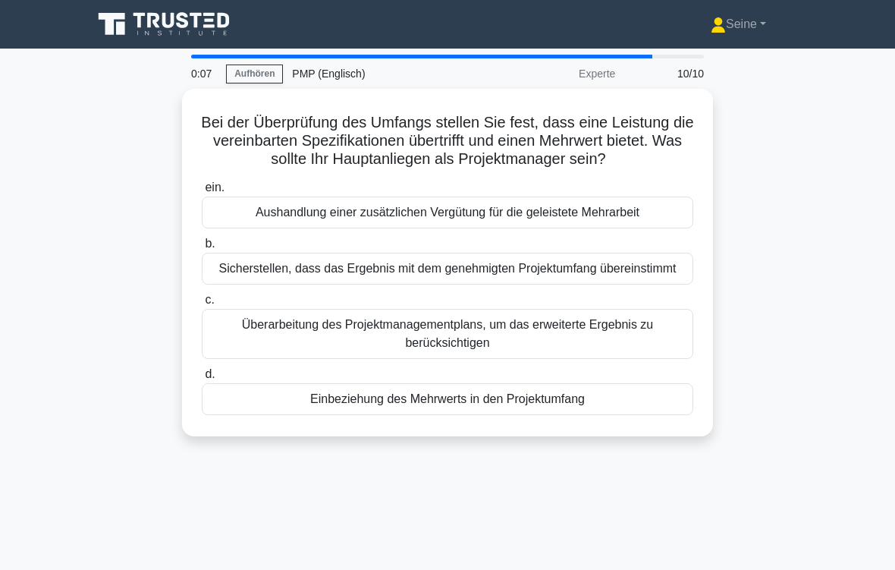
click at [420, 284] on div "Sicherstellen, dass das Ergebnis mit dem genehmigten Projektumfang übereinstimmt" at bounding box center [448, 269] width 492 height 32
click at [202, 249] on input "b. Sicherstellen, dass das Ergebnis mit dem genehmigten Projektumfang übereinst…" at bounding box center [202, 244] width 0 height 10
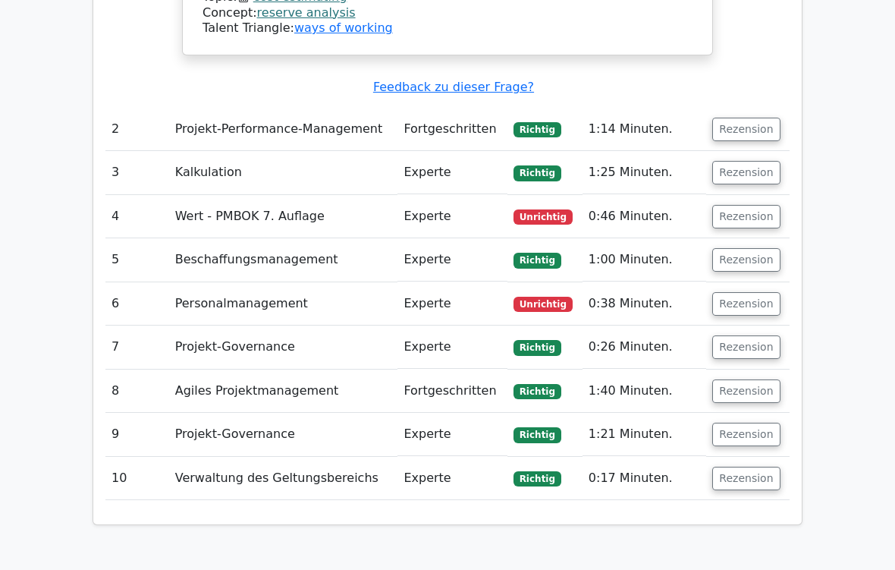
scroll to position [1739, 0]
click at [755, 467] on button "Rezension" at bounding box center [747, 479] width 68 height 24
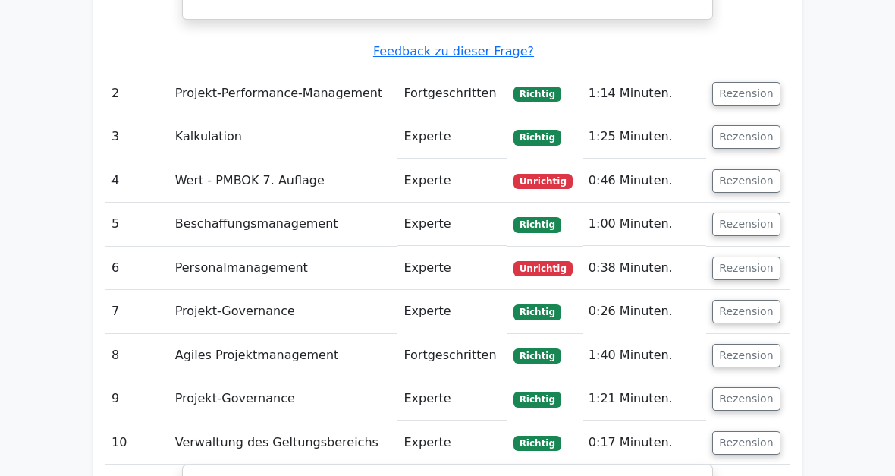
scroll to position [1727, 0]
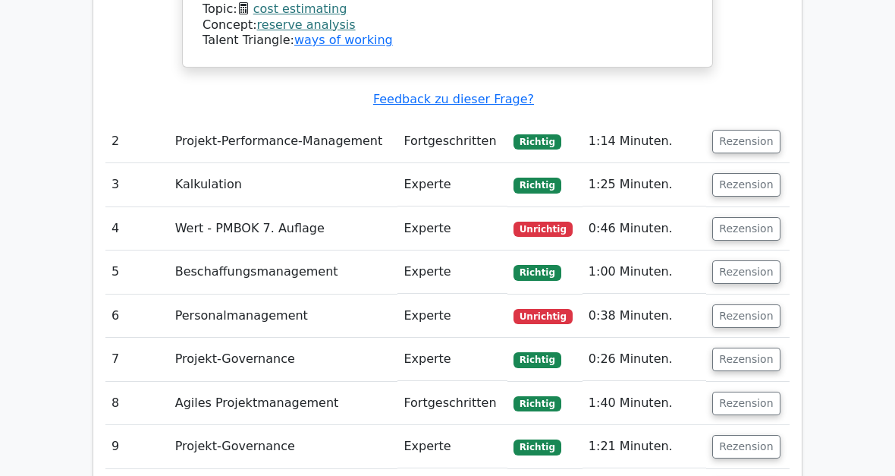
click at [766, 217] on button "Rezension" at bounding box center [747, 229] width 68 height 24
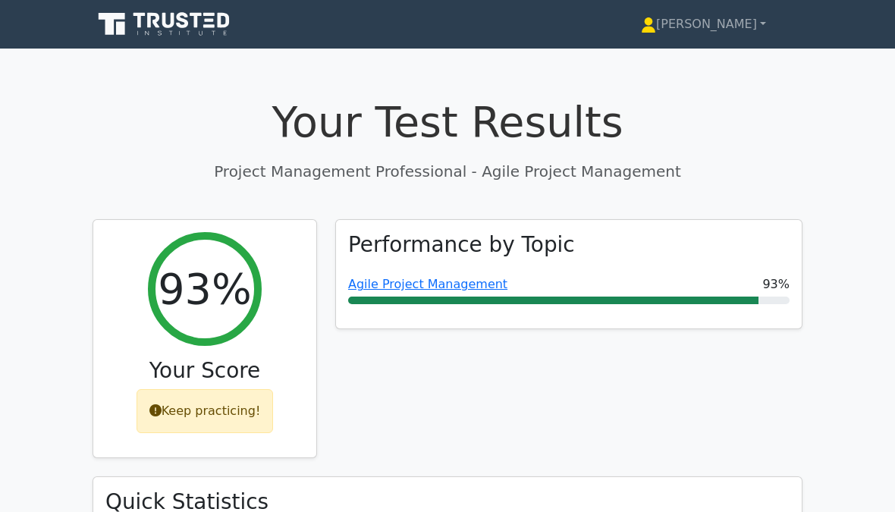
click at [745, 30] on link "[PERSON_NAME]" at bounding box center [704, 24] width 198 height 30
click at [725, 61] on link "Profile" at bounding box center [666, 60] width 120 height 24
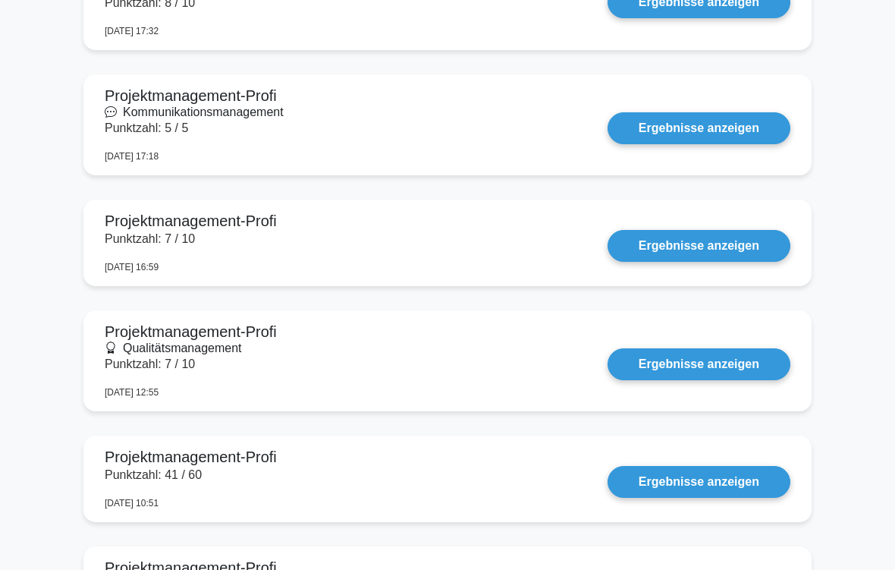
scroll to position [1215, 0]
